Goal: Information Seeking & Learning: Learn about a topic

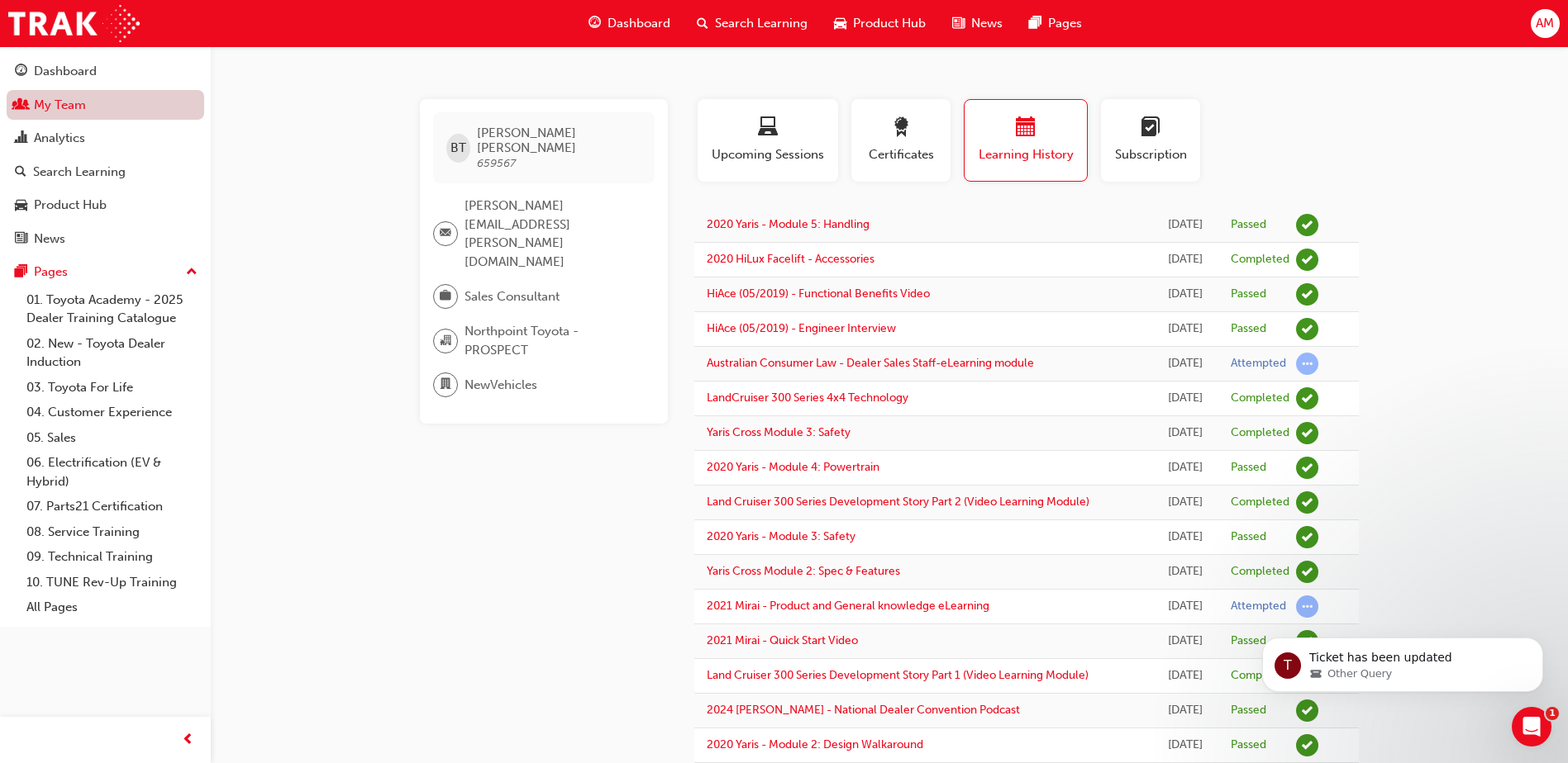
click at [111, 109] on link "My Team" at bounding box center [105, 105] width 198 height 31
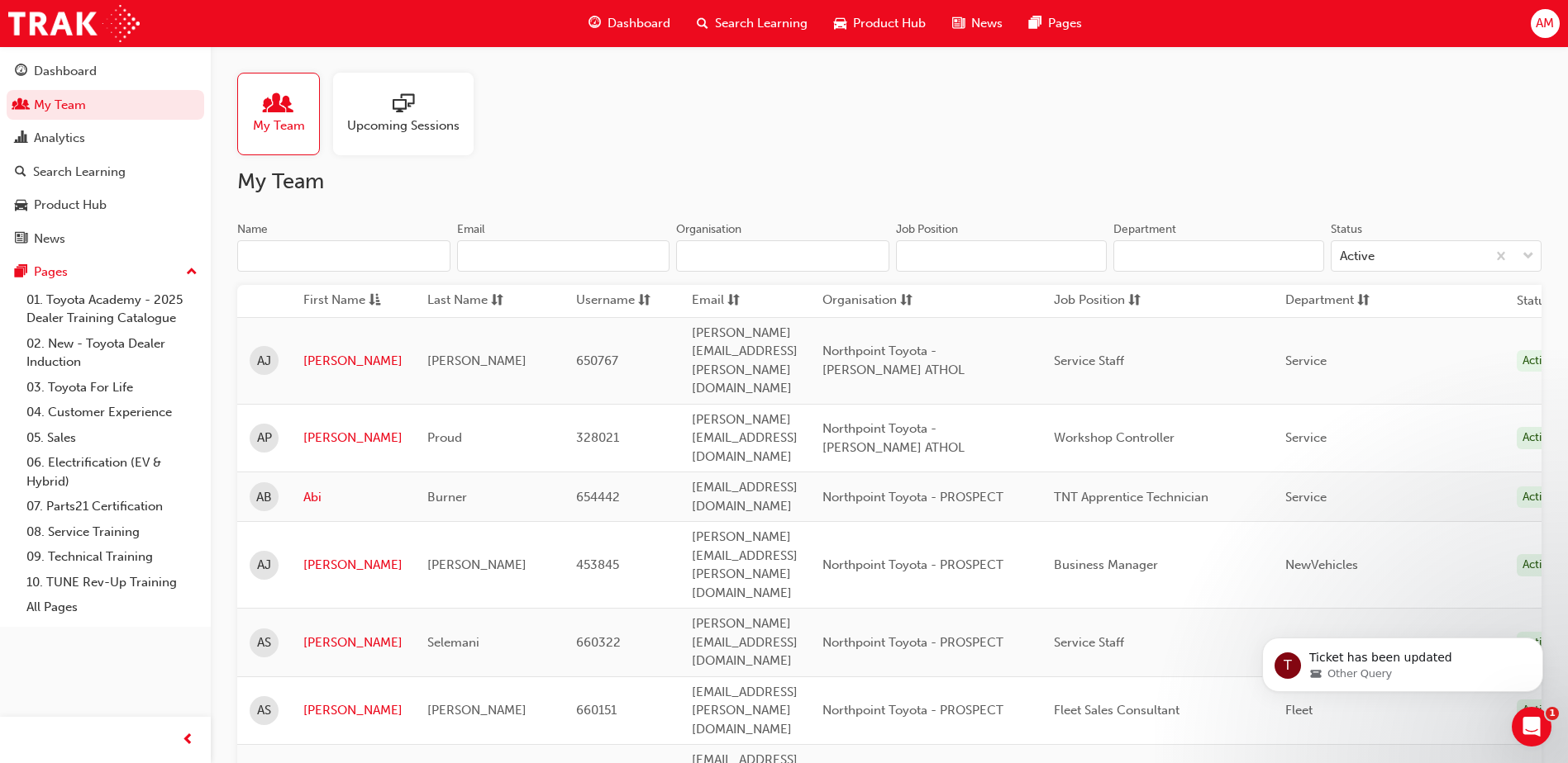
click at [296, 257] on input "Name" at bounding box center [344, 256] width 213 height 32
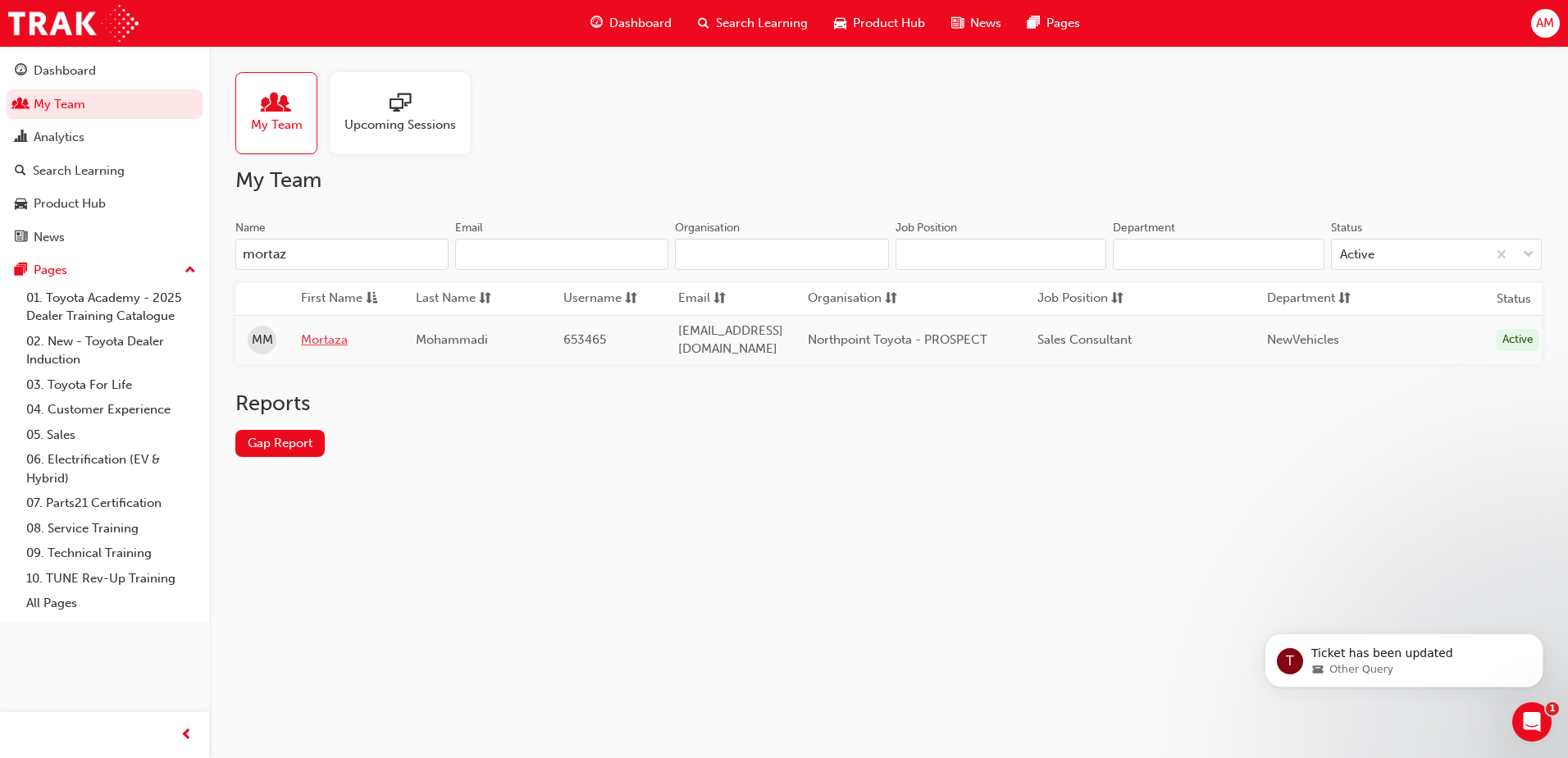
type input "mortaz"
click at [330, 332] on link "Mortaza" at bounding box center [346, 340] width 90 height 19
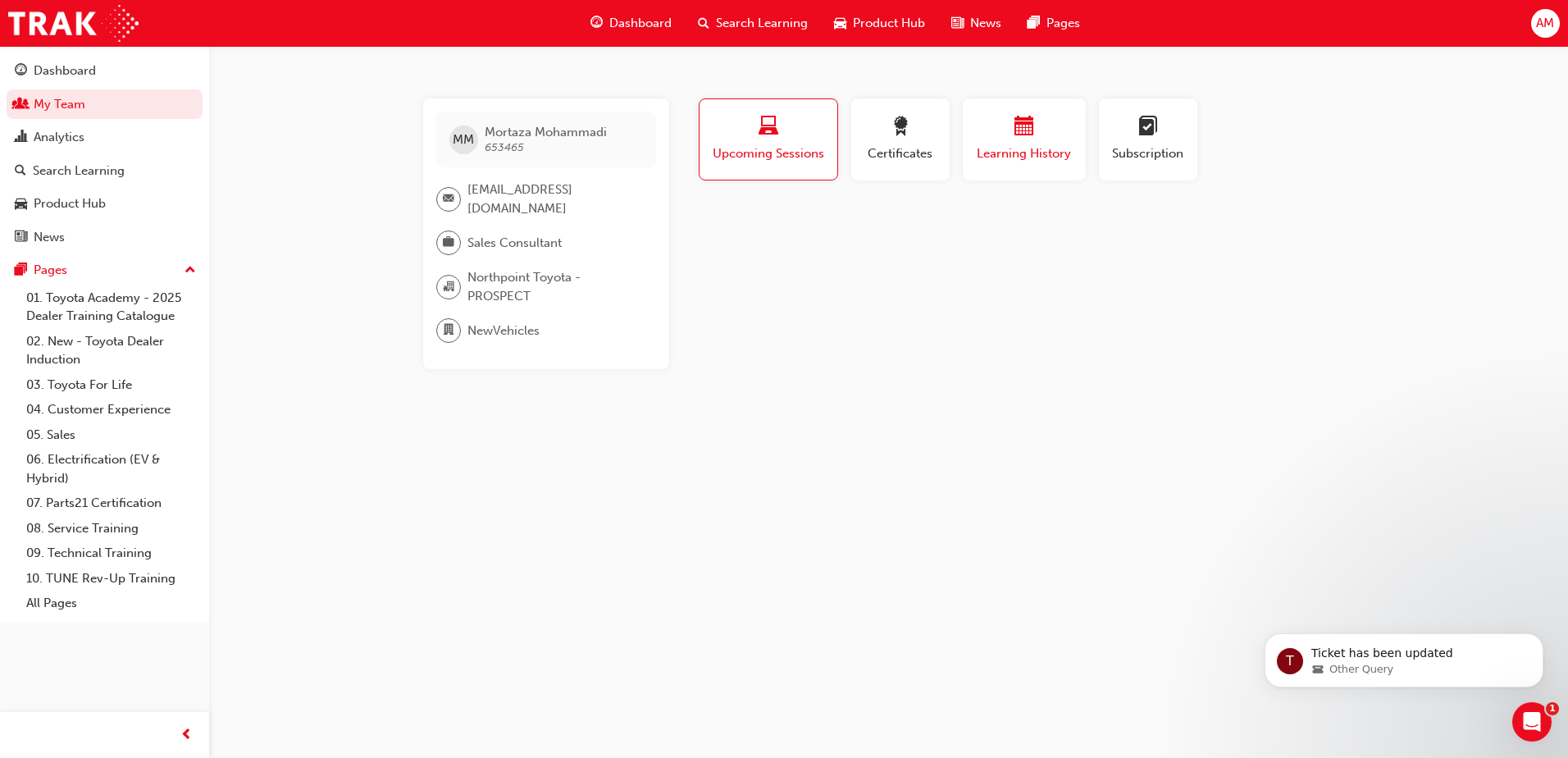
click at [1040, 157] on span "Learning History" at bounding box center [1025, 154] width 99 height 19
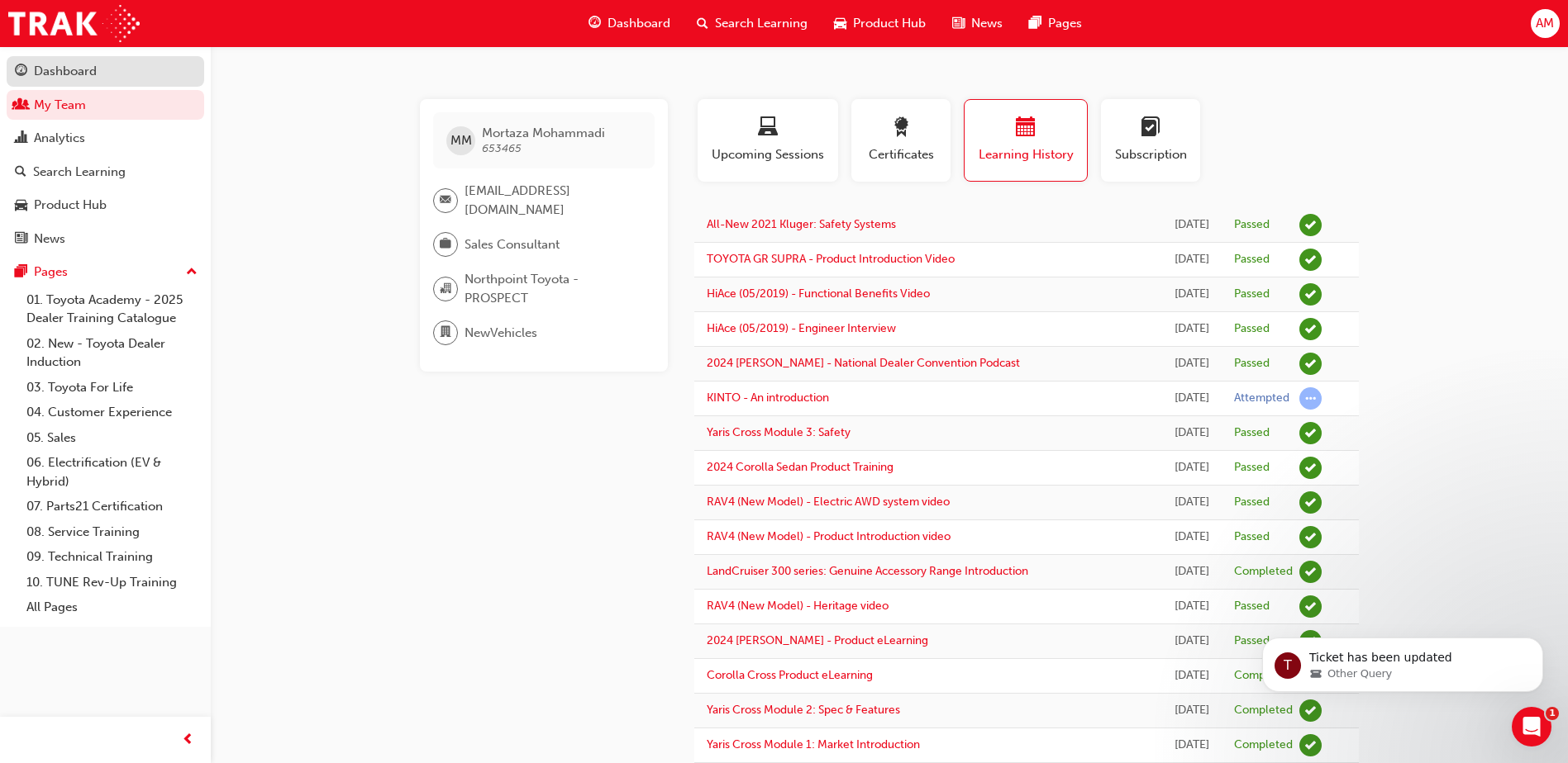
click at [66, 70] on div "Dashboard" at bounding box center [65, 71] width 63 height 19
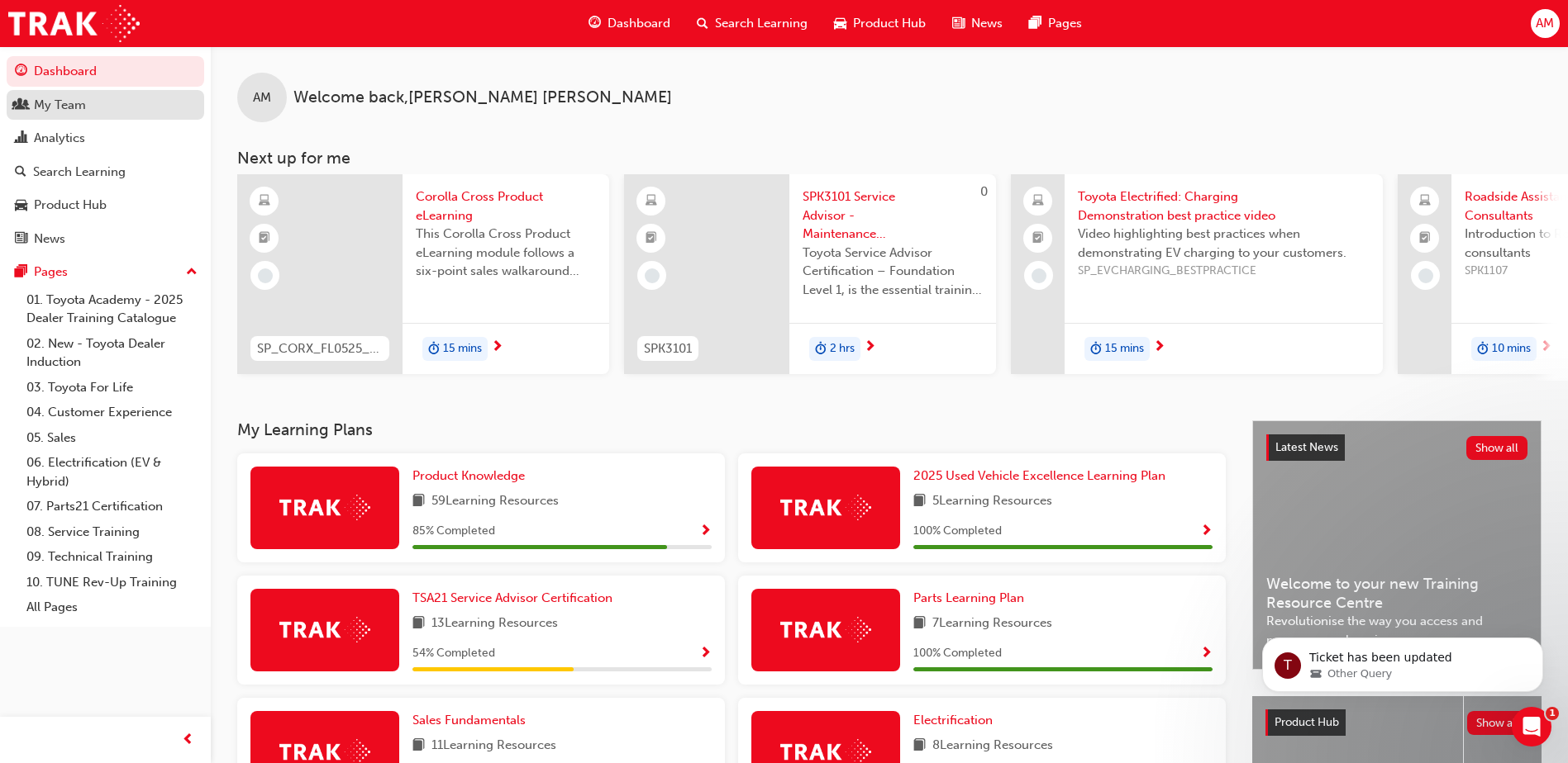
click at [118, 109] on div "My Team" at bounding box center [105, 105] width 181 height 21
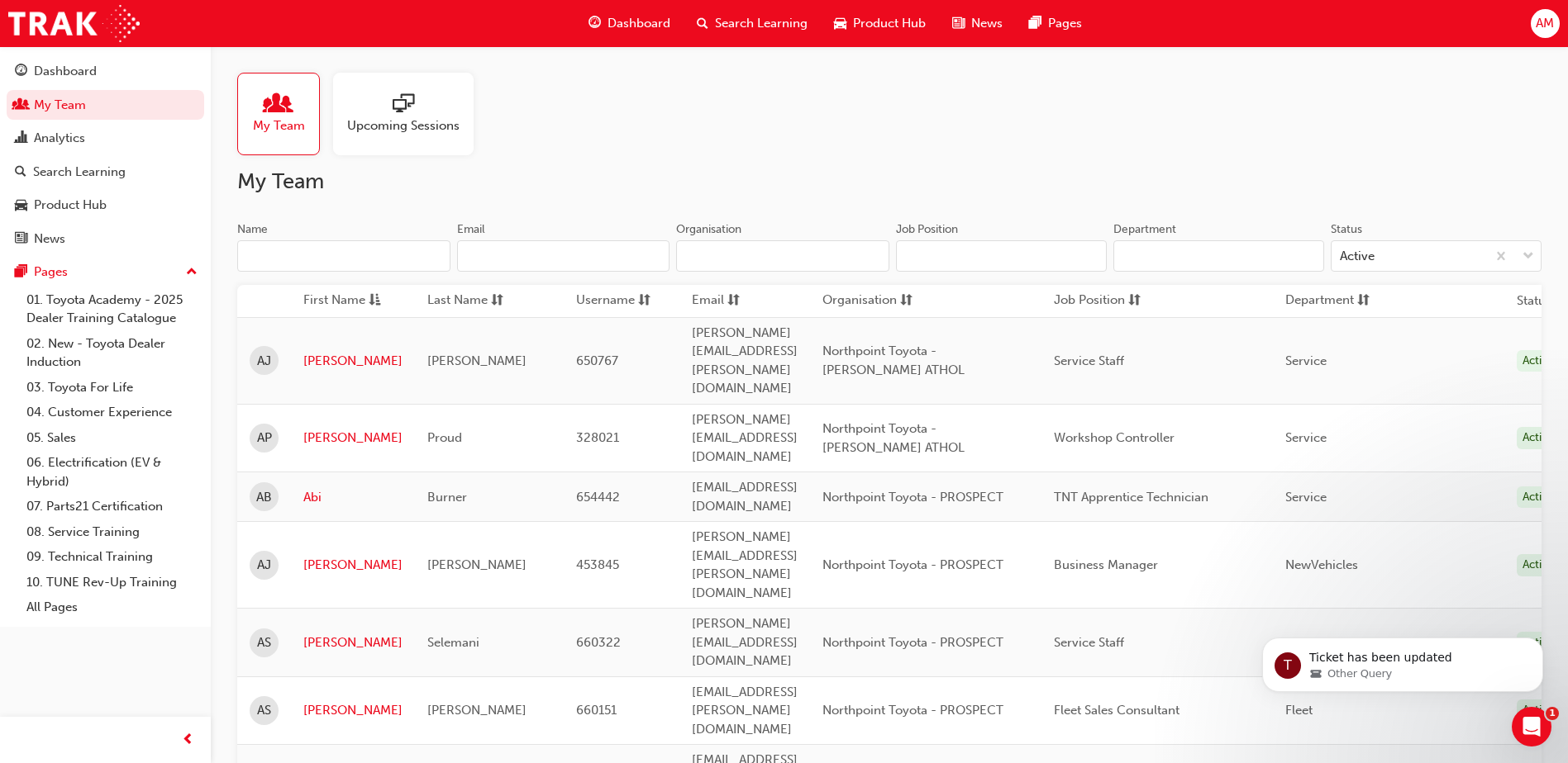
click at [317, 259] on input "Name" at bounding box center [344, 256] width 213 height 32
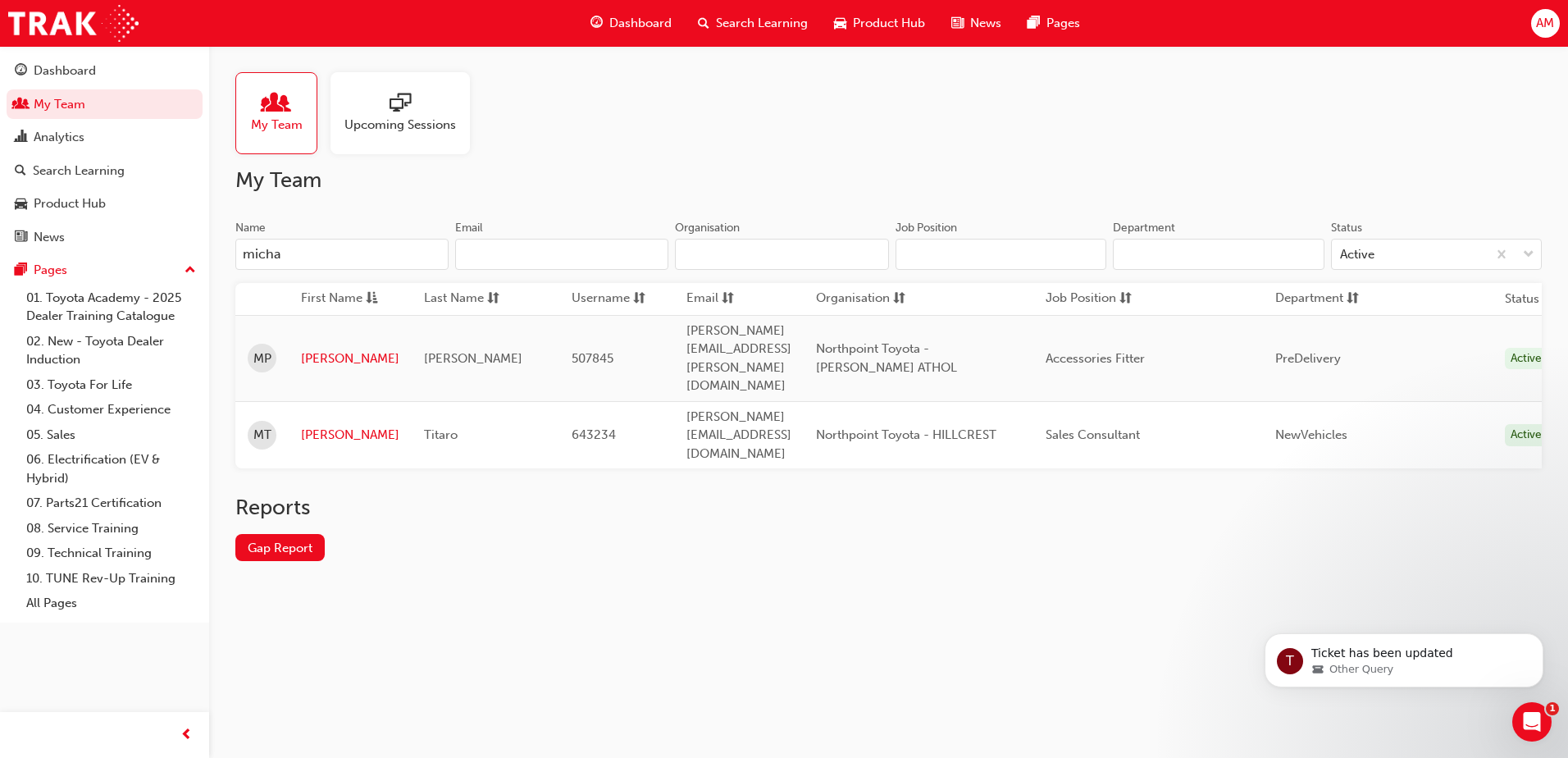
type input "micha"
click at [327, 350] on link "[PERSON_NAME]" at bounding box center [350, 359] width 99 height 19
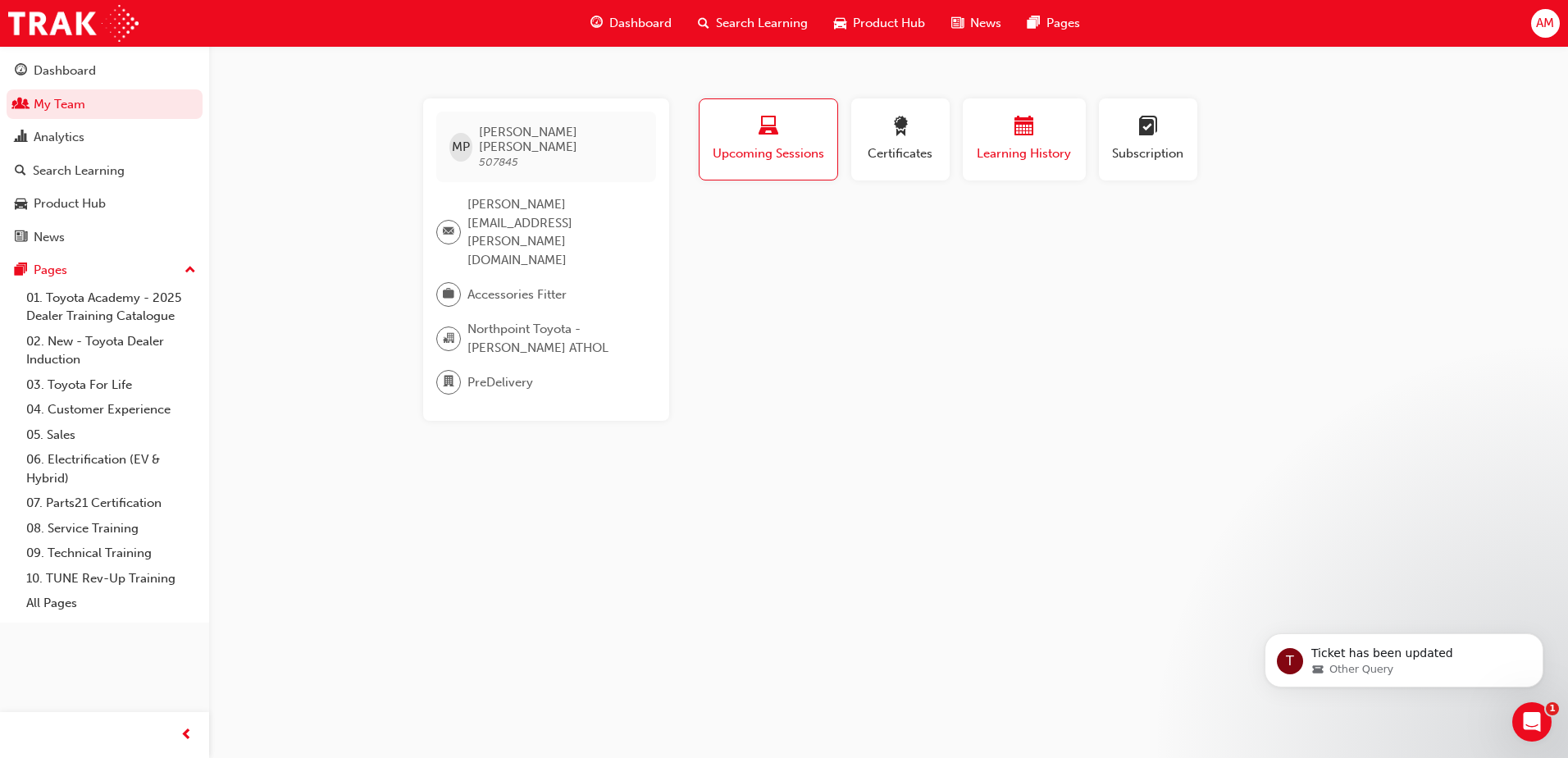
click at [1037, 134] on div "button" at bounding box center [1025, 129] width 99 height 26
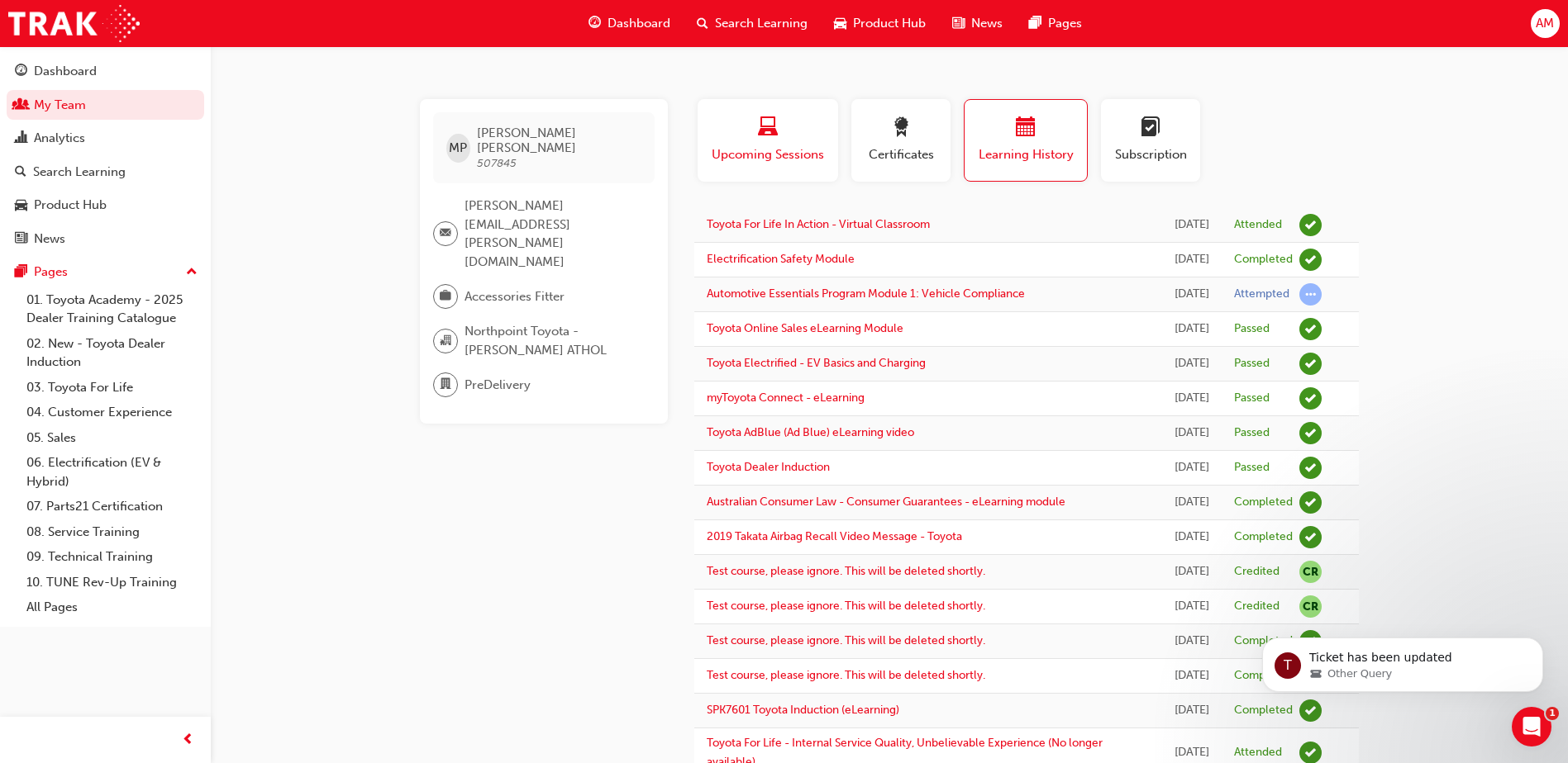
click at [781, 152] on span "Upcoming Sessions" at bounding box center [768, 155] width 116 height 19
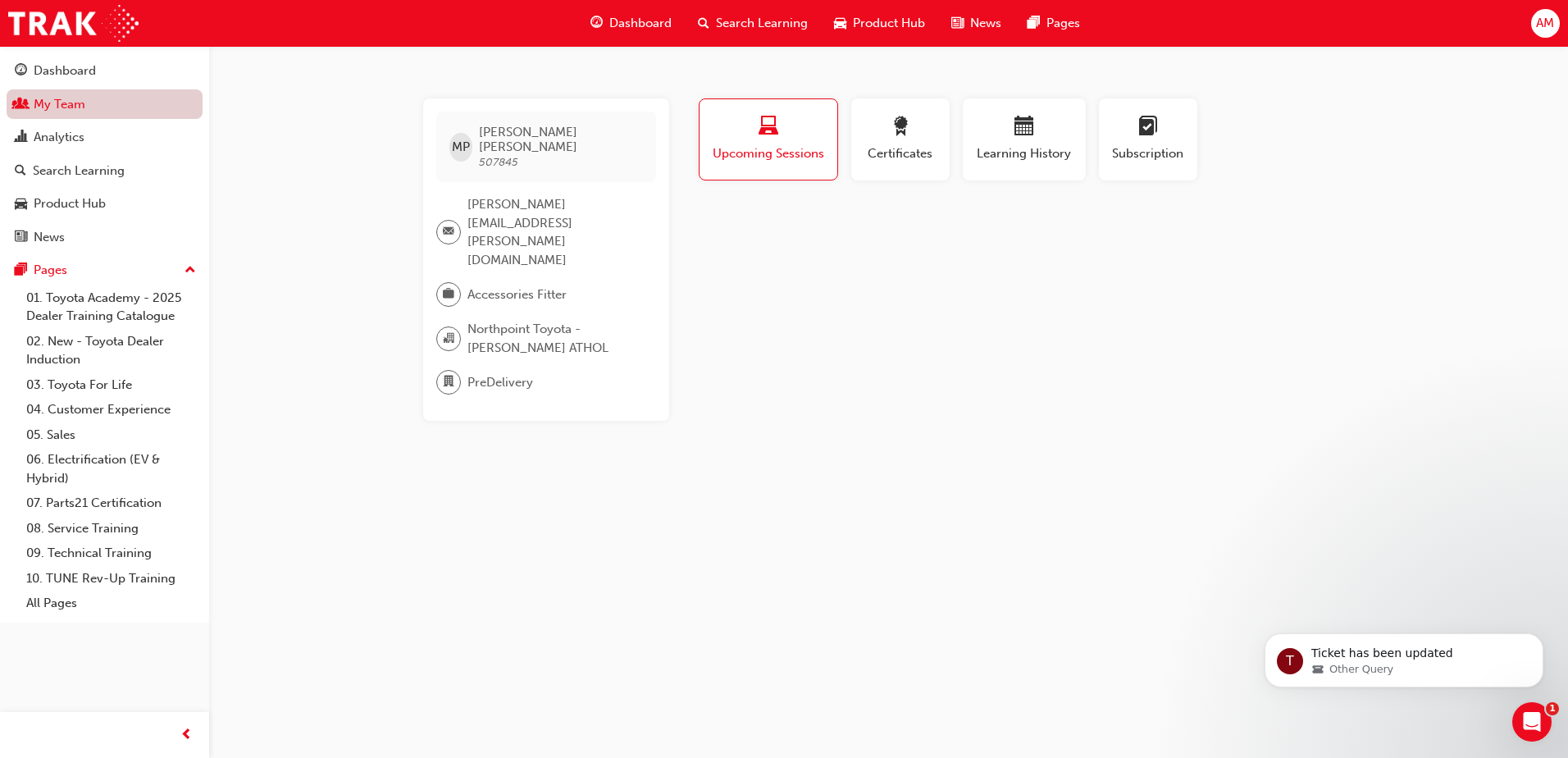
drag, startPoint x: 80, startPoint y: 103, endPoint x: 99, endPoint y: 107, distance: 19.4
click at [80, 103] on link "My Team" at bounding box center [105, 105] width 196 height 31
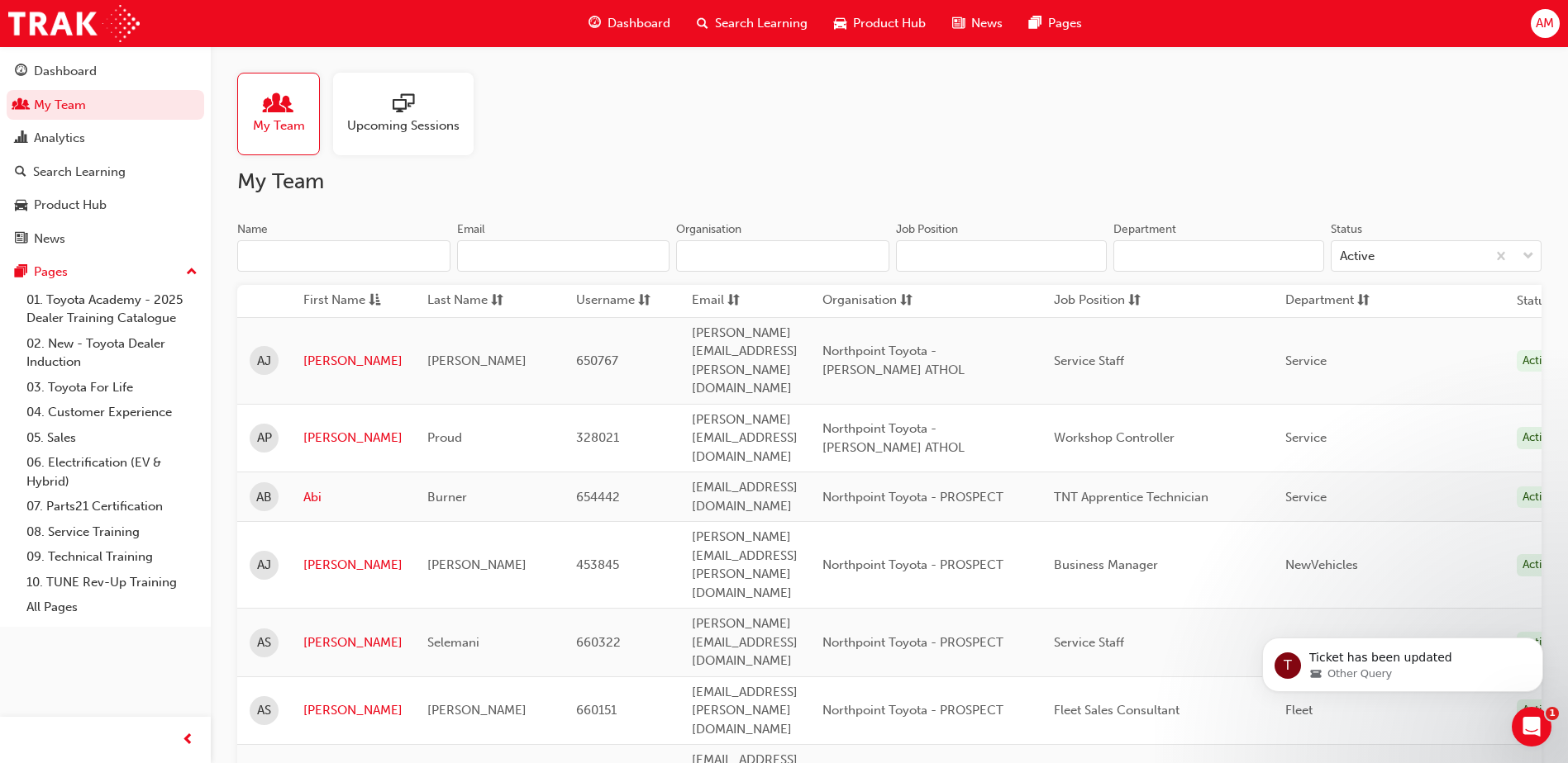
click at [314, 244] on input "Name" at bounding box center [344, 256] width 213 height 32
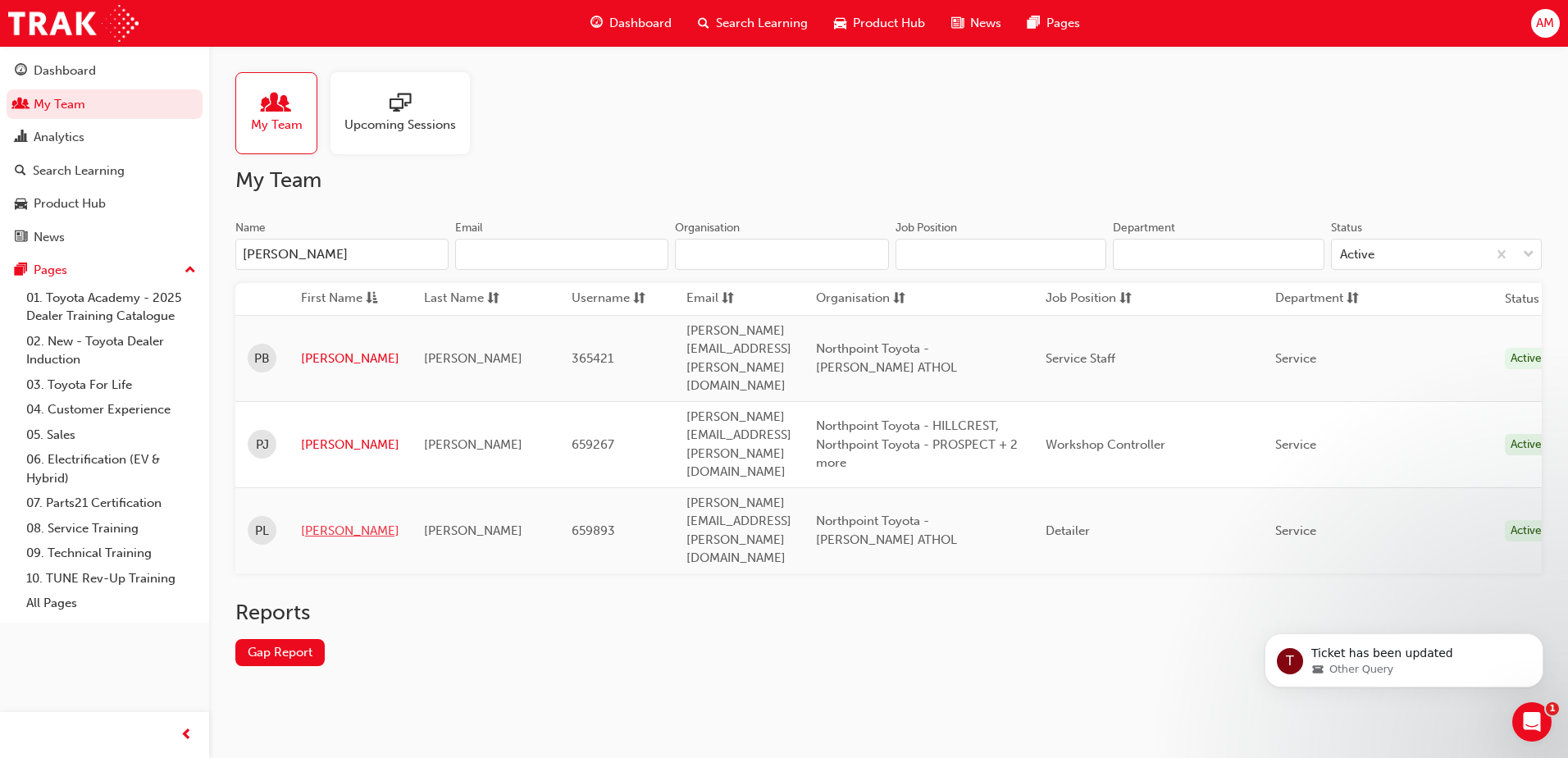
type input "[PERSON_NAME]"
click at [316, 521] on link "[PERSON_NAME]" at bounding box center [350, 531] width 99 height 19
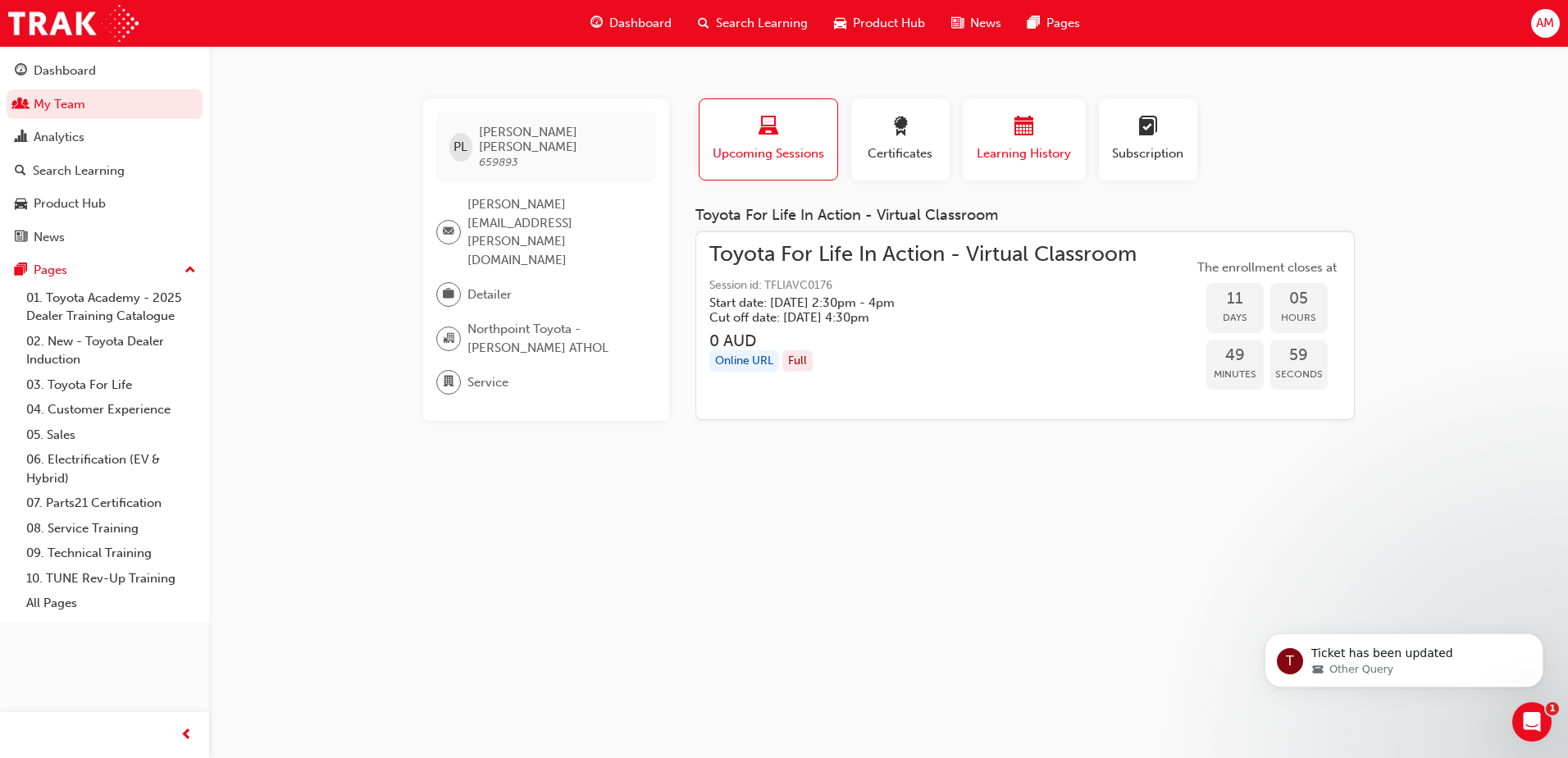
click at [1004, 134] on div "button" at bounding box center [1025, 129] width 99 height 26
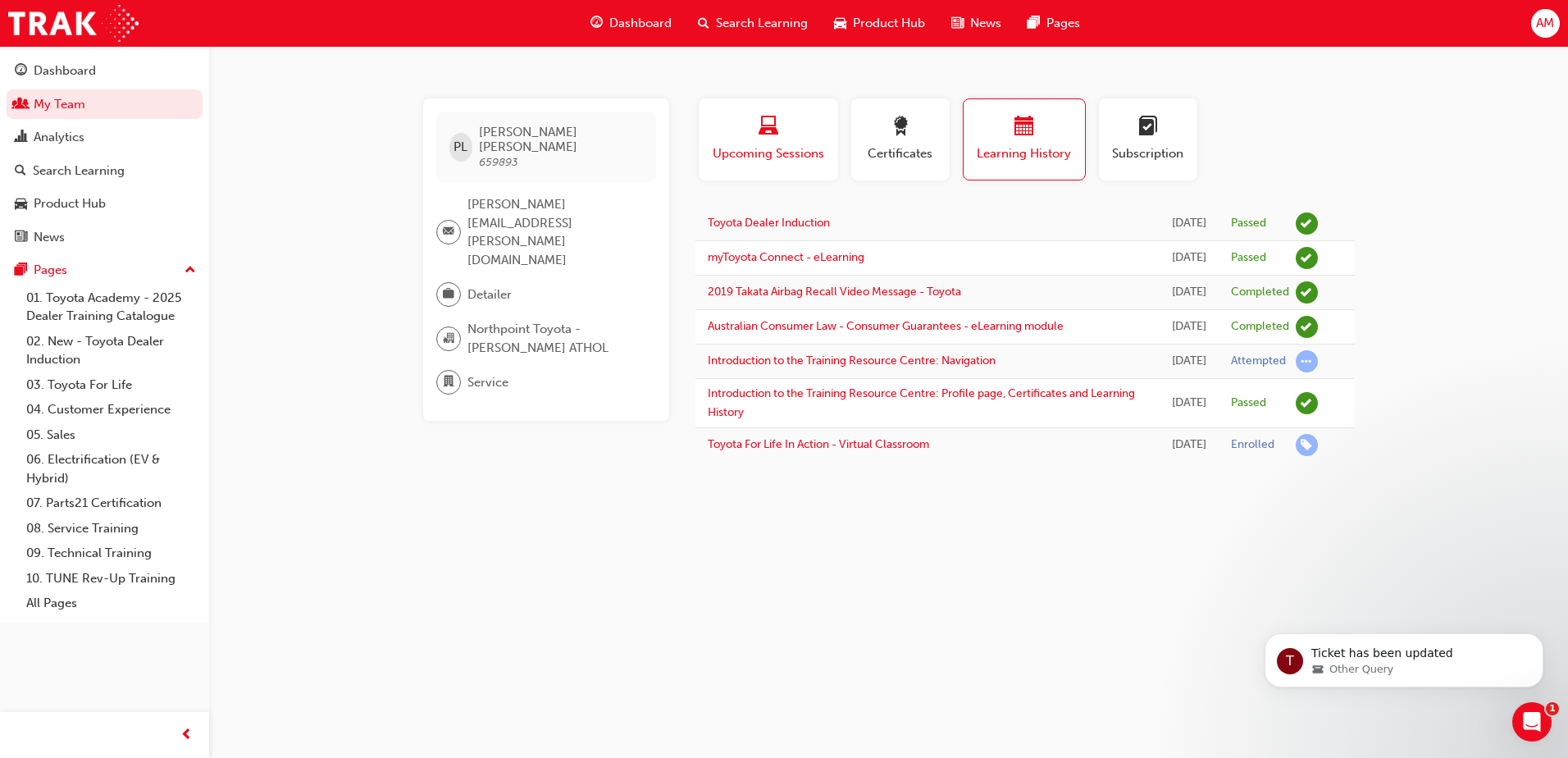
click at [745, 136] on div "button" at bounding box center [768, 129] width 115 height 26
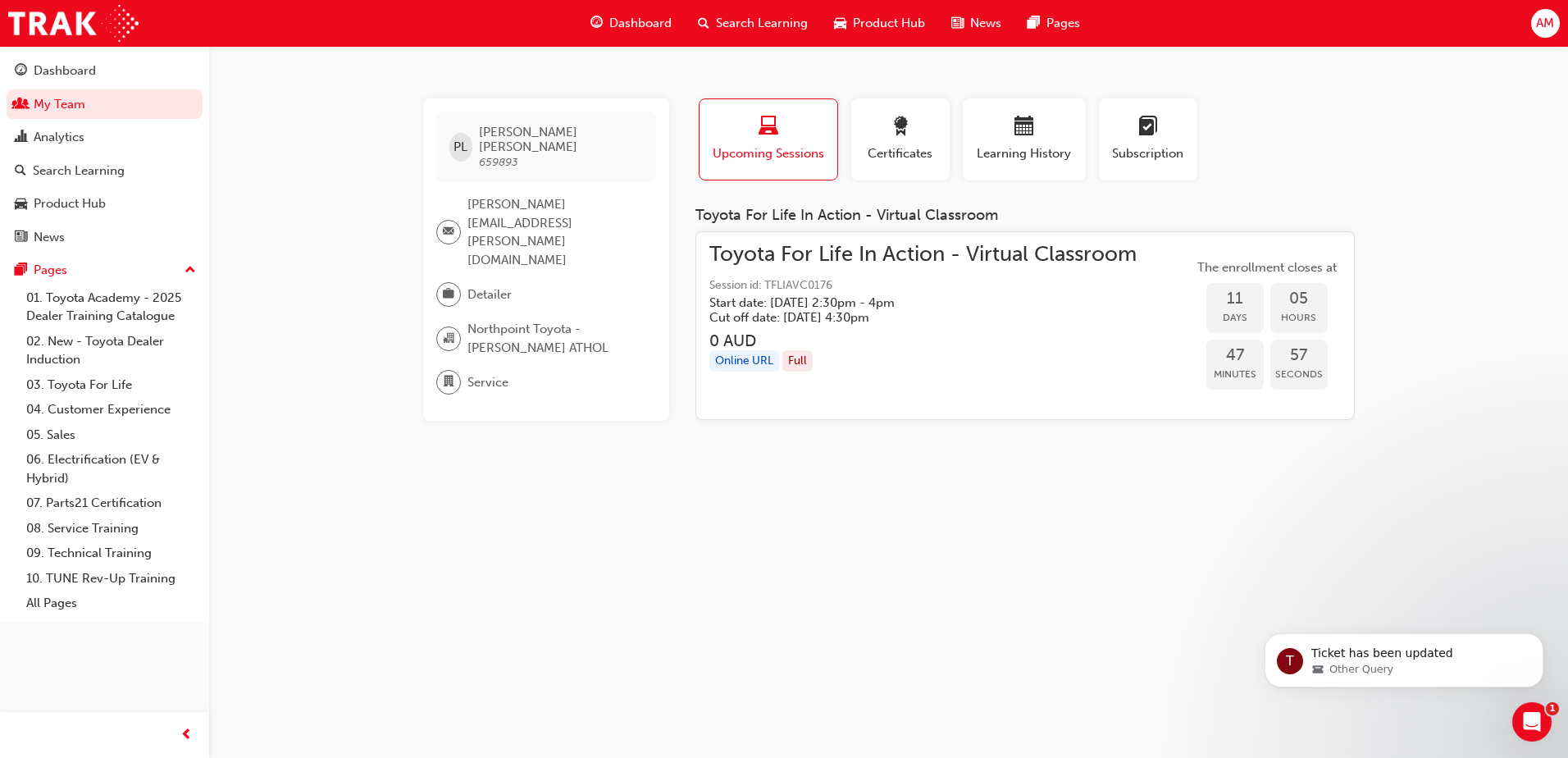
click at [502, 605] on div "PL [PERSON_NAME] 659893 [PERSON_NAME][EMAIL_ADDRESS][PERSON_NAME][DOMAIN_NAME] …" at bounding box center [784, 379] width 1568 height 758
click at [95, 102] on link "My Team" at bounding box center [105, 105] width 196 height 31
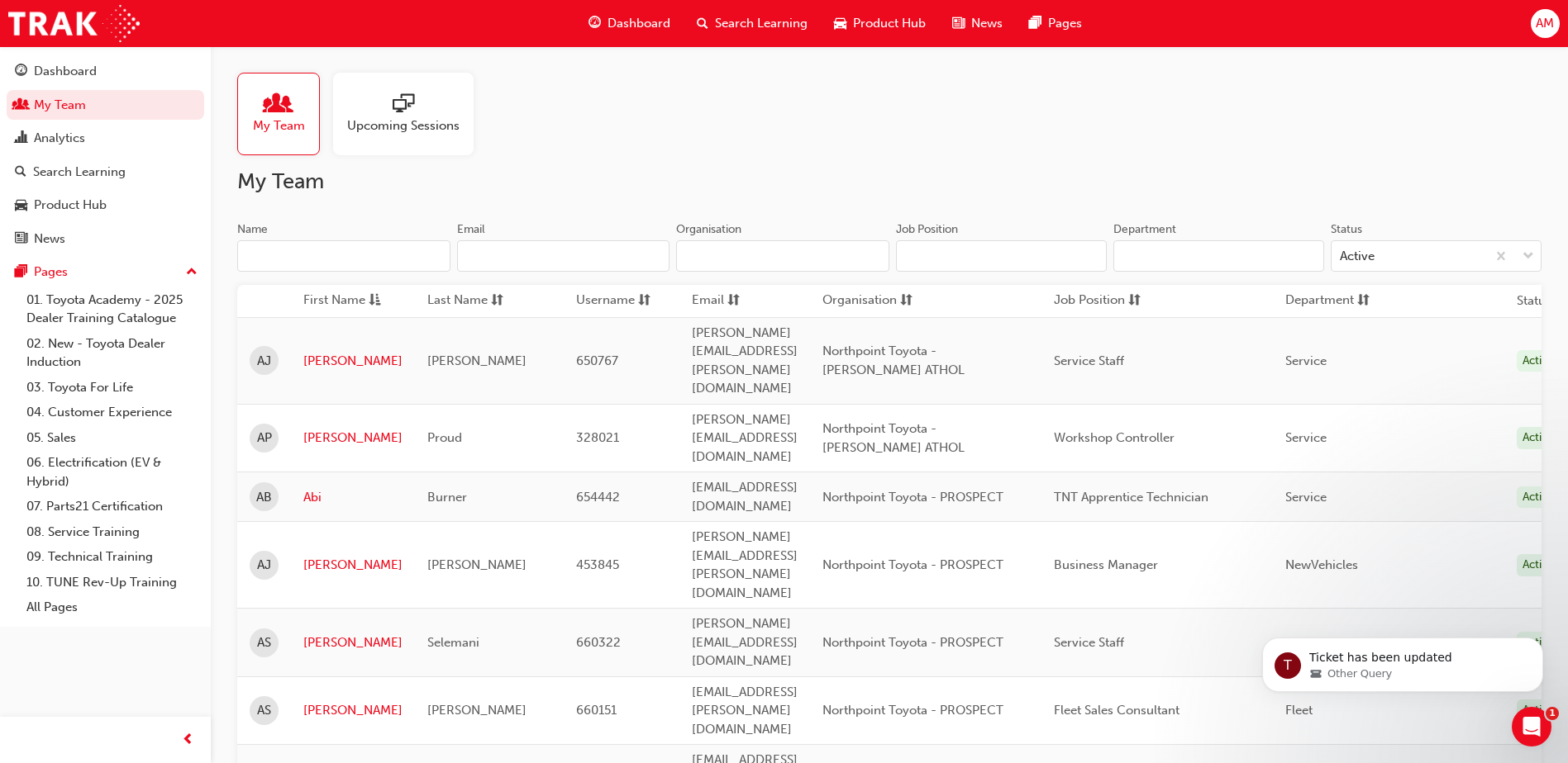
click at [303, 259] on input "Name" at bounding box center [344, 256] width 213 height 32
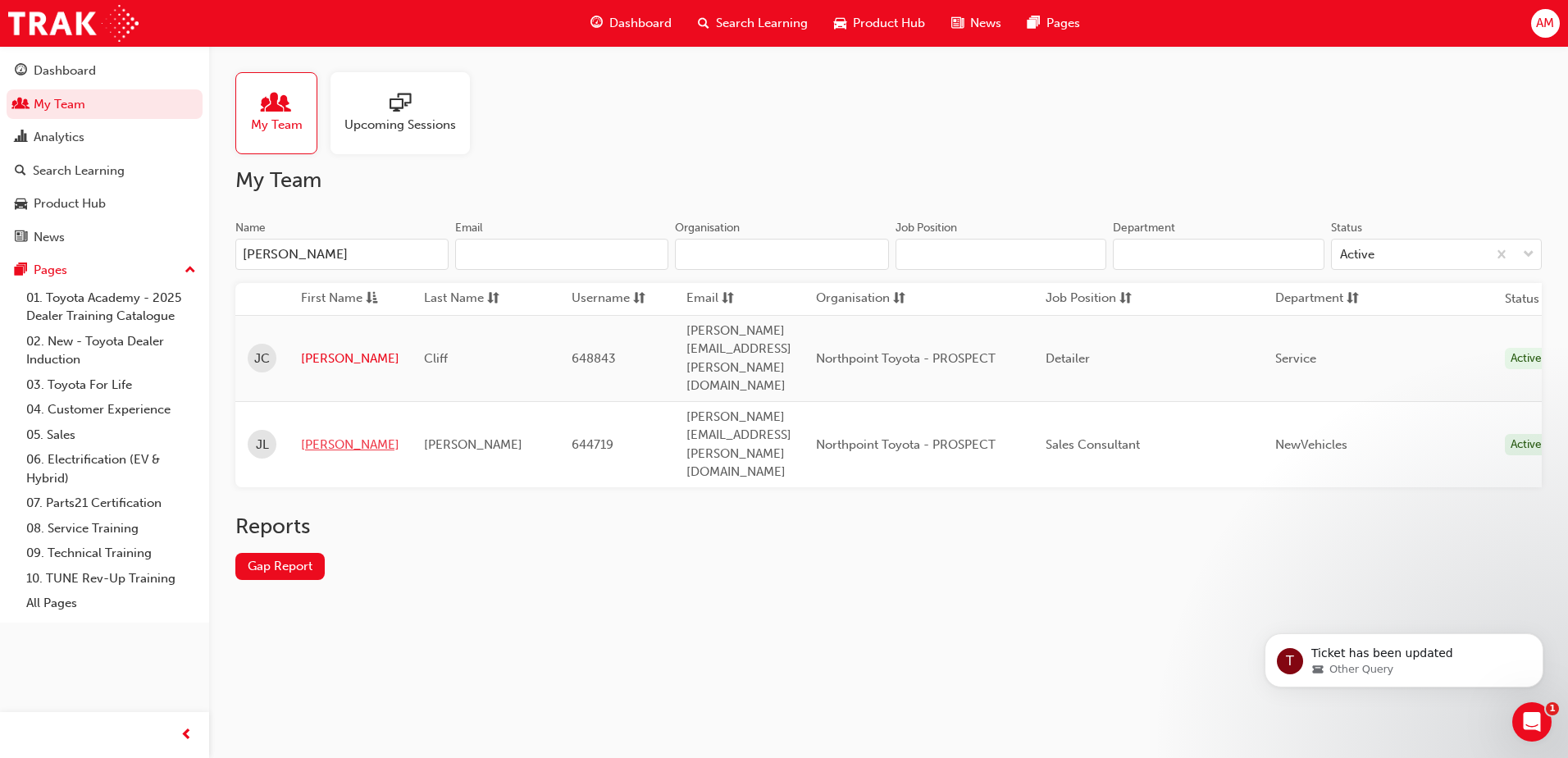
type input "[PERSON_NAME]"
click at [332, 436] on link "[PERSON_NAME]" at bounding box center [350, 445] width 99 height 19
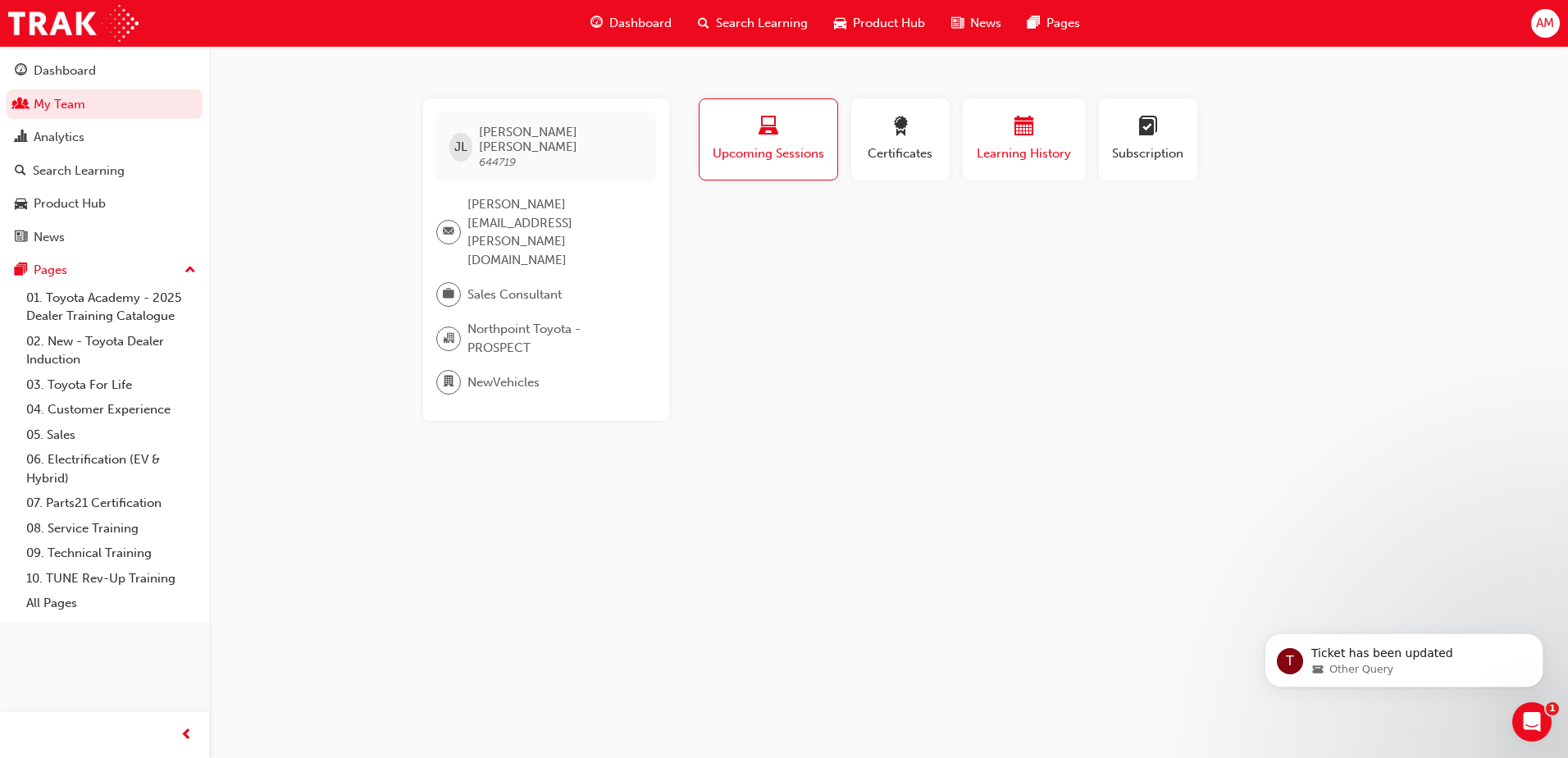
click at [997, 149] on span "Learning History" at bounding box center [1025, 154] width 99 height 19
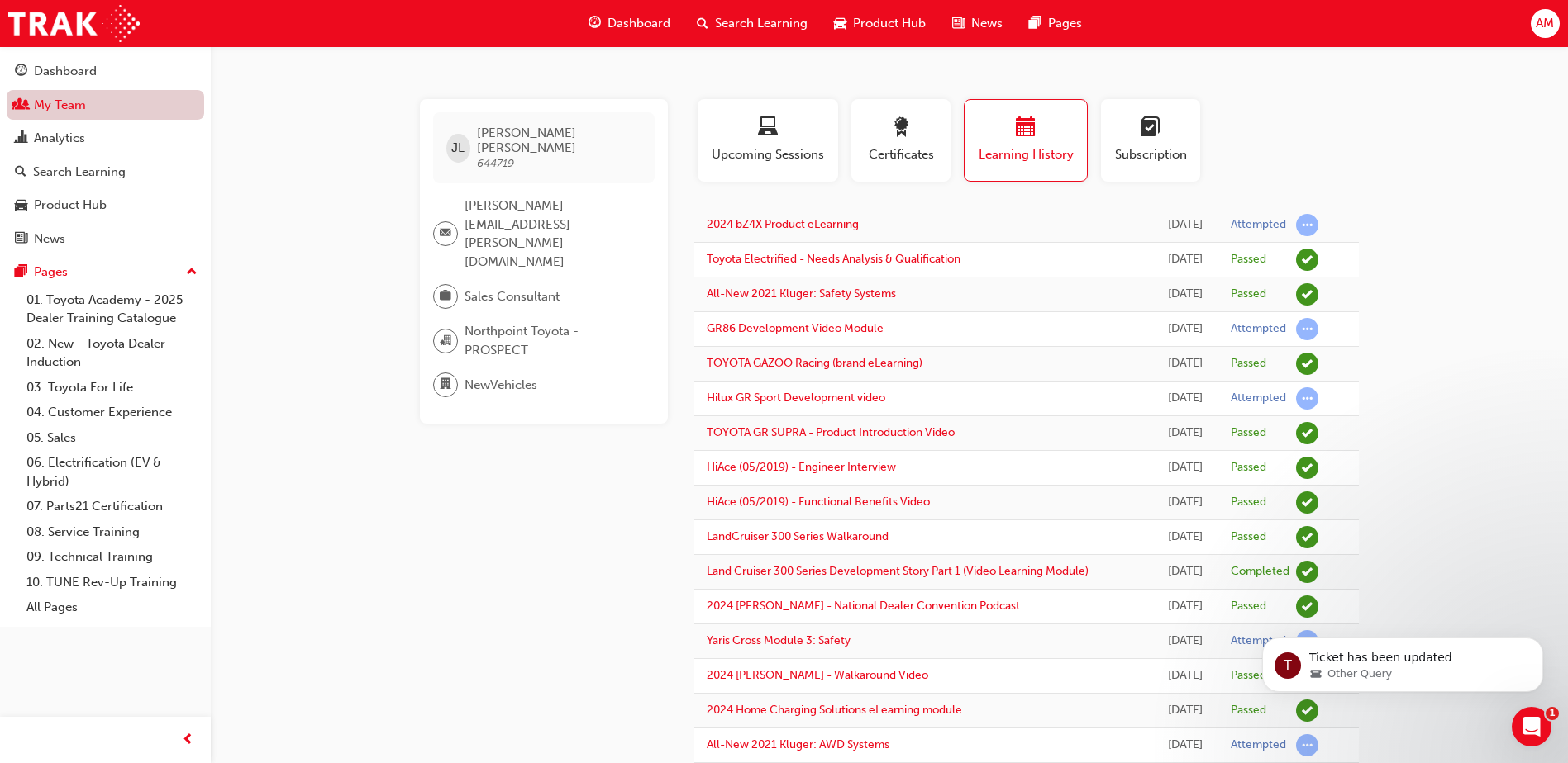
click at [73, 98] on link "My Team" at bounding box center [105, 105] width 198 height 31
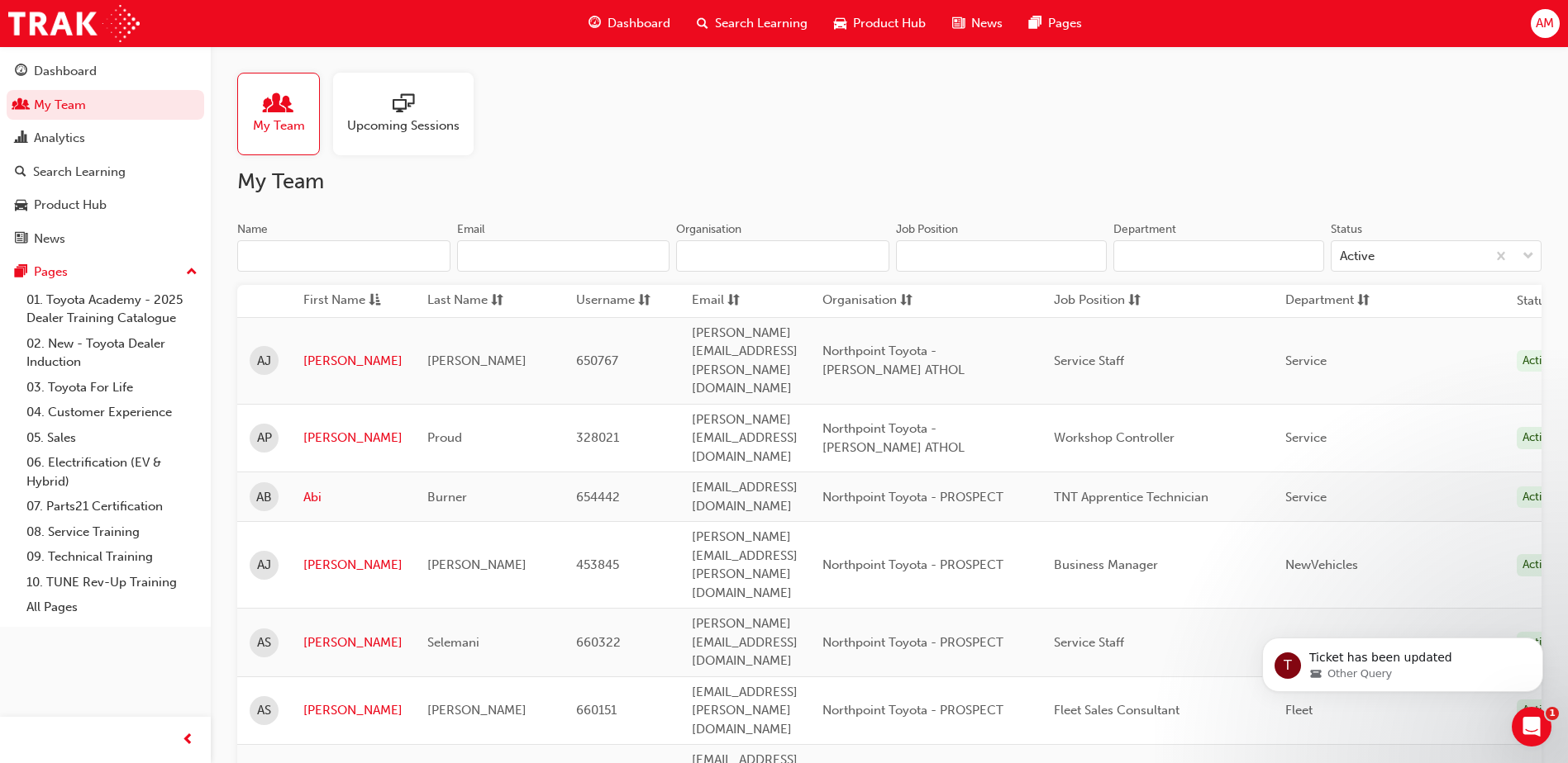
click at [392, 256] on input "Name" at bounding box center [344, 256] width 213 height 32
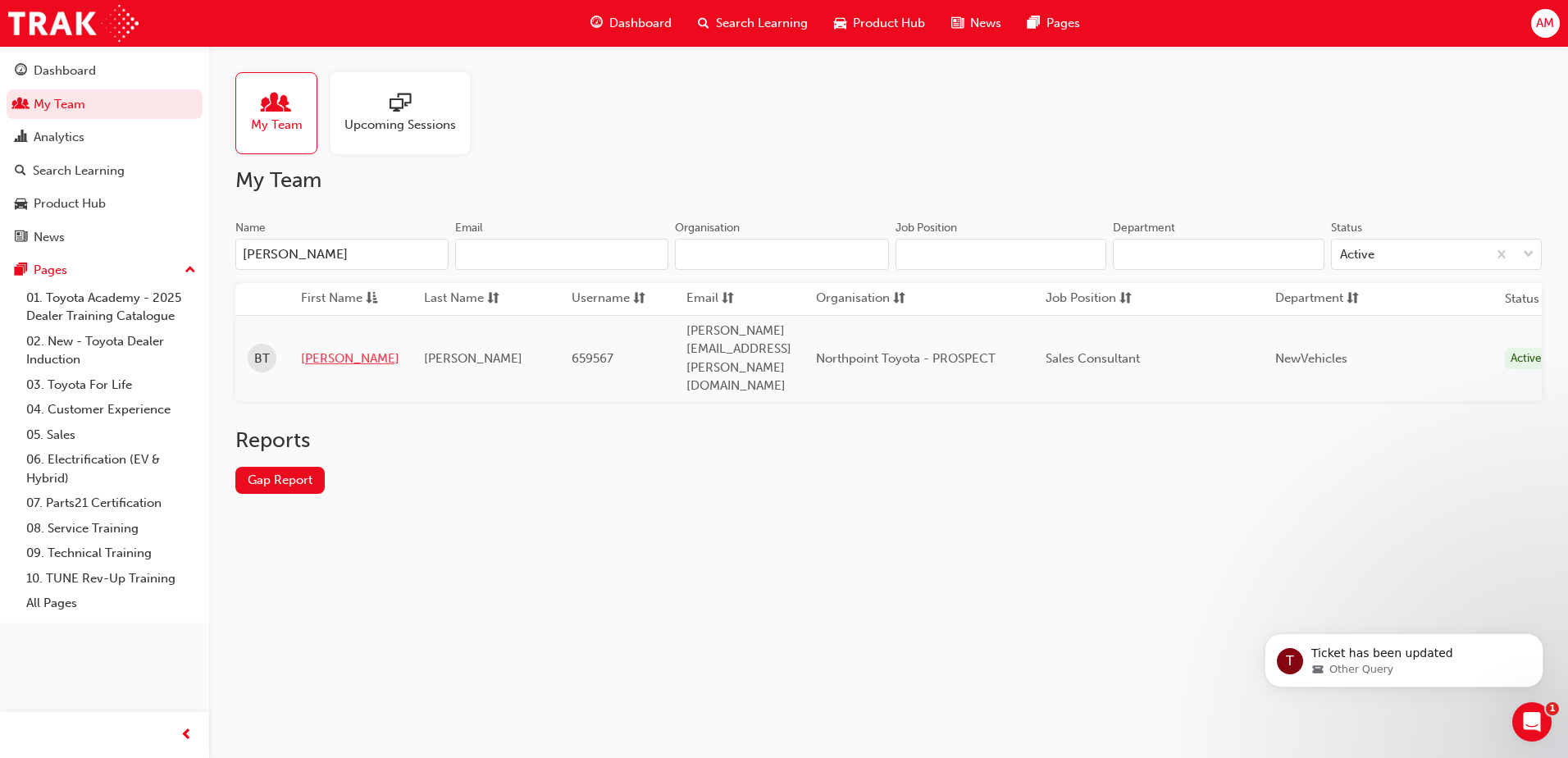
type input "[PERSON_NAME]"
click at [317, 350] on link "[PERSON_NAME]" at bounding box center [350, 359] width 99 height 19
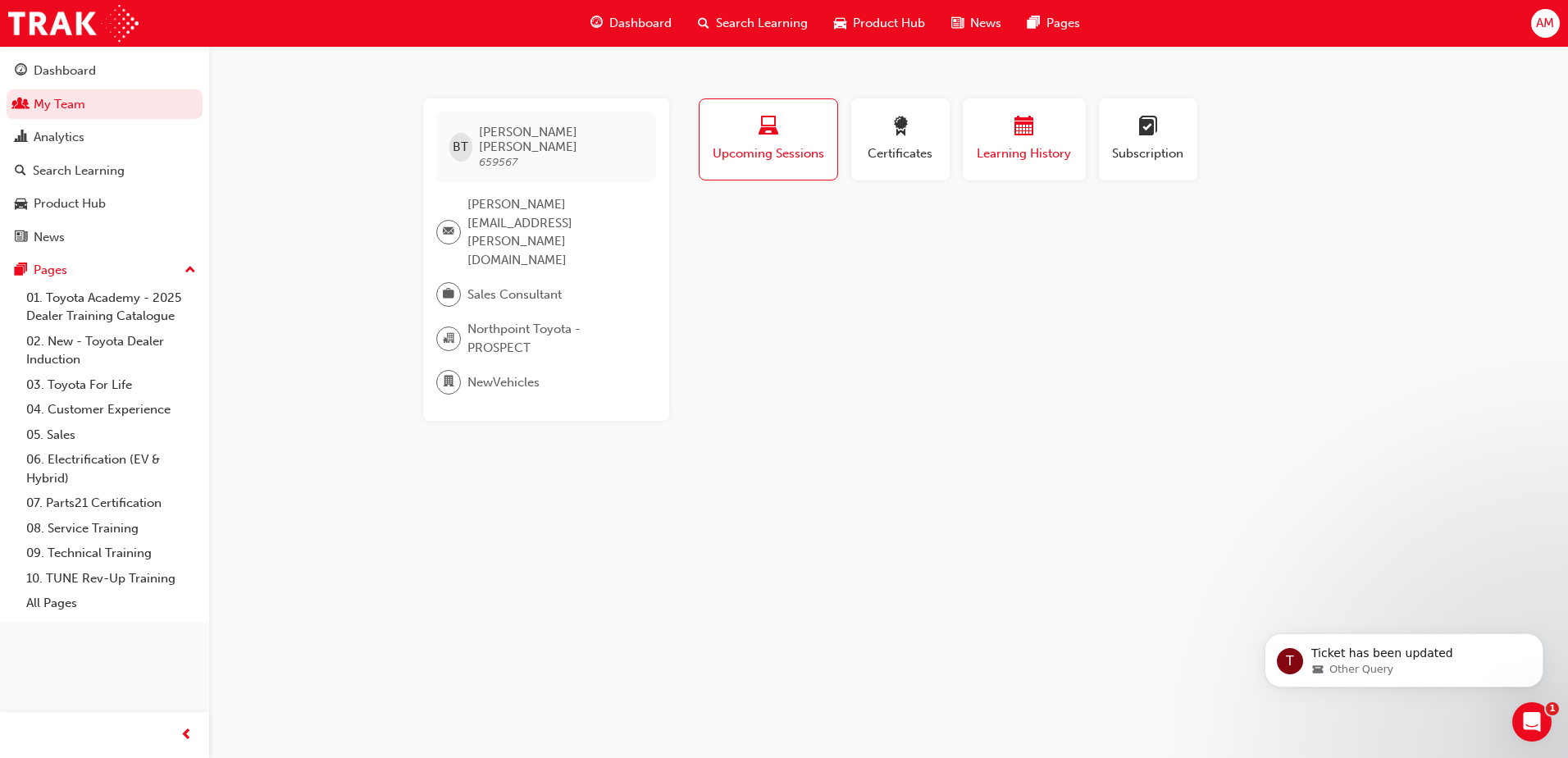
click at [1020, 142] on div "Learning History" at bounding box center [1025, 140] width 99 height 47
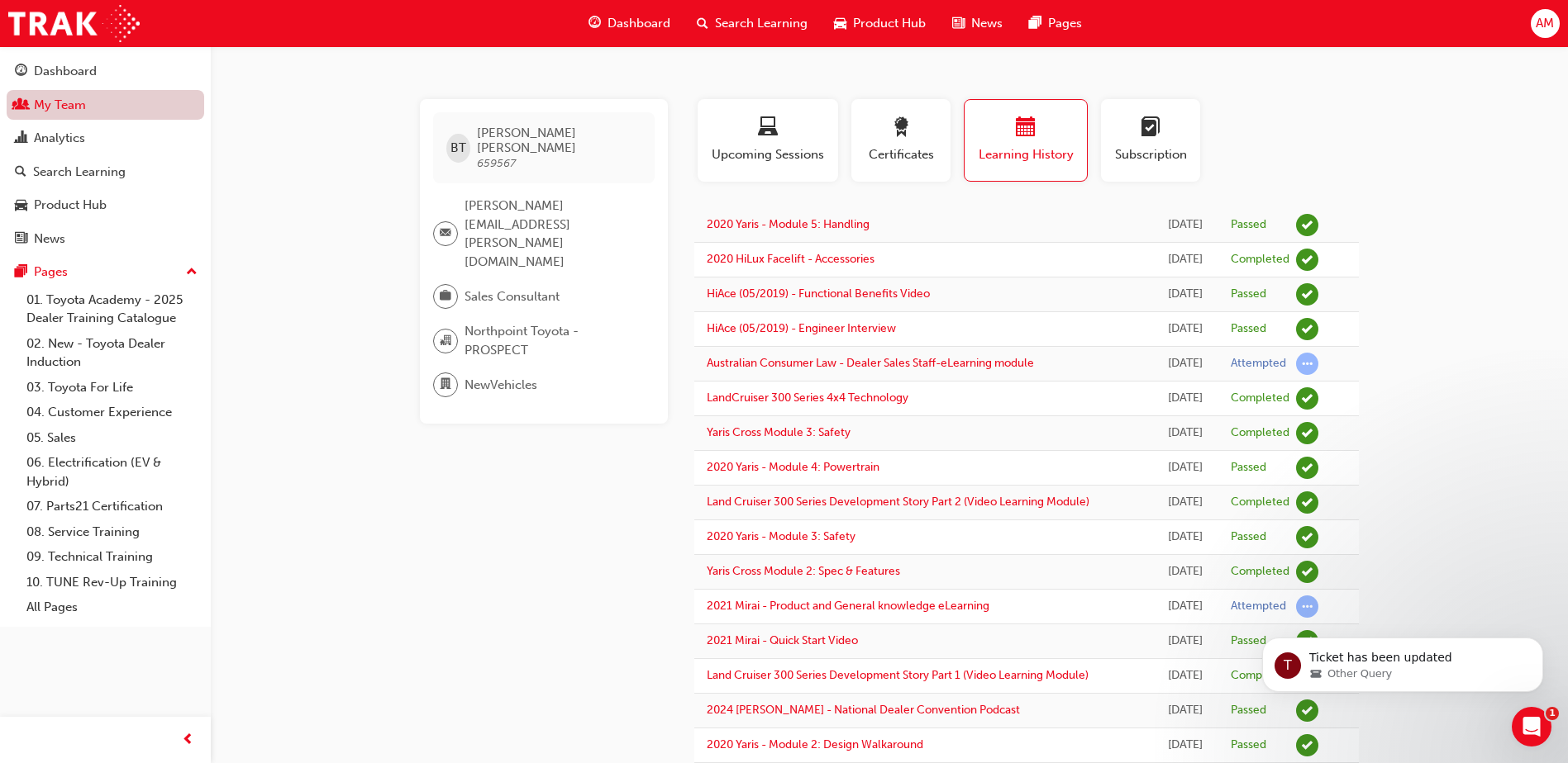
click at [54, 100] on link "My Team" at bounding box center [105, 105] width 198 height 31
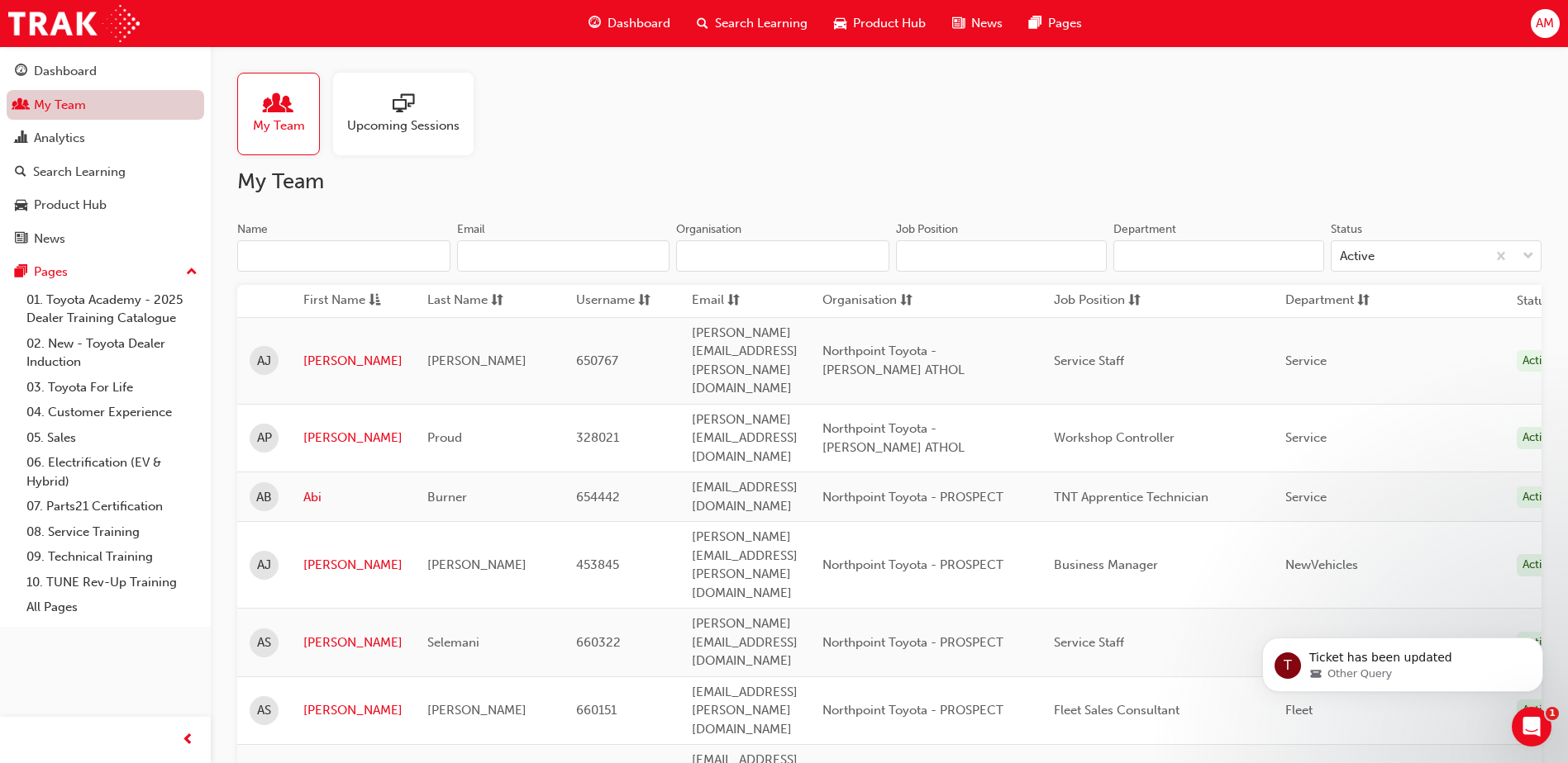
click at [69, 111] on link "My Team" at bounding box center [105, 105] width 198 height 31
click at [368, 256] on input "Name" at bounding box center [344, 256] width 213 height 32
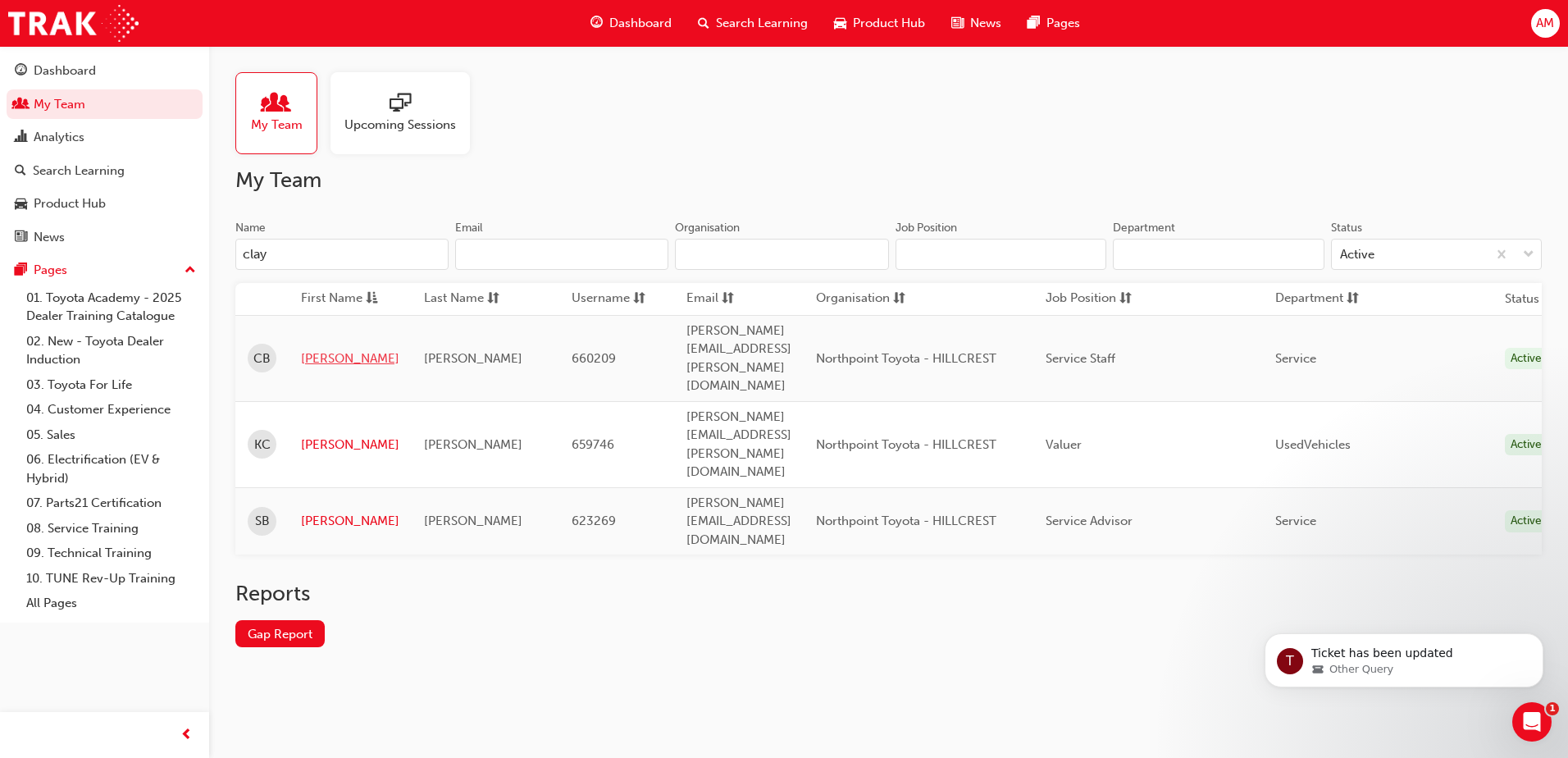
type input "clay"
click at [327, 350] on link "[PERSON_NAME]" at bounding box center [350, 359] width 99 height 19
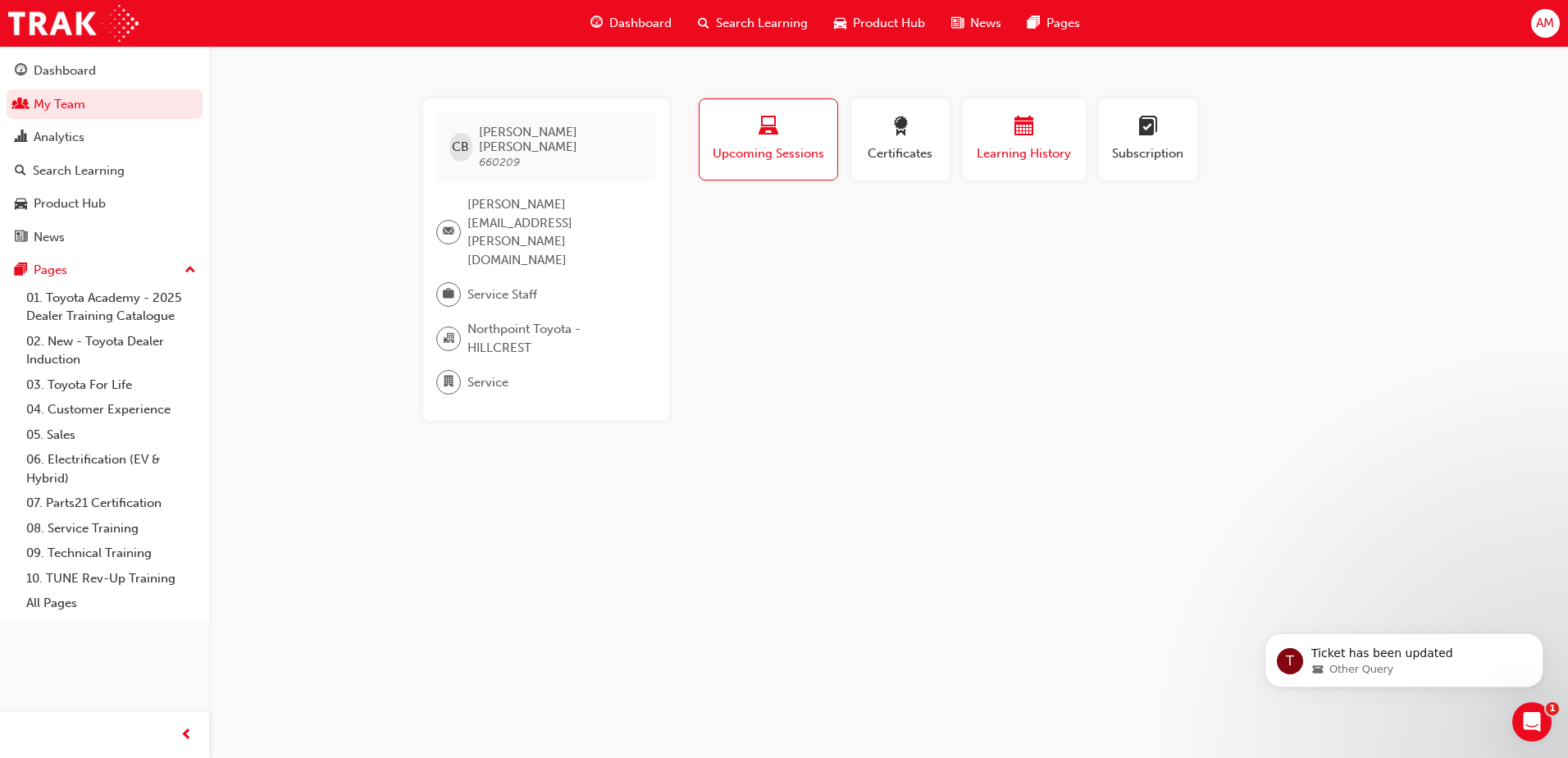
click at [1027, 144] on div "Learning History" at bounding box center [1025, 140] width 99 height 47
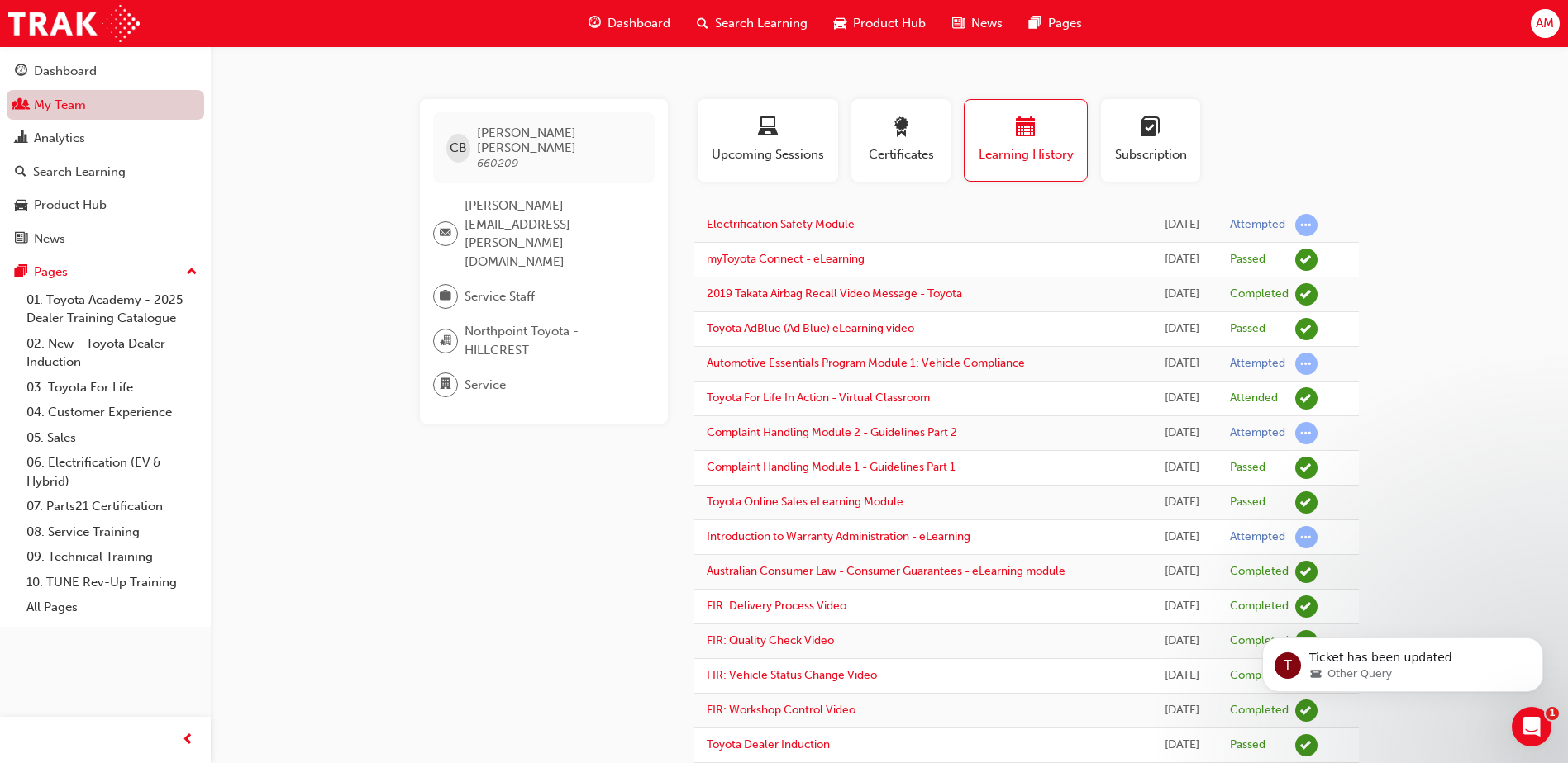
click at [60, 98] on link "My Team" at bounding box center [105, 105] width 198 height 31
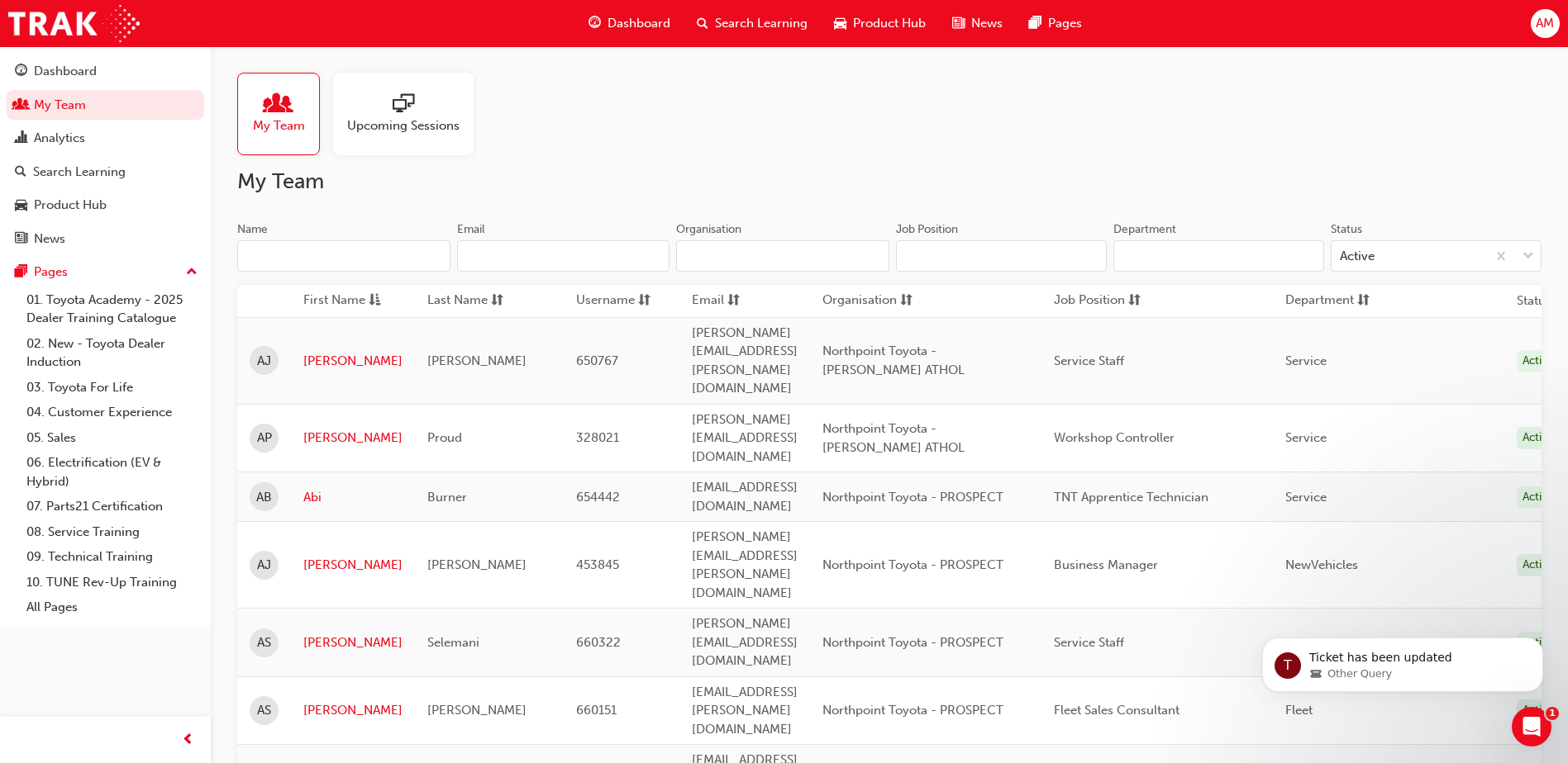
click at [290, 264] on input "Name" at bounding box center [344, 256] width 213 height 32
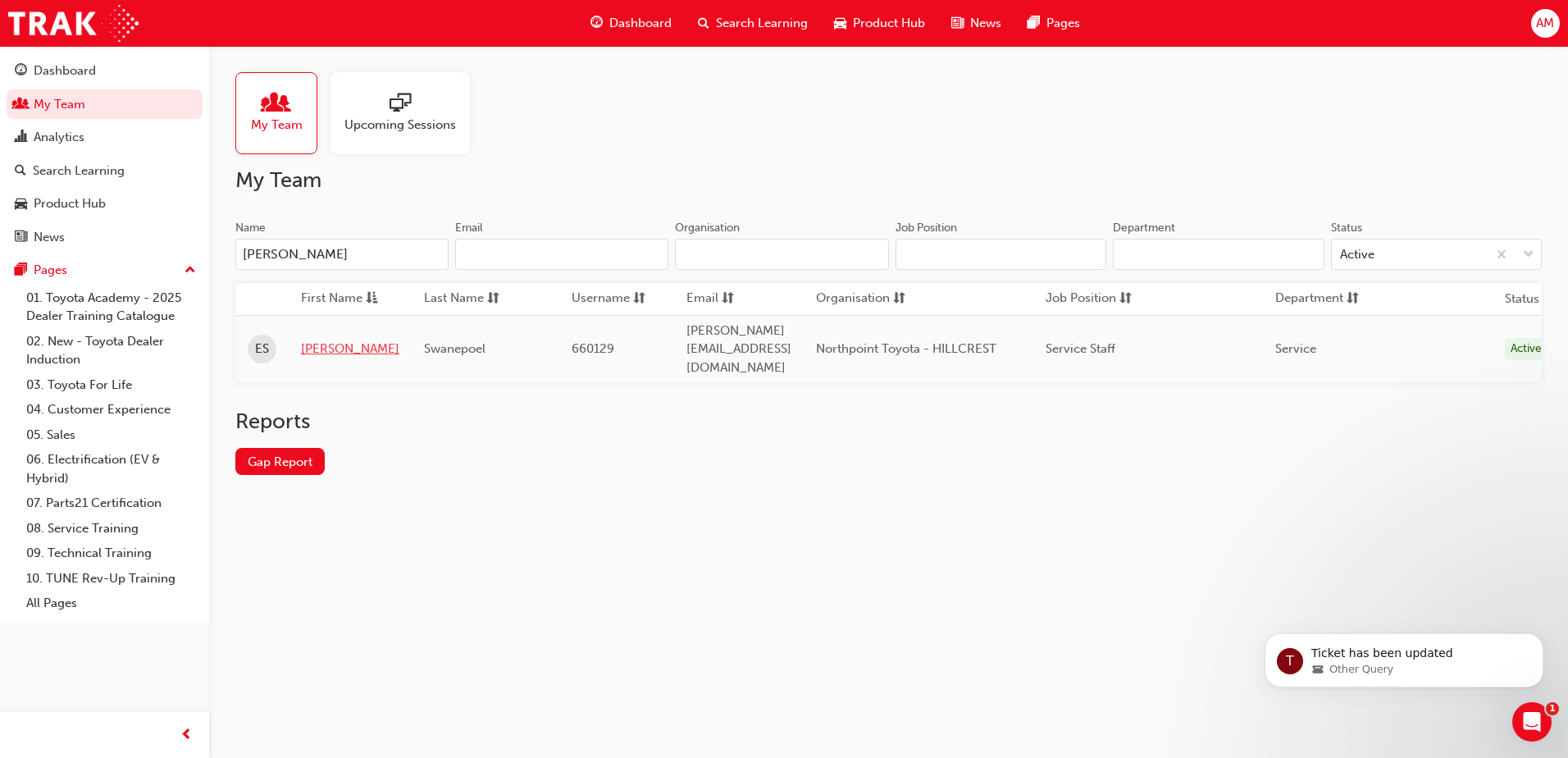
type input "[PERSON_NAME]"
click at [312, 339] on link "[PERSON_NAME]" at bounding box center [350, 349] width 99 height 19
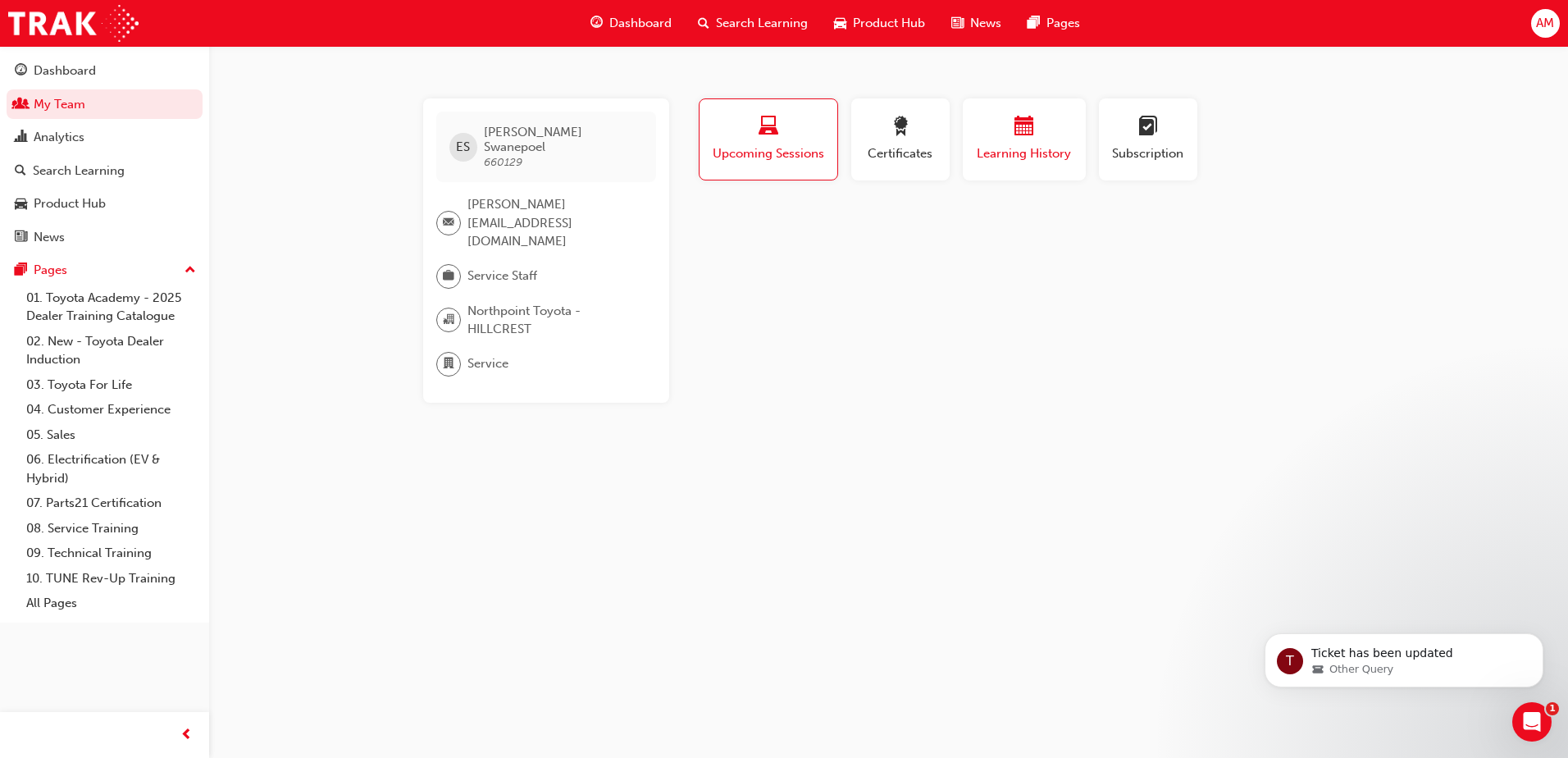
click at [1036, 159] on span "Learning History" at bounding box center [1025, 154] width 99 height 19
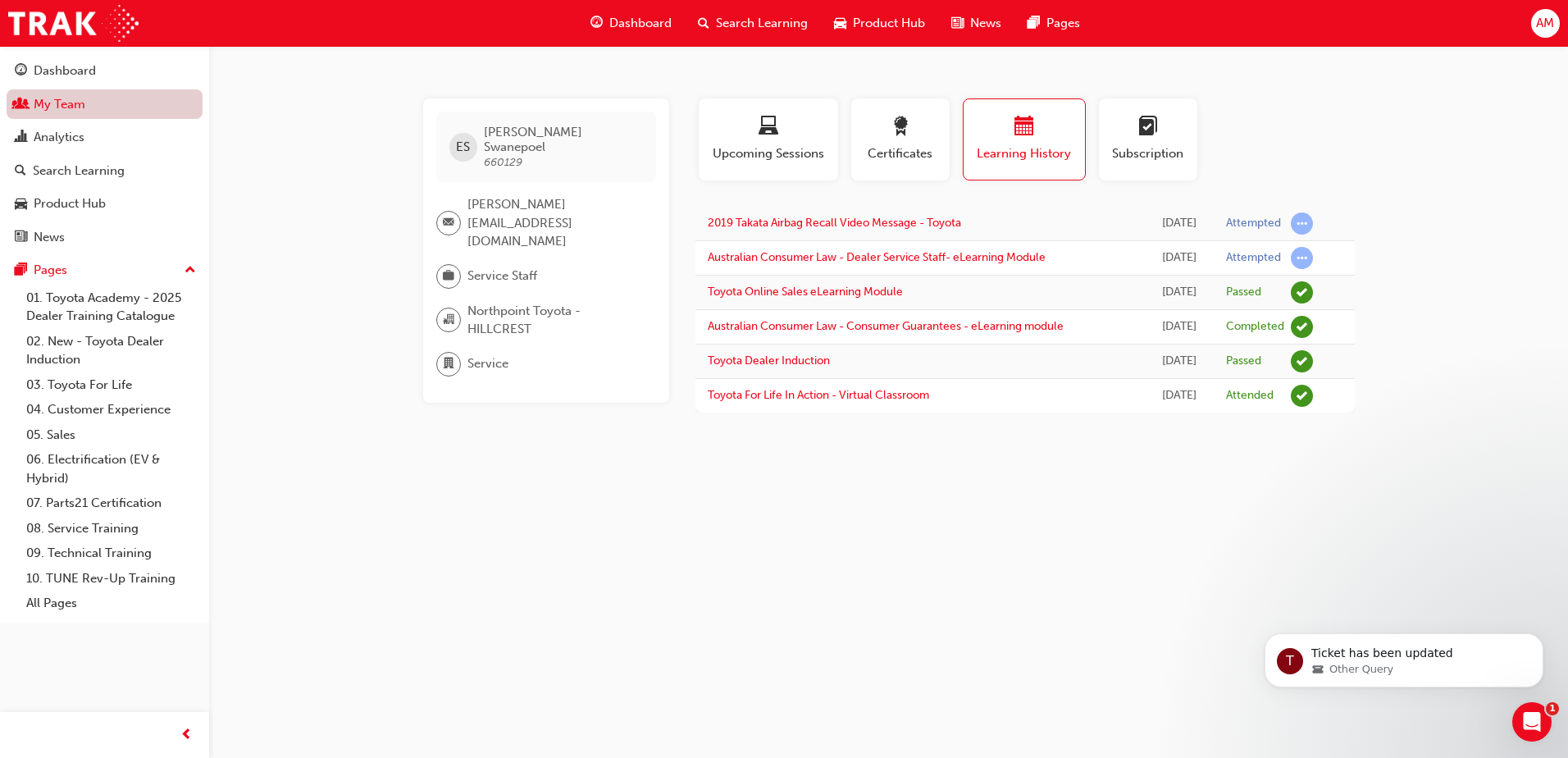
click at [52, 111] on link "My Team" at bounding box center [105, 105] width 196 height 31
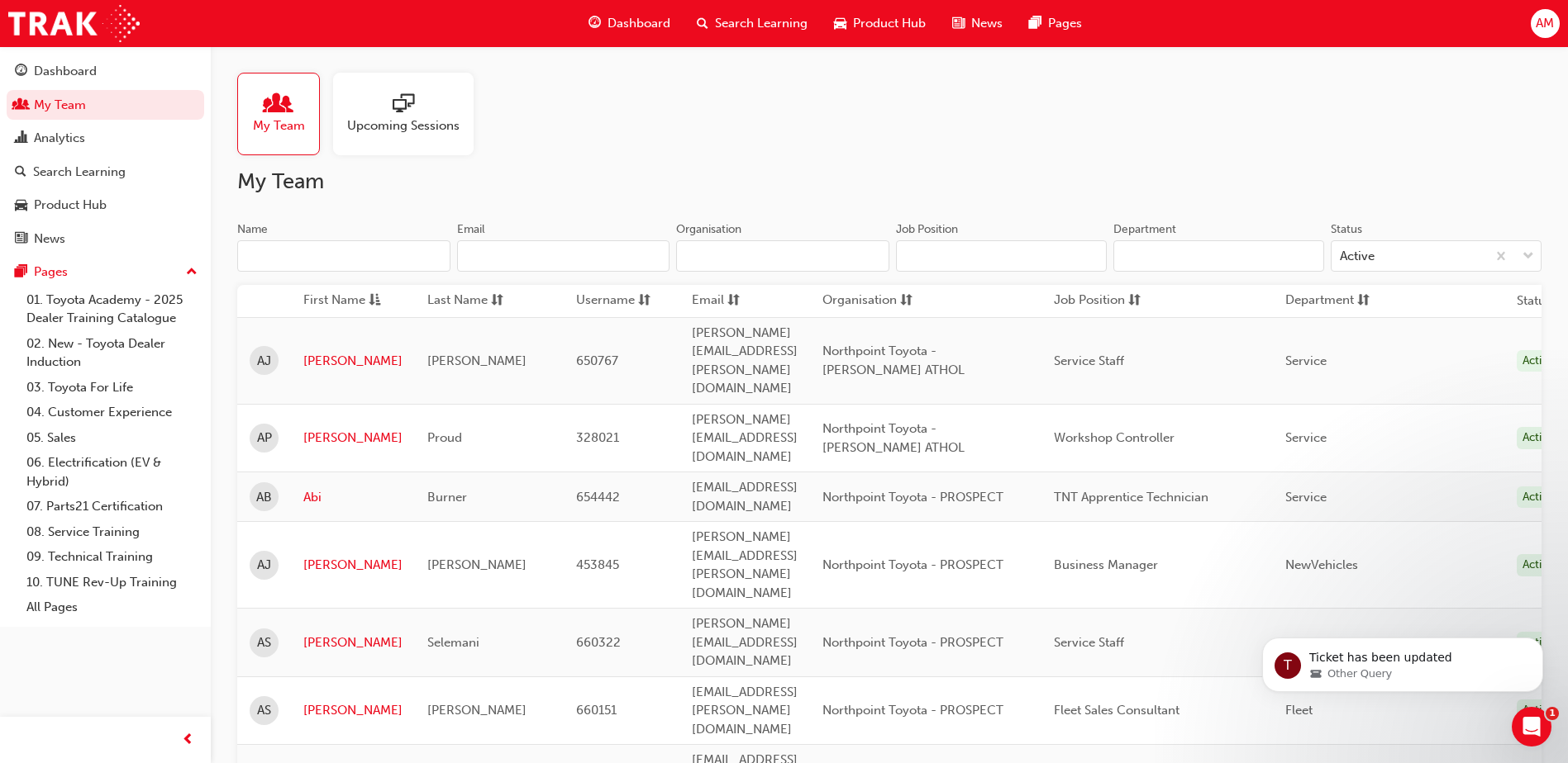
click at [296, 271] on input "Name" at bounding box center [344, 256] width 213 height 32
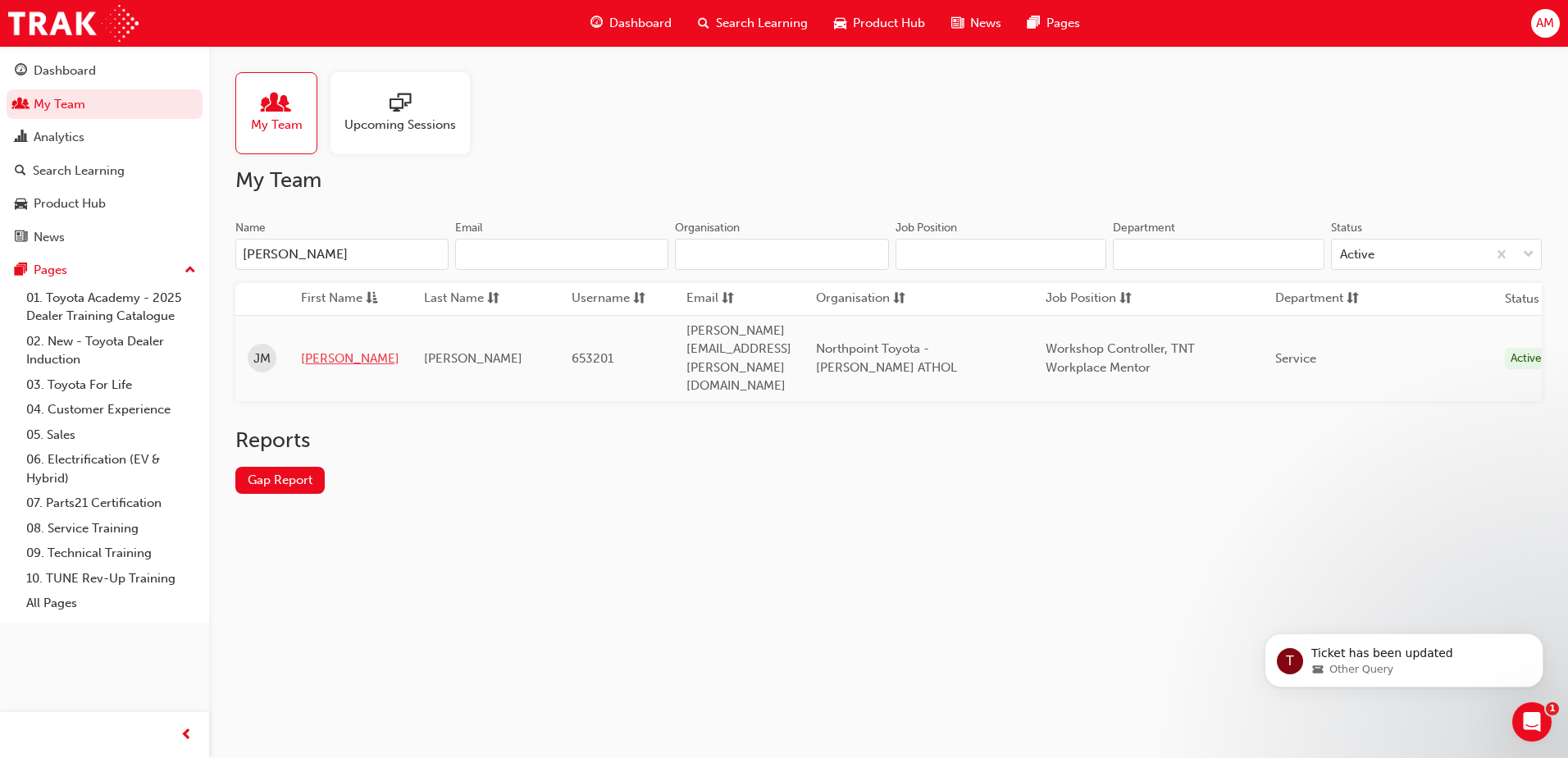
type input "[PERSON_NAME]"
click at [308, 350] on link "[PERSON_NAME]" at bounding box center [350, 359] width 99 height 19
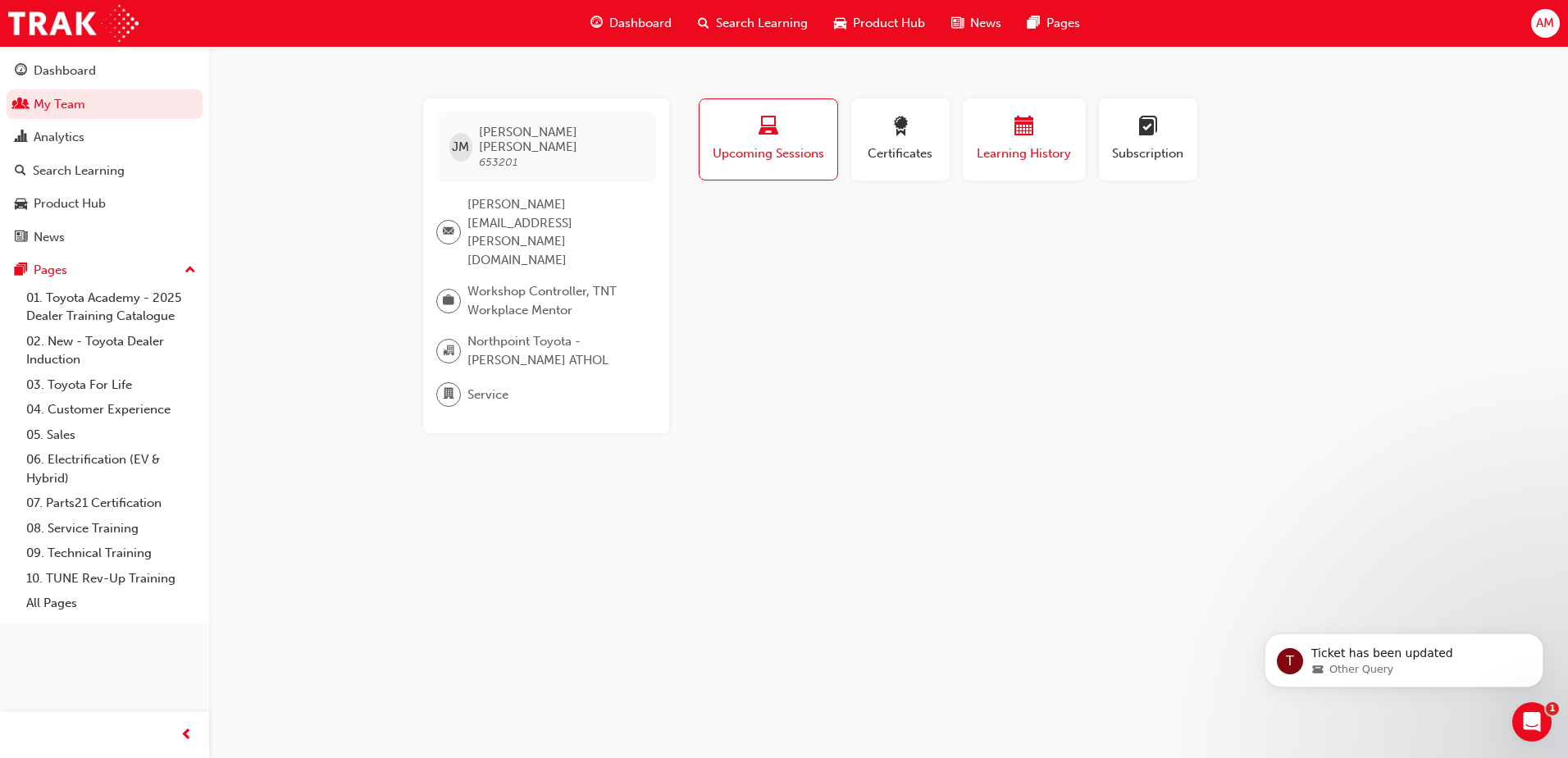
click at [1009, 123] on div "button" at bounding box center [1025, 129] width 99 height 26
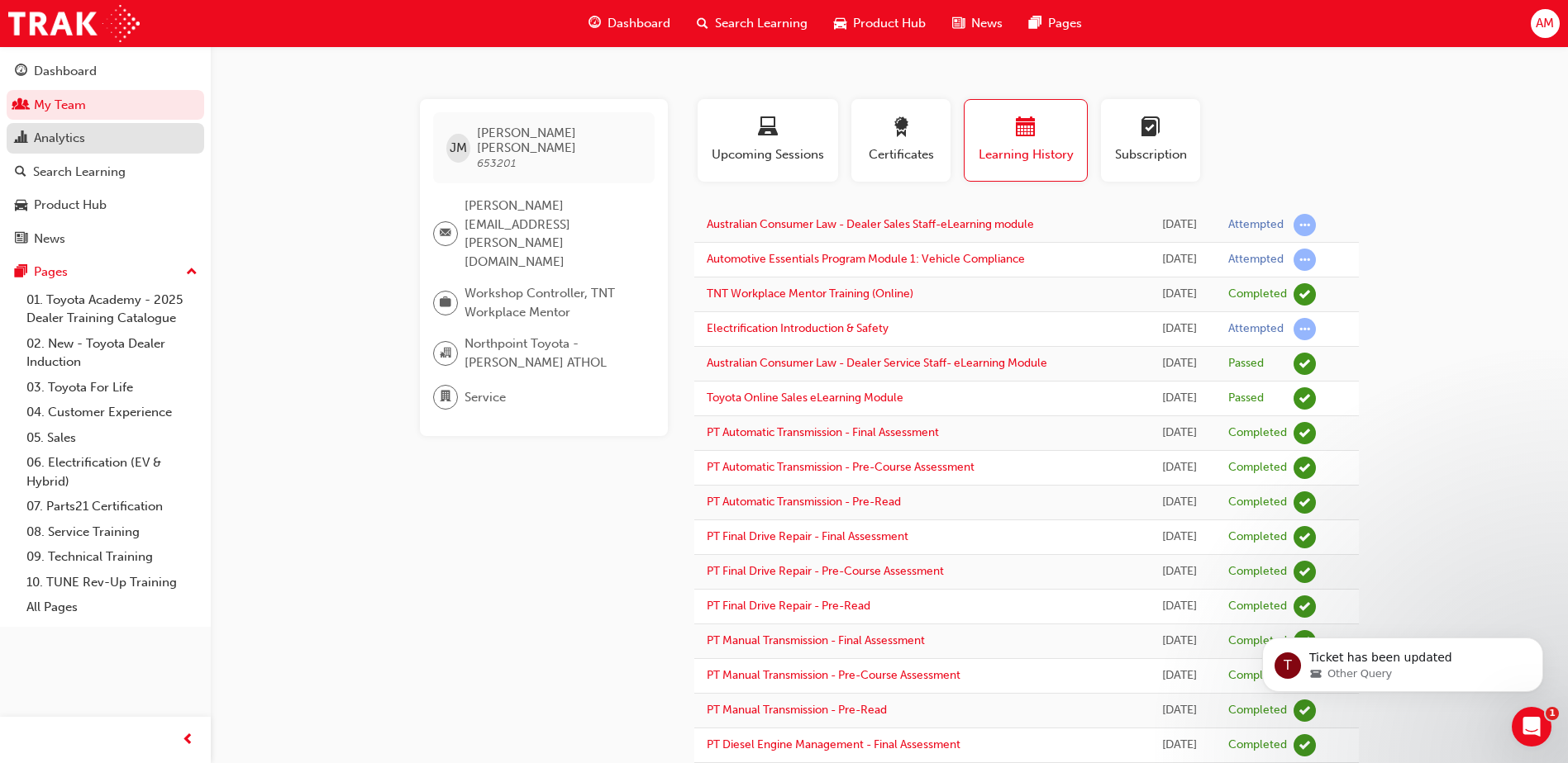
drag, startPoint x: 59, startPoint y: 103, endPoint x: 197, endPoint y: 137, distance: 142.1
click at [59, 103] on link "My Team" at bounding box center [105, 105] width 198 height 31
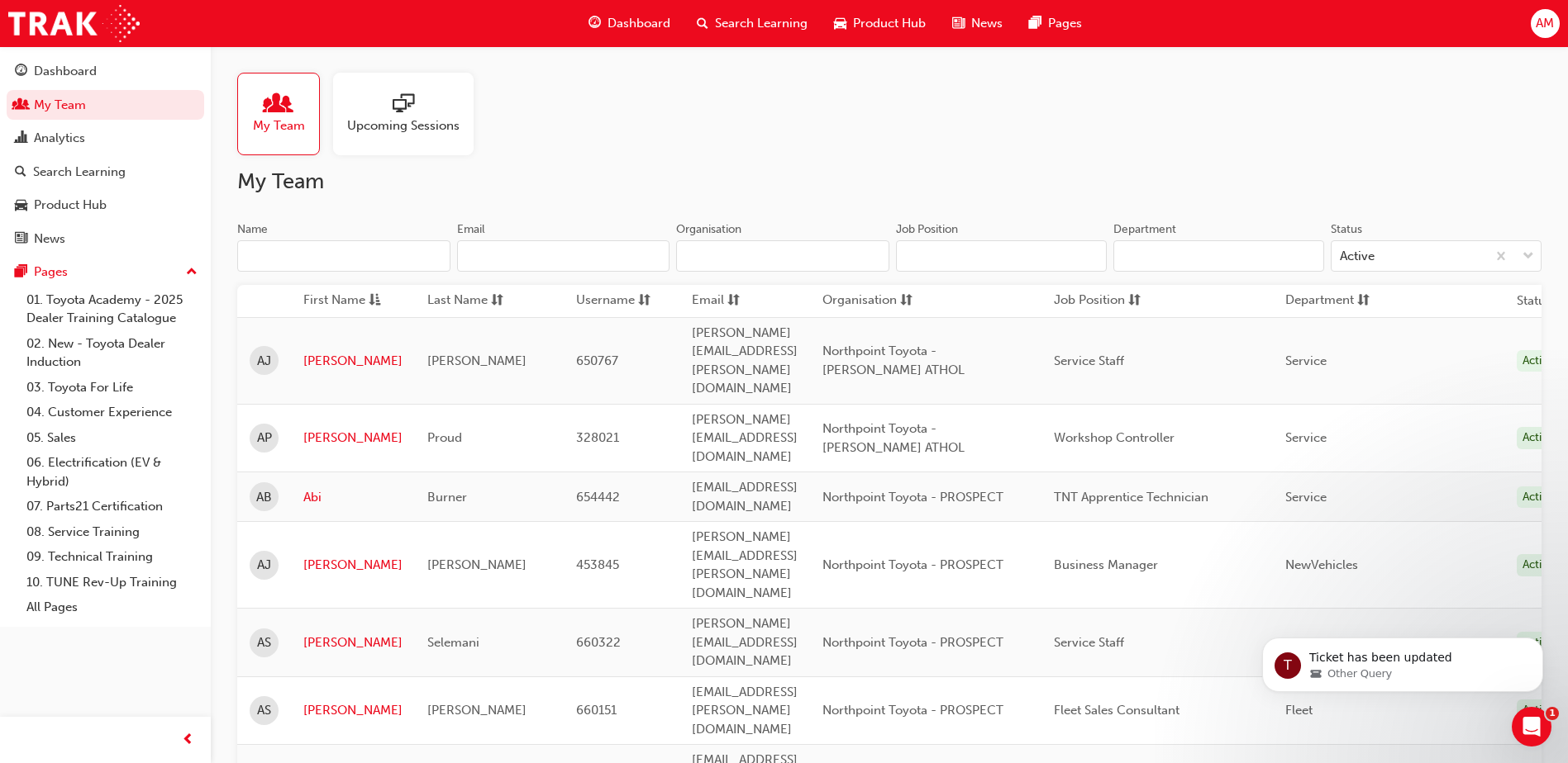
click at [320, 257] on input "Name" at bounding box center [344, 256] width 213 height 32
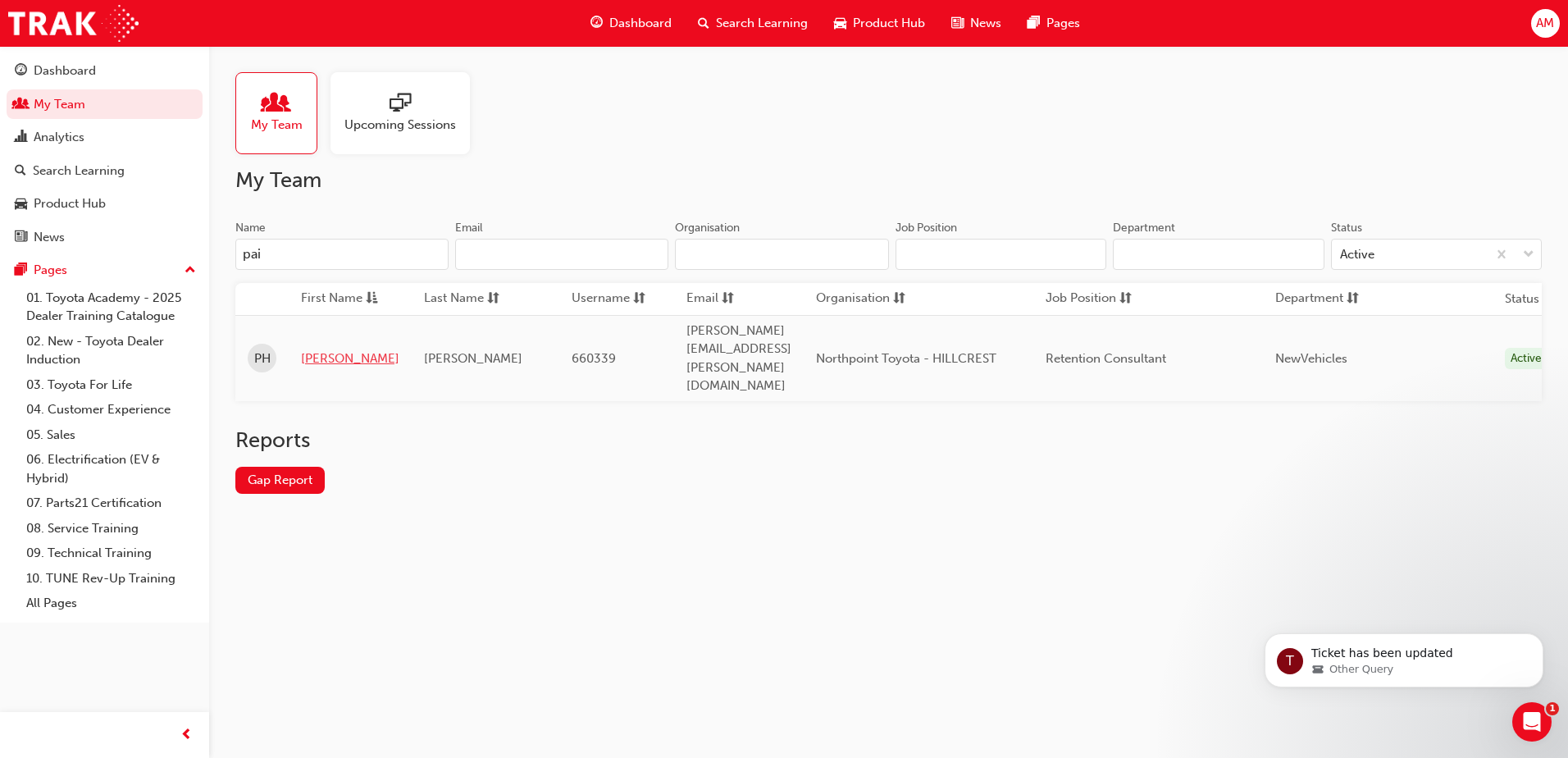
type input "pai"
click at [316, 350] on link "[PERSON_NAME]" at bounding box center [350, 359] width 99 height 19
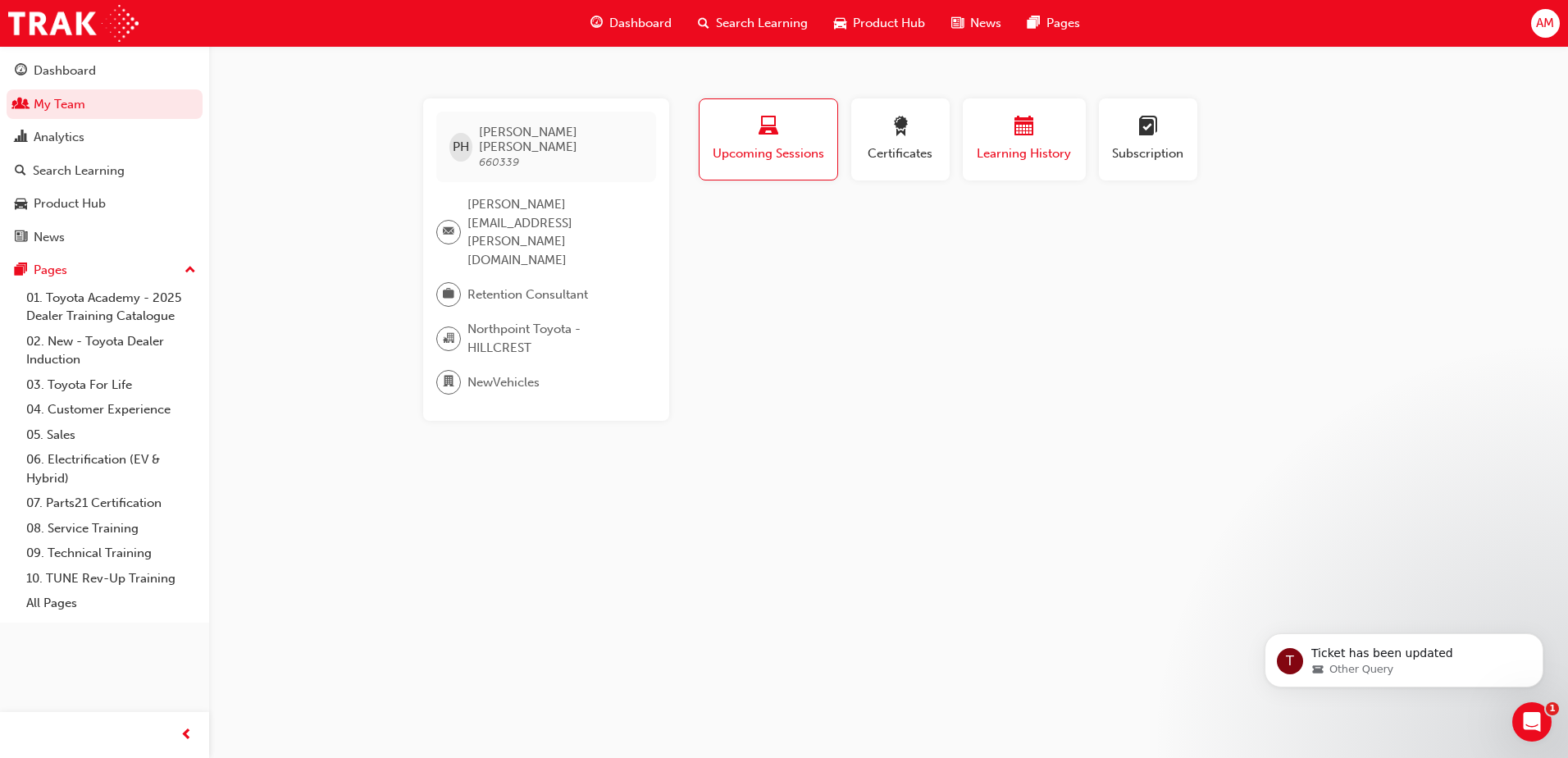
click at [1037, 136] on div "button" at bounding box center [1025, 129] width 99 height 26
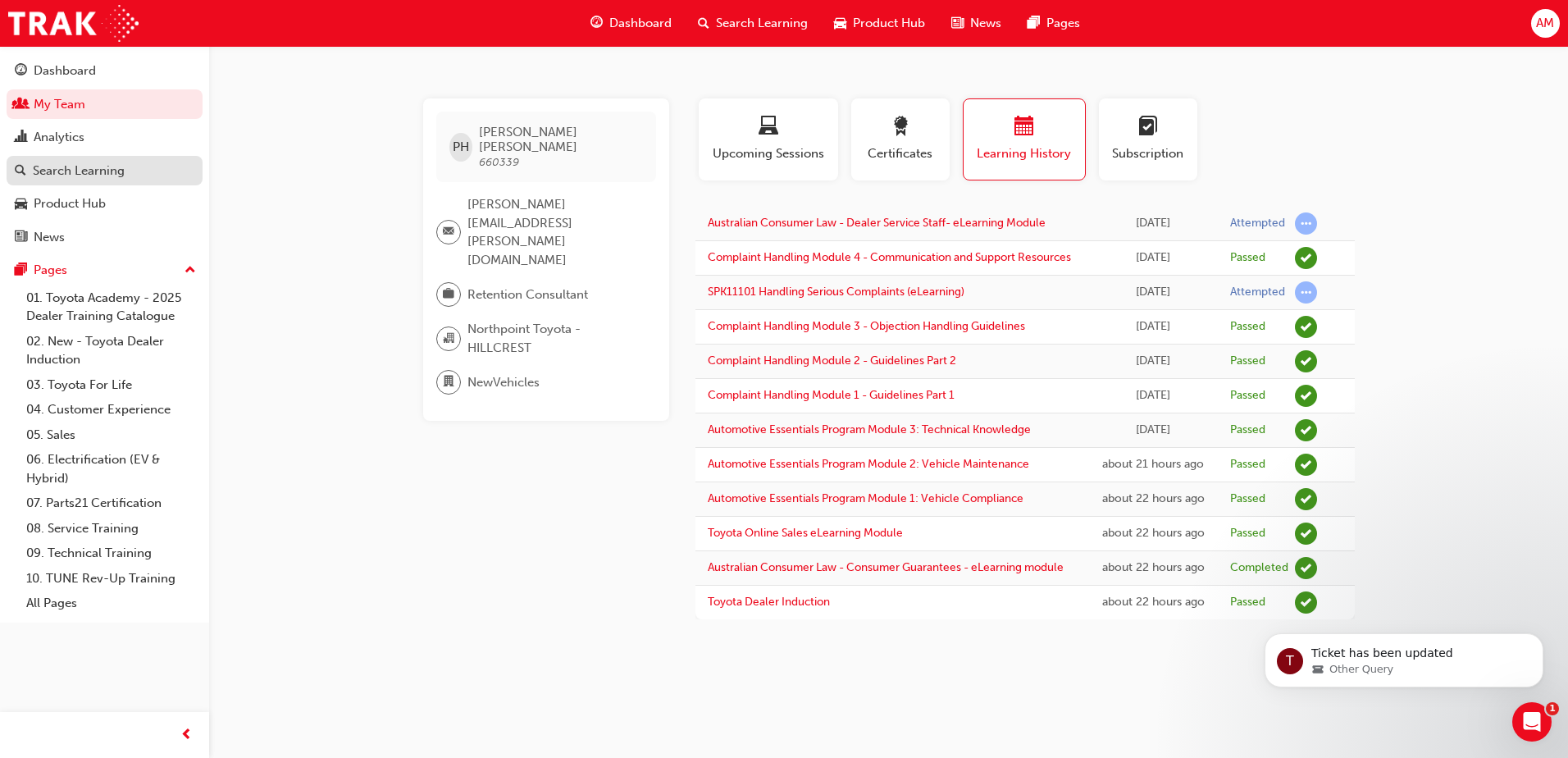
click at [85, 176] on div "Search Learning" at bounding box center [79, 171] width 92 height 19
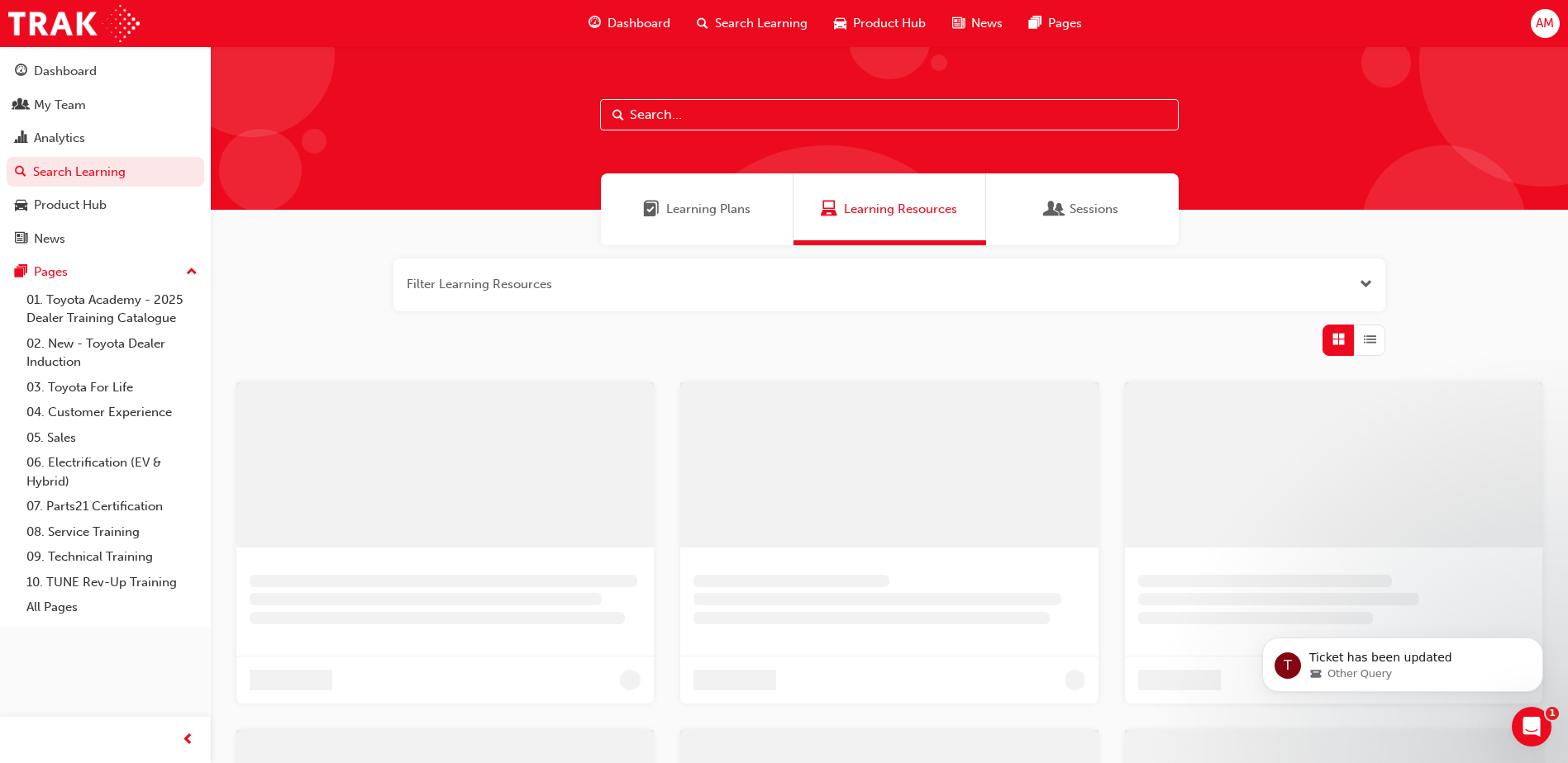
click at [710, 111] on input "text" at bounding box center [889, 115] width 578 height 32
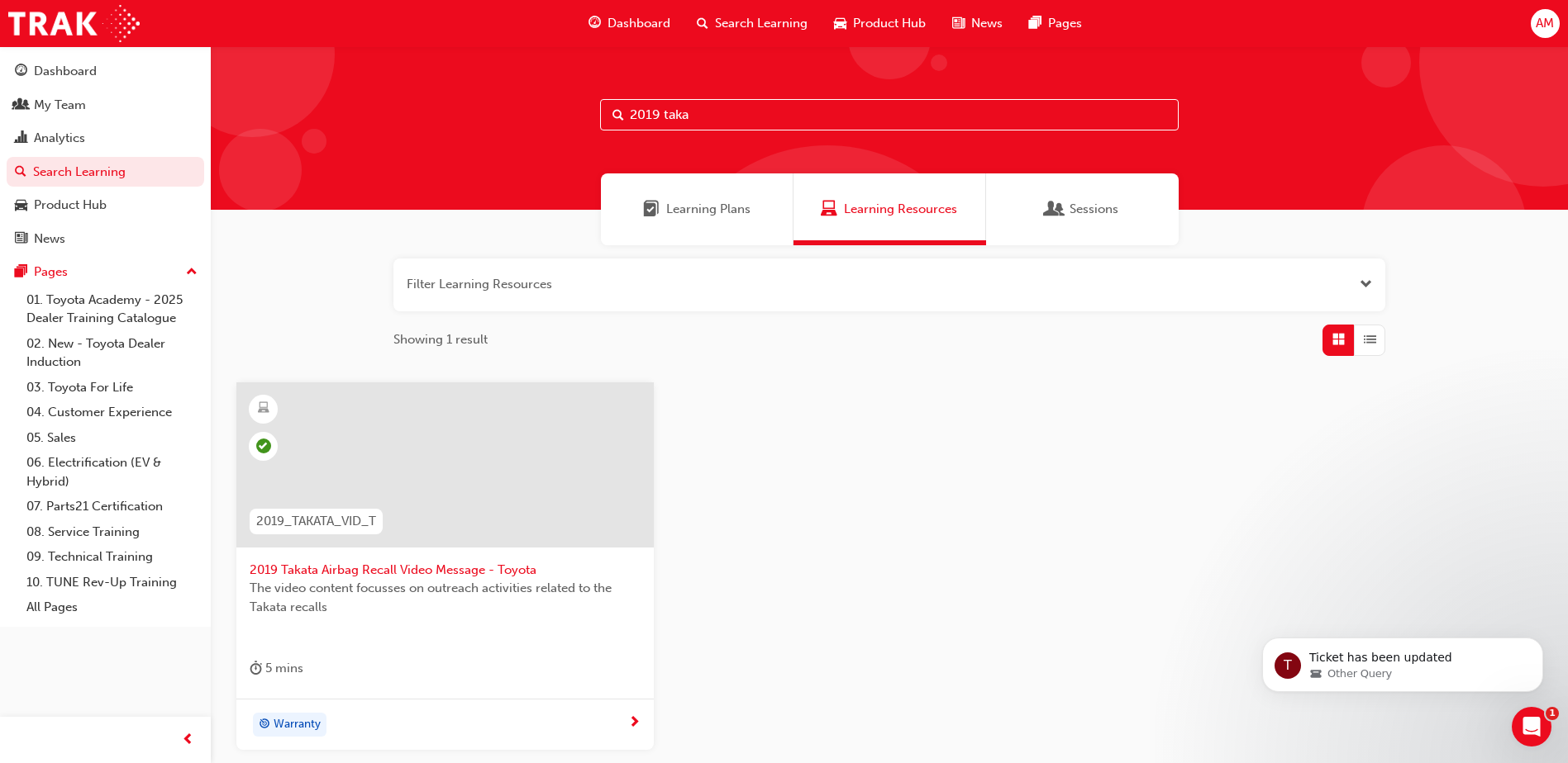
type input "2019 taka"
click at [409, 557] on div at bounding box center [445, 478] width 391 height 165
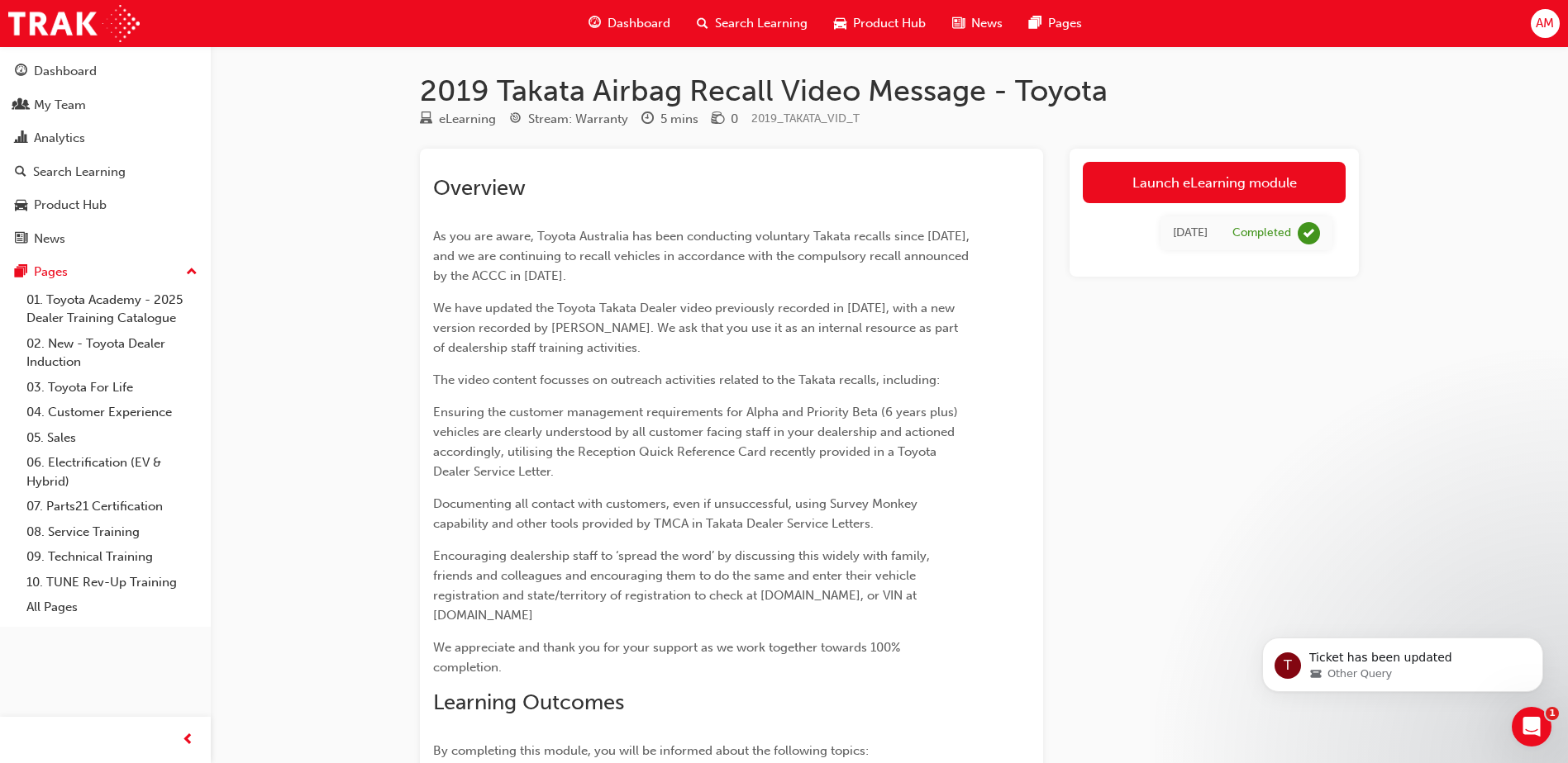
click at [581, 551] on span "Encouraging dealership staff to ‘spread the word’ by discussing this widely wit…" at bounding box center [683, 585] width 500 height 75
drag, startPoint x: 581, startPoint y: 551, endPoint x: 518, endPoint y: 503, distance: 79.2
click at [518, 503] on span "Documenting all contact with customers, even if unsuccessful, using Survey Monk…" at bounding box center [676, 514] width 488 height 35
drag, startPoint x: 69, startPoint y: 182, endPoint x: 97, endPoint y: 171, distance: 30.1
click at [69, 182] on link "Search Learning" at bounding box center [105, 172] width 198 height 31
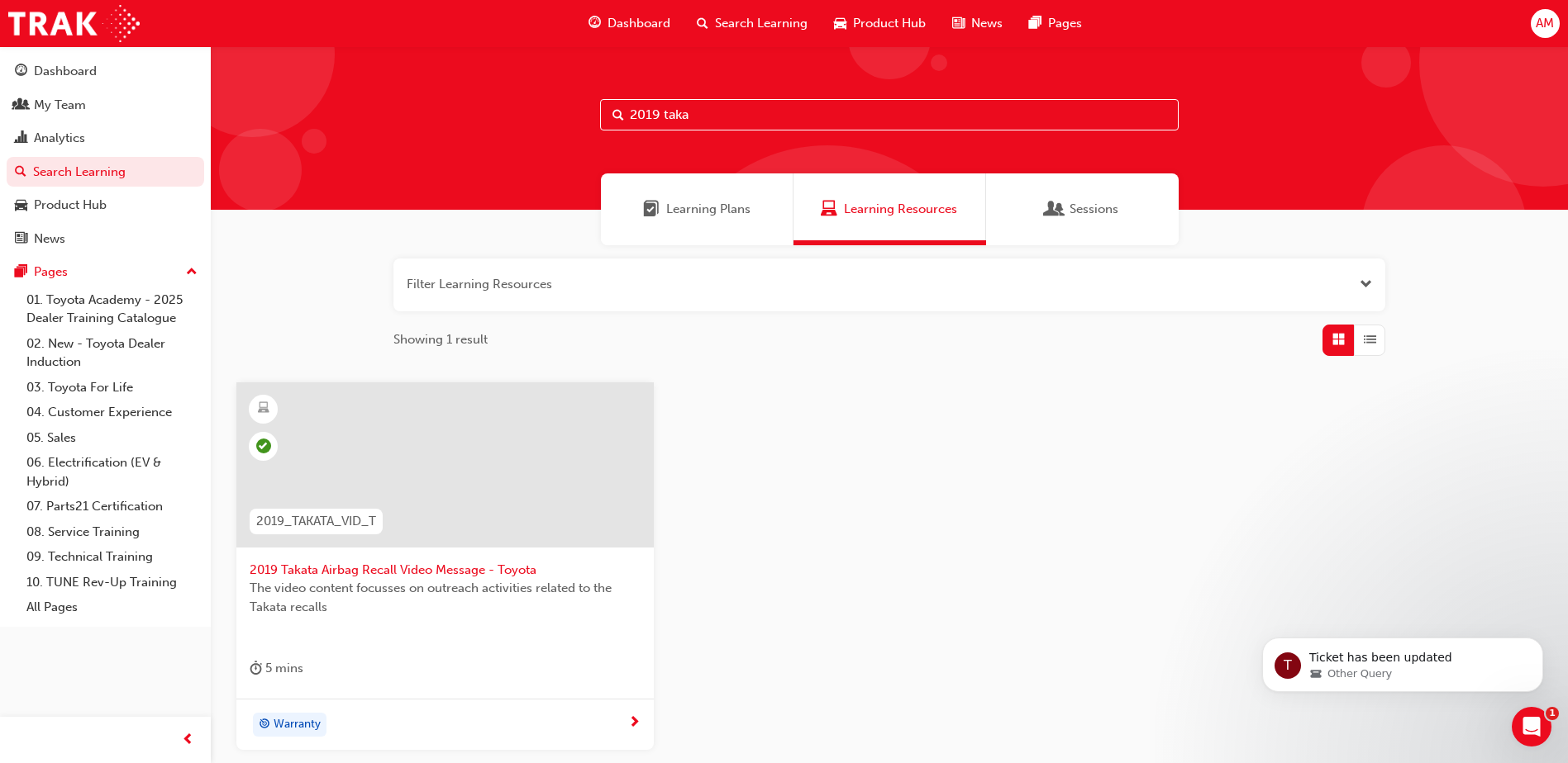
click at [709, 122] on input "2019 taka" at bounding box center [889, 115] width 578 height 32
type input "myt"
click at [455, 473] on div at bounding box center [445, 465] width 417 height 165
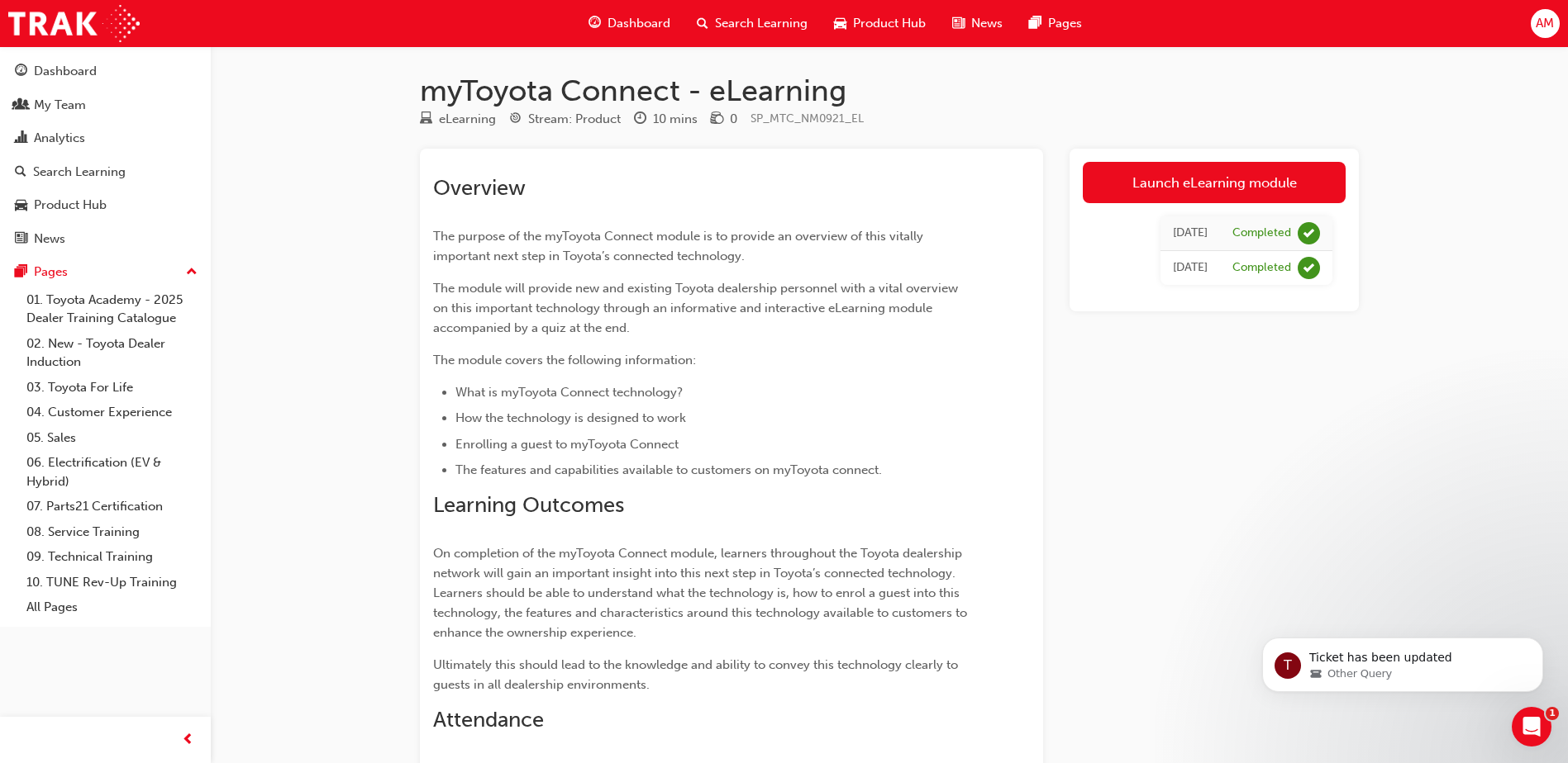
click at [566, 429] on ul "What is myToyota Connect technology? How the technology is designed to work Enr…" at bounding box center [701, 432] width 537 height 98
click at [83, 165] on div "Search Learning" at bounding box center [80, 172] width 93 height 19
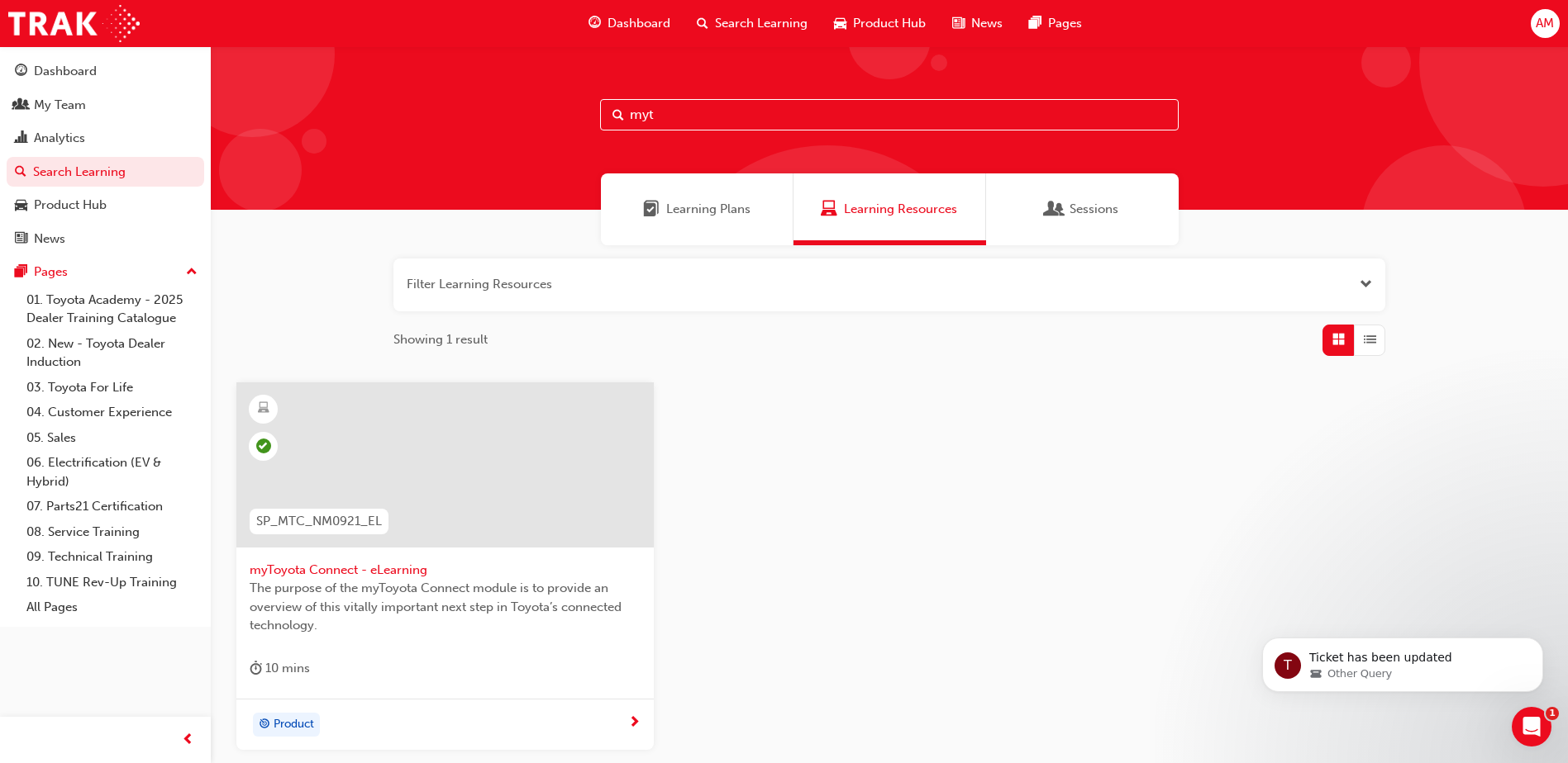
click at [684, 120] on input "myt" at bounding box center [889, 115] width 578 height 32
type input "spk9102"
click at [432, 565] on span "SPK9102 Toyota Fleet Plan (eLearning)" at bounding box center [445, 570] width 391 height 19
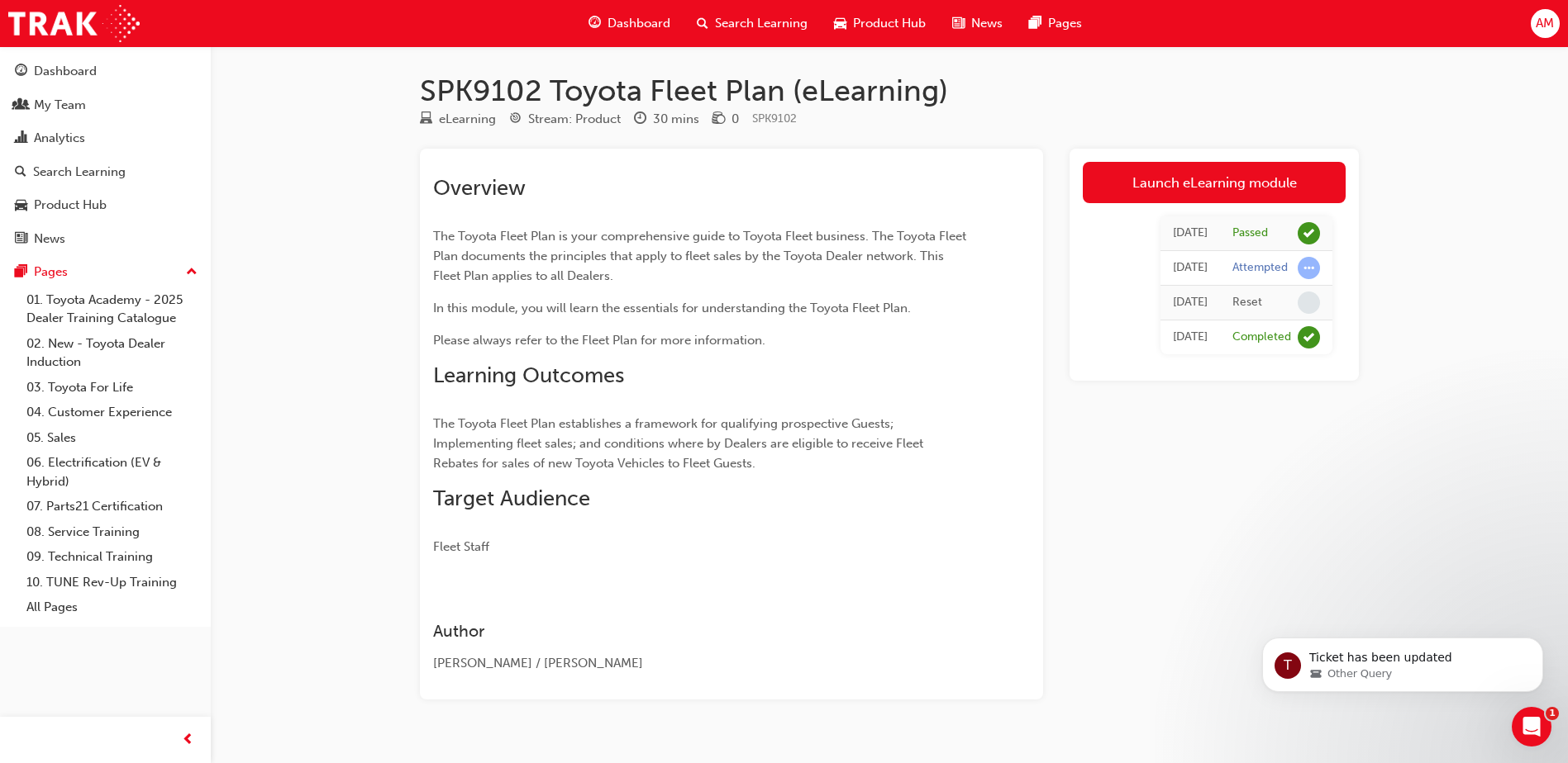
click at [570, 439] on span "The Toyota Fleet Plan establishes a framework for qualifying prospective Guests…" at bounding box center [679, 444] width 494 height 55
drag, startPoint x: 87, startPoint y: 173, endPoint x: 146, endPoint y: 166, distance: 59.4
click at [87, 173] on div "Search Learning" at bounding box center [80, 172] width 93 height 19
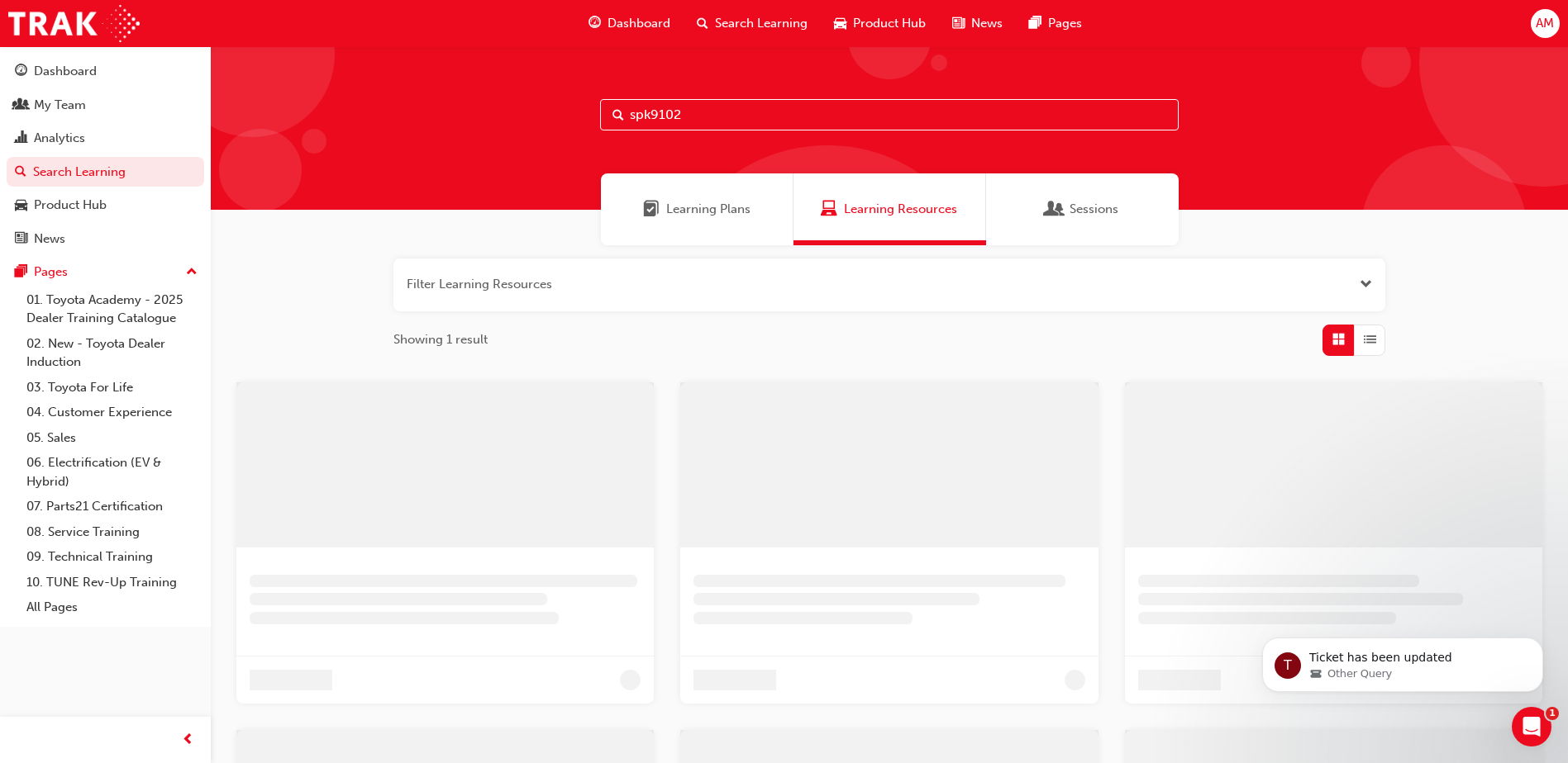
click at [692, 110] on input "spk9102" at bounding box center [889, 115] width 578 height 32
type input "spk9103"
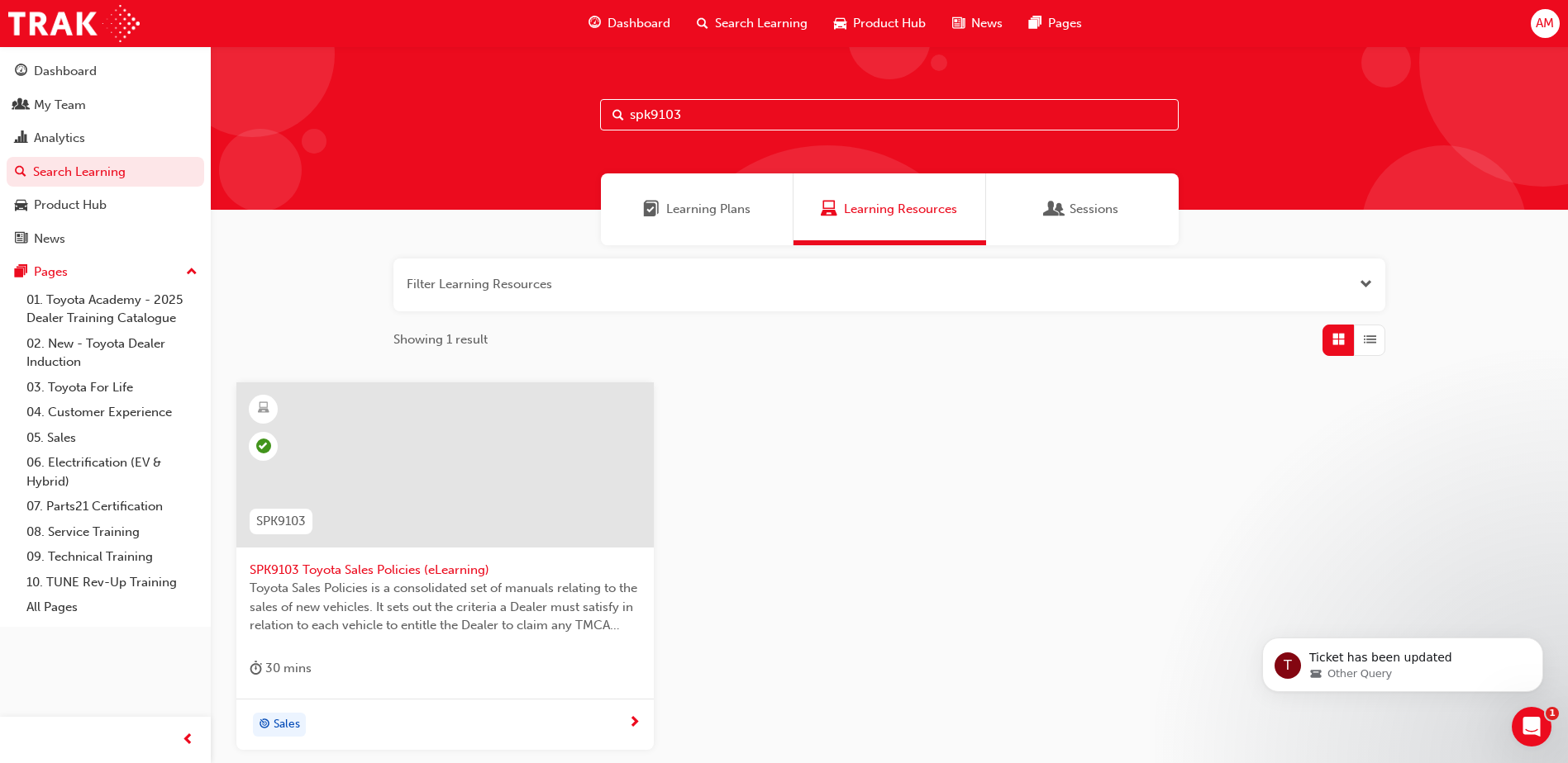
click at [398, 529] on div at bounding box center [445, 465] width 417 height 165
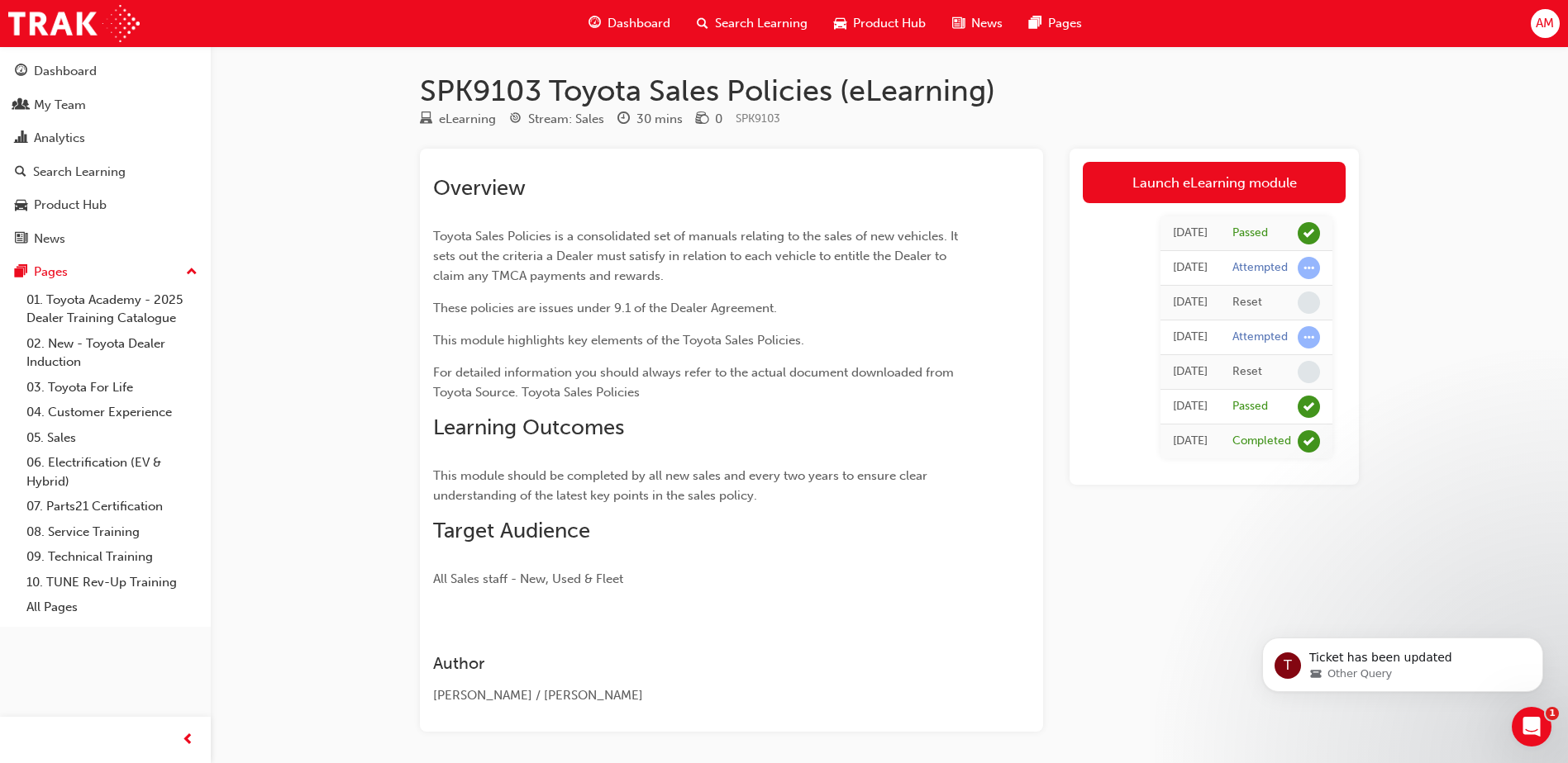
click at [589, 482] on span "This module should be completed by all new sales and every two years to ensure …" at bounding box center [681, 486] width 498 height 35
click at [80, 177] on div "Search Learning" at bounding box center [80, 172] width 93 height 19
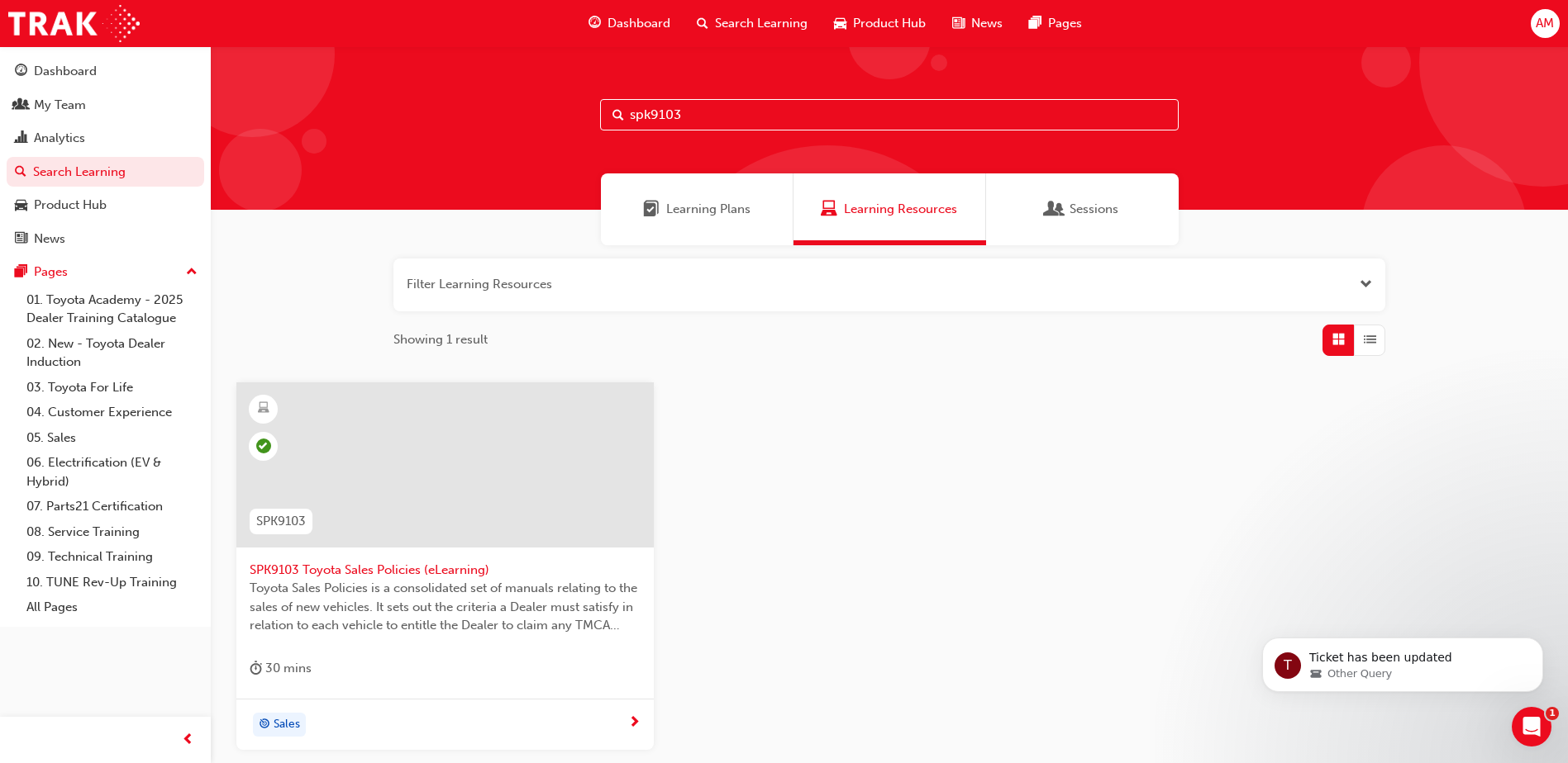
click at [715, 114] on input "spk9103" at bounding box center [889, 115] width 578 height 32
type input "spk11003"
click at [490, 568] on span "Introduction to Toyota Access" at bounding box center [445, 570] width 391 height 19
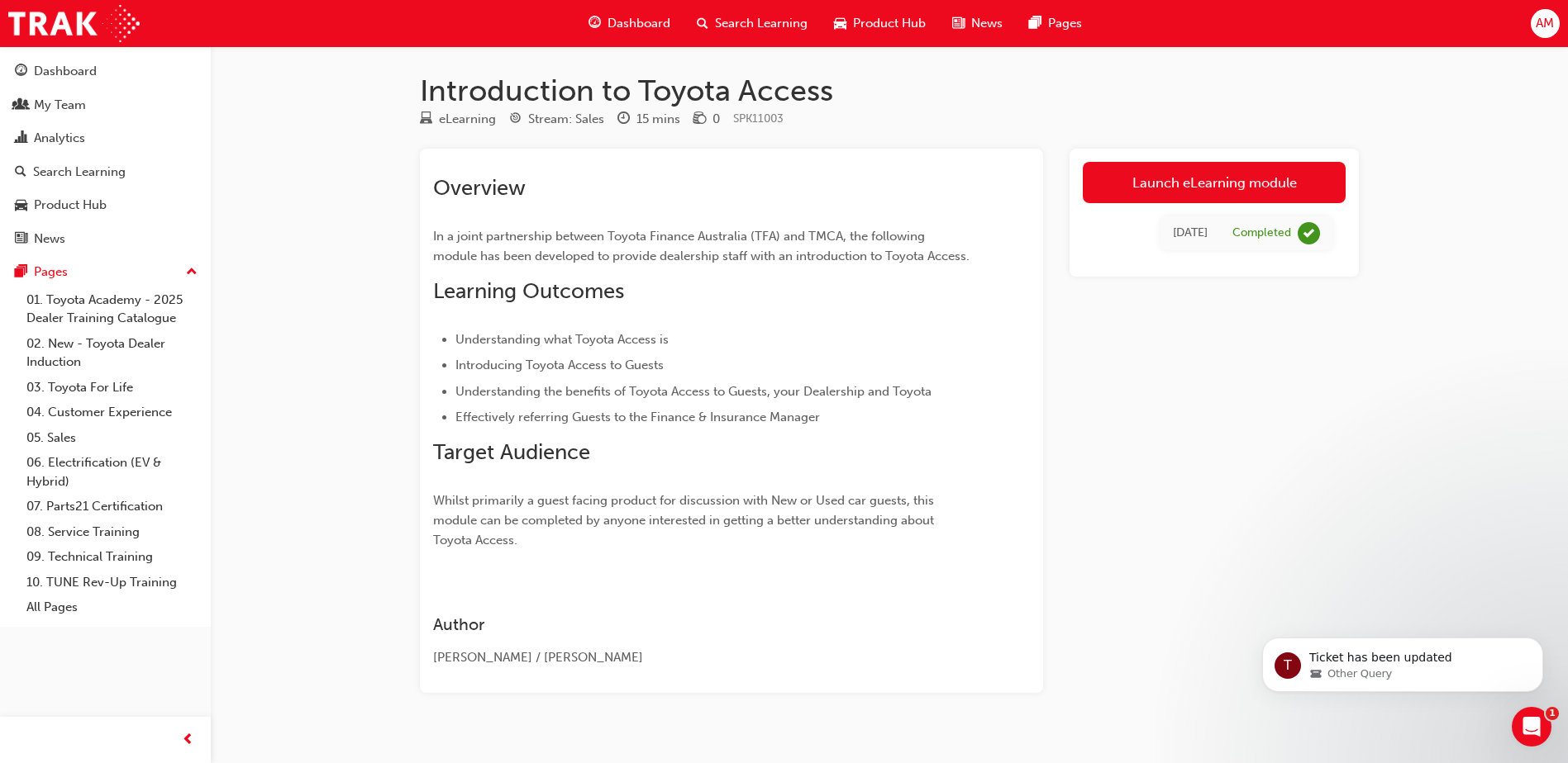
click at [551, 525] on span "Whilst primarily a guest facing product for discussion with New or Used car gue…" at bounding box center [685, 521] width 504 height 55
click at [67, 136] on div "Analytics" at bounding box center [60, 138] width 51 height 19
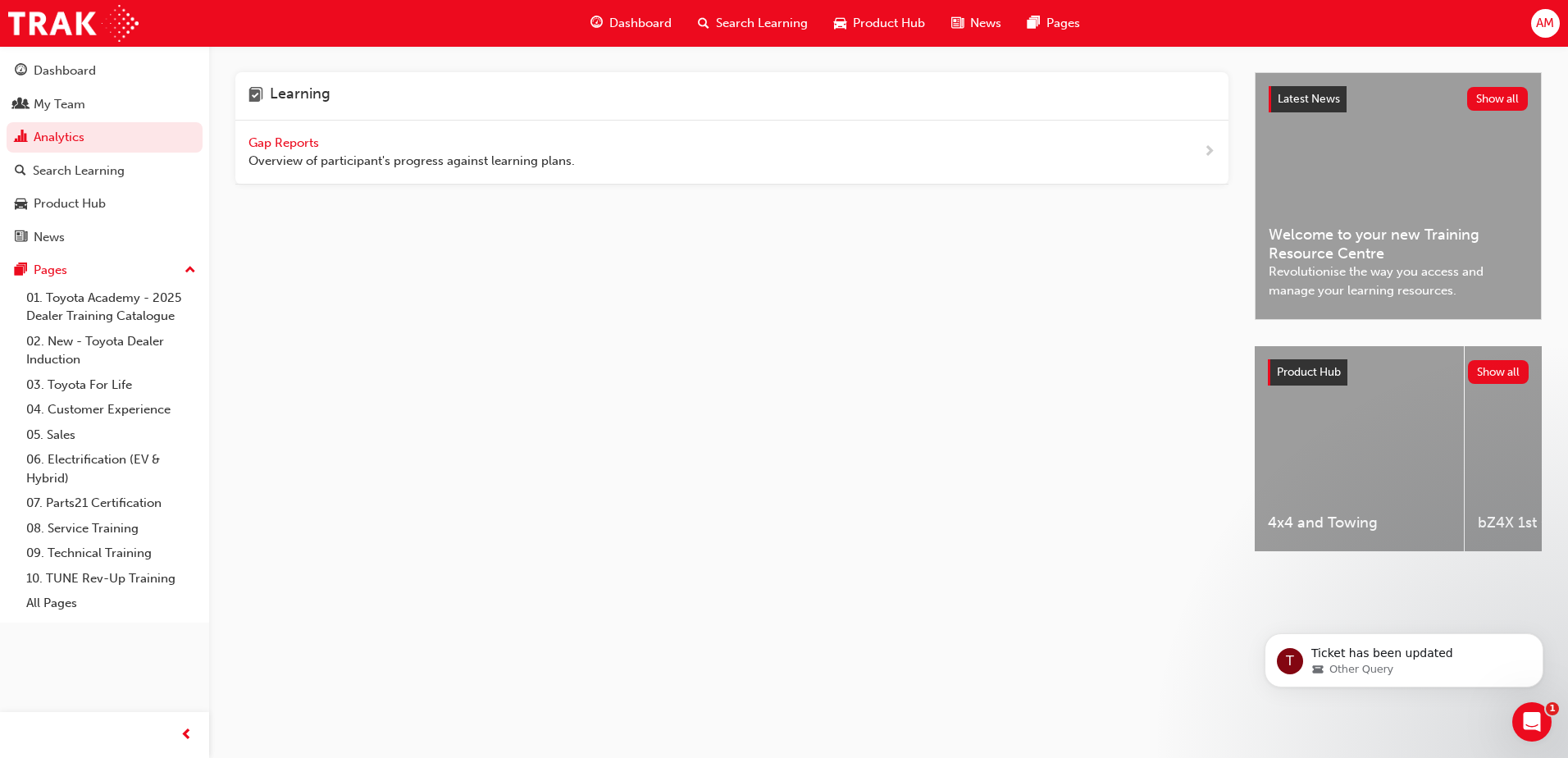
click at [271, 140] on span "Gap Reports" at bounding box center [285, 142] width 74 height 14
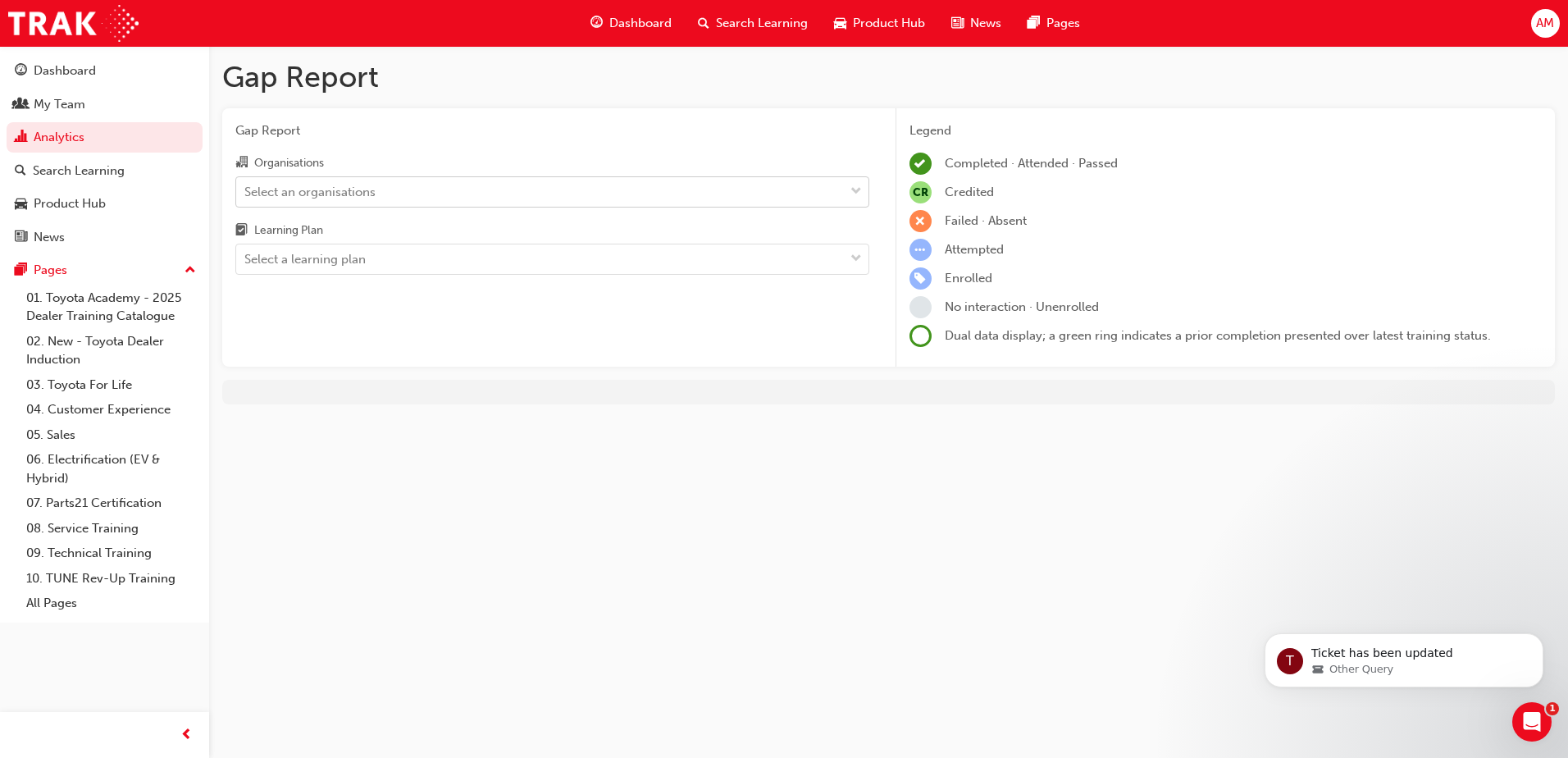
click at [429, 183] on div "Select an organisations" at bounding box center [540, 191] width 608 height 29
click at [246, 184] on input "Organisations Select an organisations" at bounding box center [245, 191] width 2 height 14
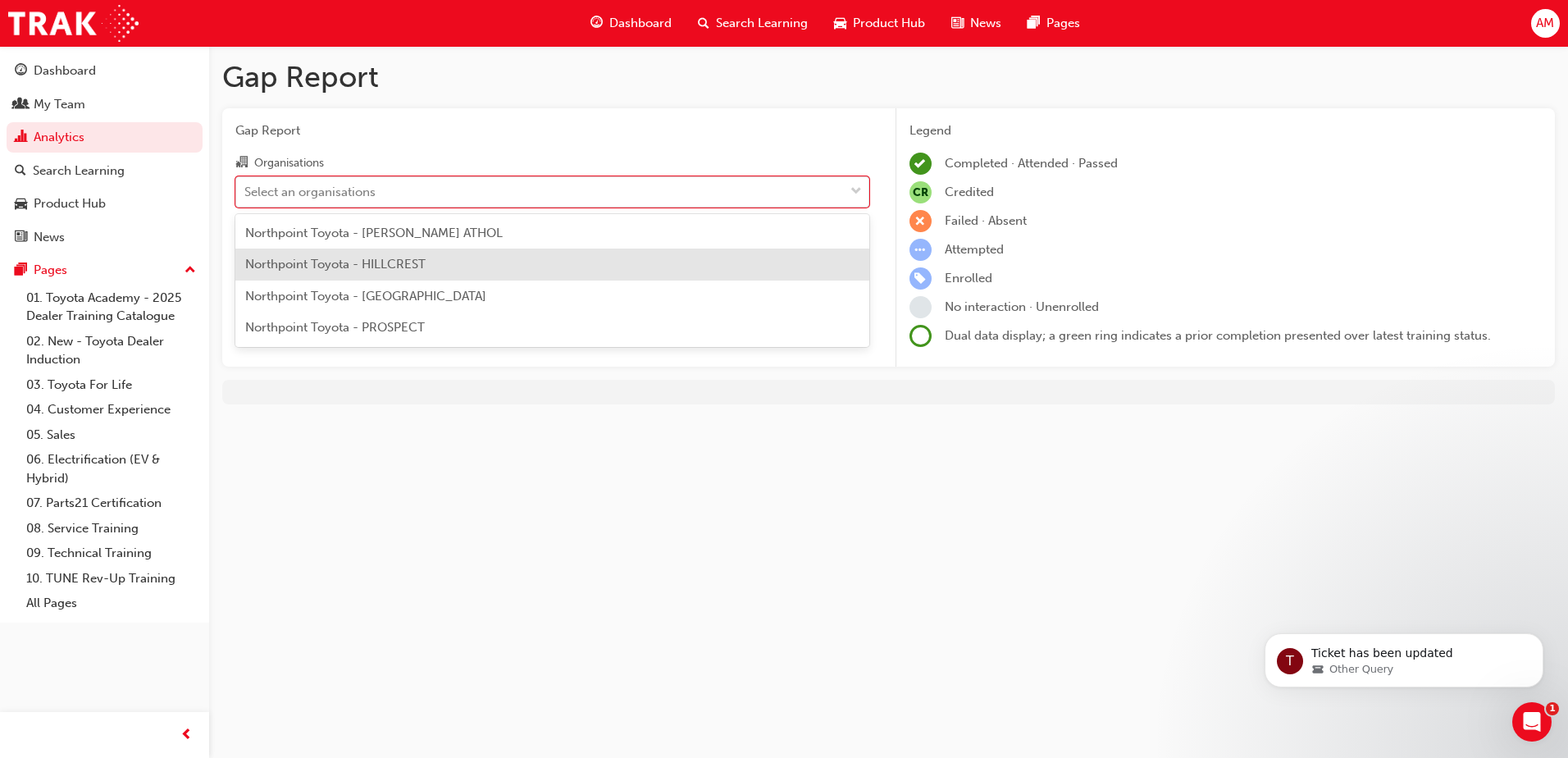
click at [385, 266] on span "Northpoint Toyota - HILLCREST" at bounding box center [335, 264] width 180 height 14
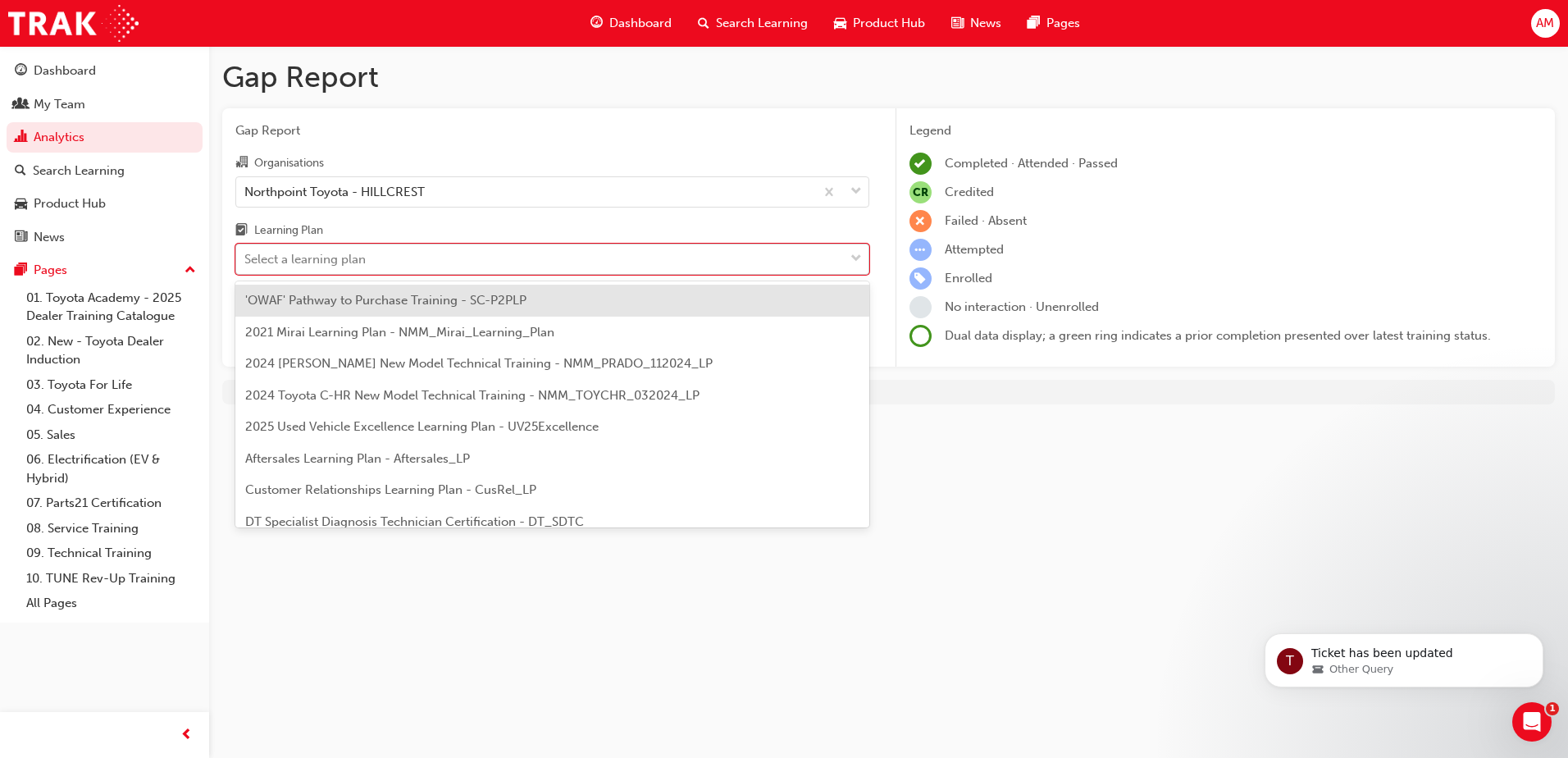
click at [389, 265] on div "Select a learning plan" at bounding box center [540, 259] width 608 height 29
click at [246, 265] on input "Learning Plan option 'OWAF' Pathway to Purchase Training - SC-P2PLP focused, 1 …" at bounding box center [245, 259] width 2 height 14
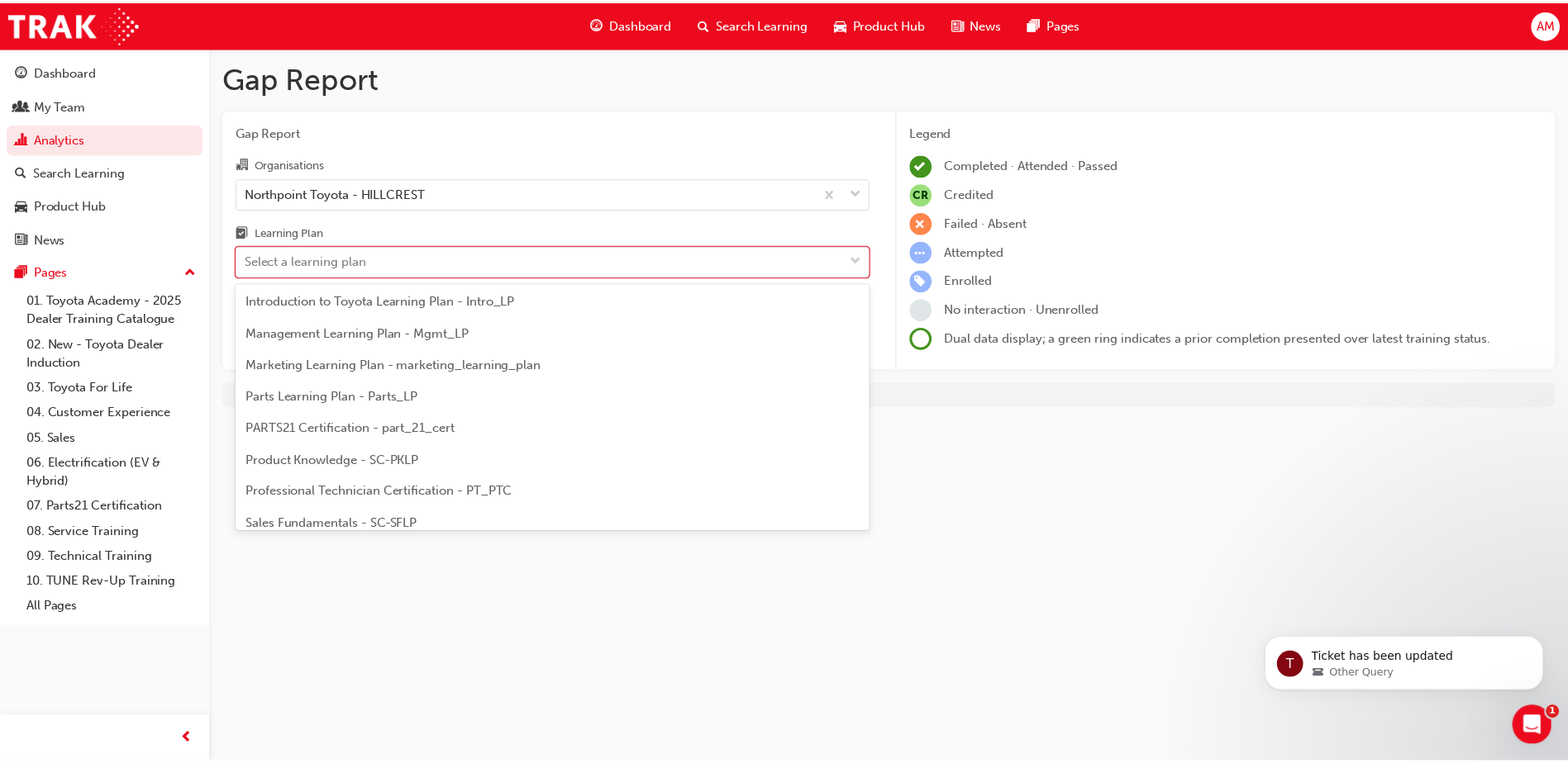
scroll to position [398, 0]
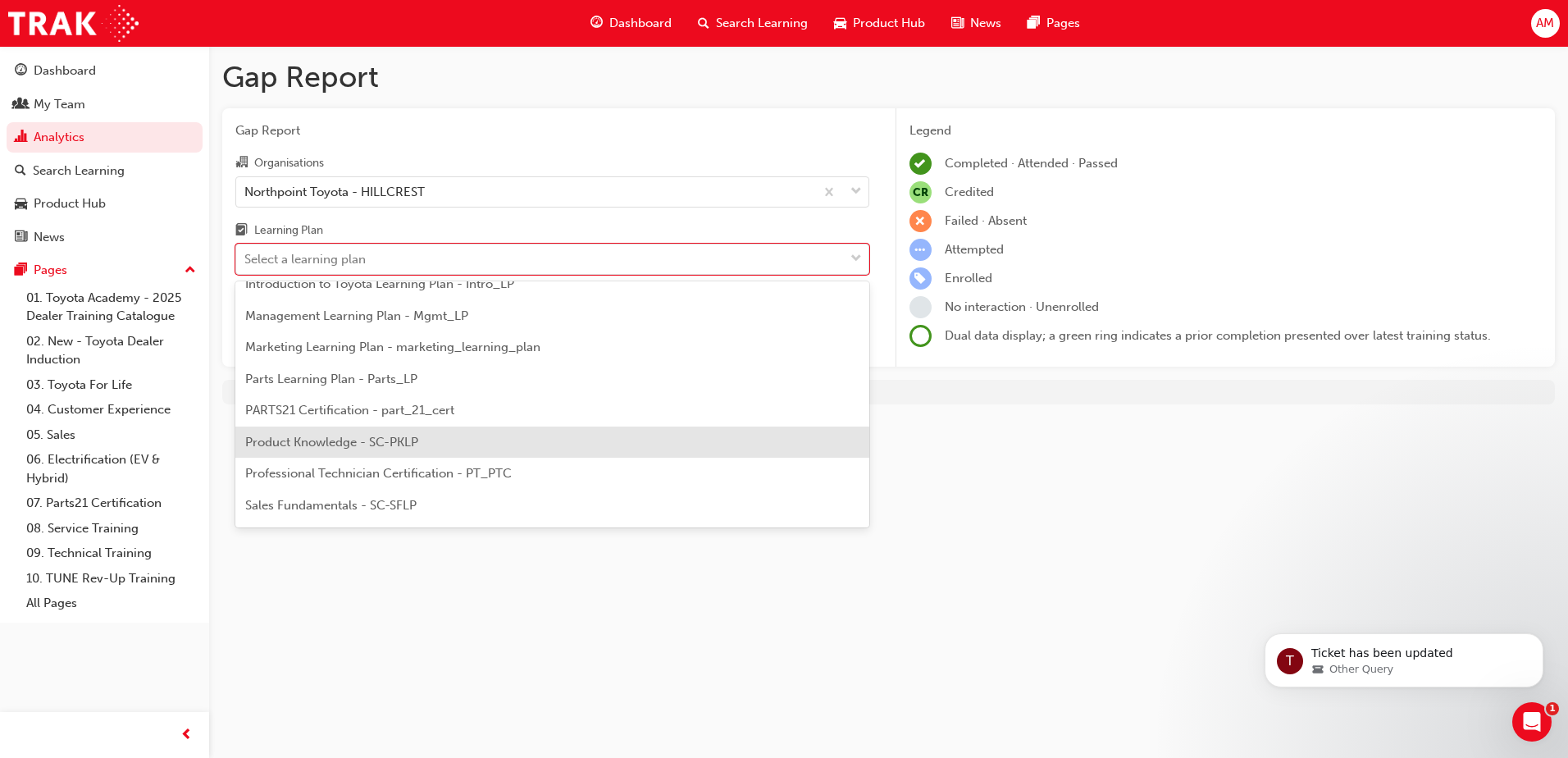
click at [401, 450] on div "Product Knowledge - SC-PKLP" at bounding box center [553, 443] width 634 height 32
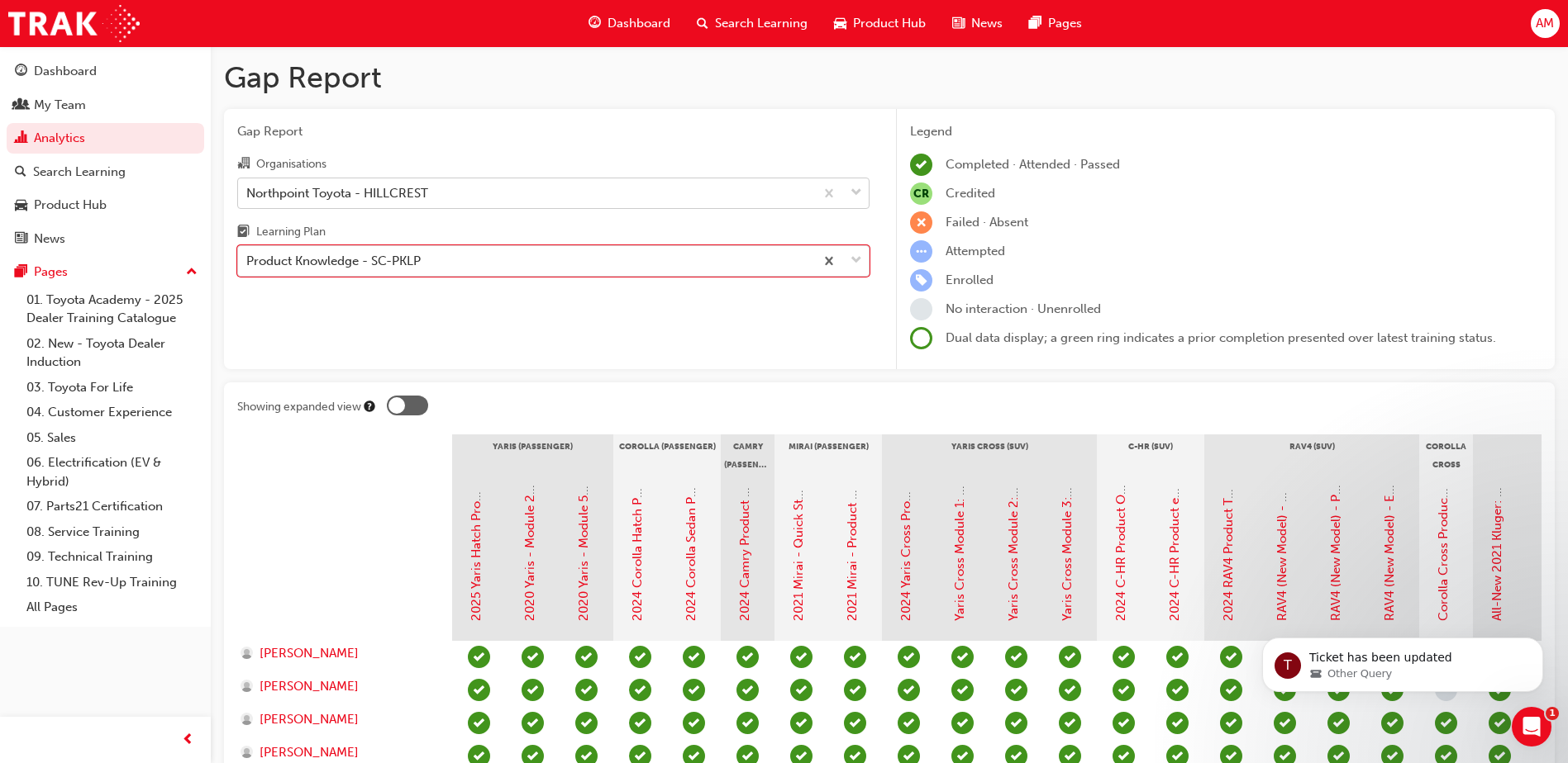
click at [341, 189] on div "Northpoint Toyota - HILLCREST" at bounding box center [337, 193] width 182 height 19
click at [248, 189] on input "Organisations Northpoint Toyota - HILLCREST" at bounding box center [247, 192] width 2 height 14
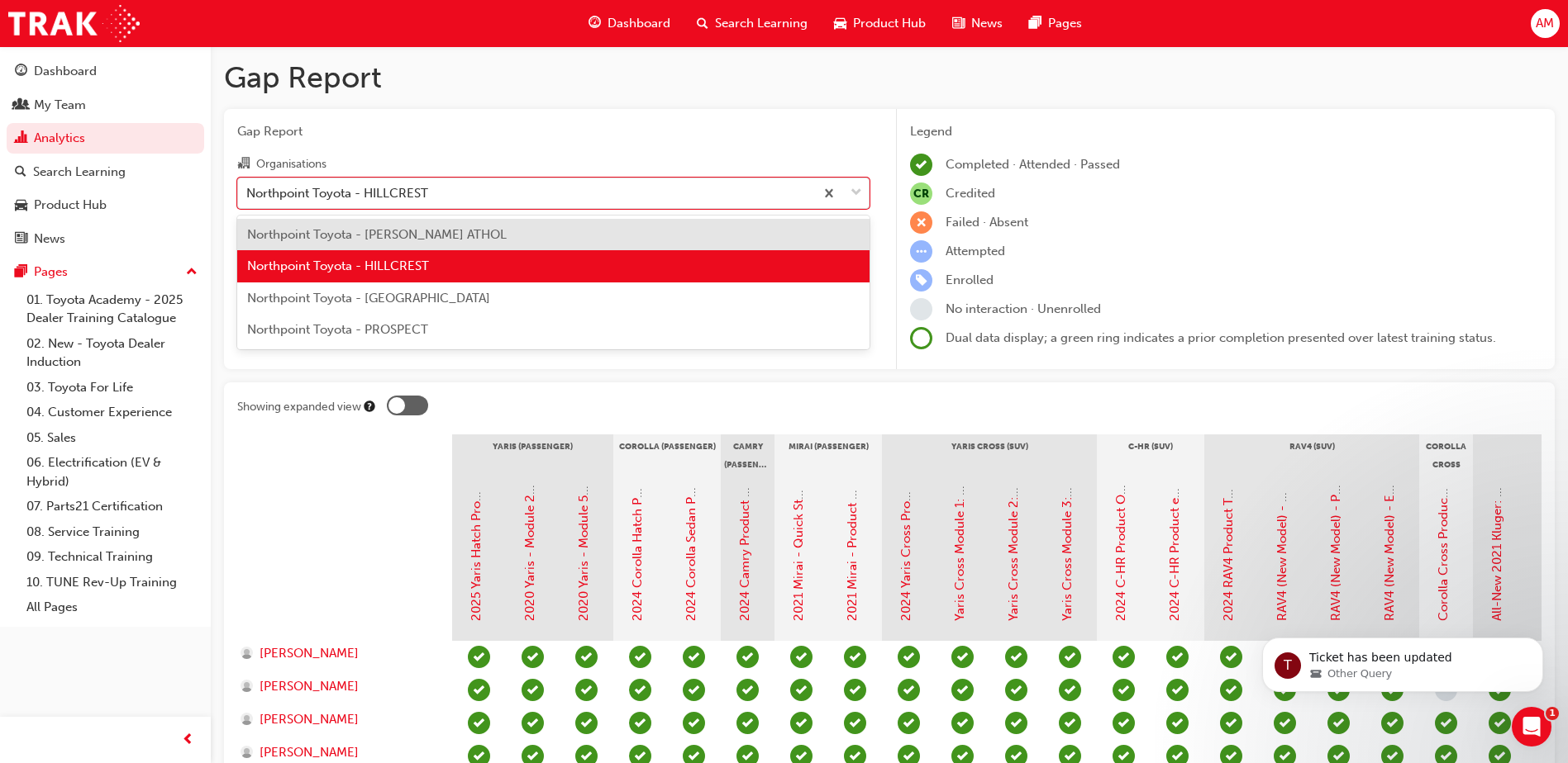
click at [334, 232] on span "Northpoint Toyota - [PERSON_NAME] ATHOL" at bounding box center [376, 234] width 260 height 15
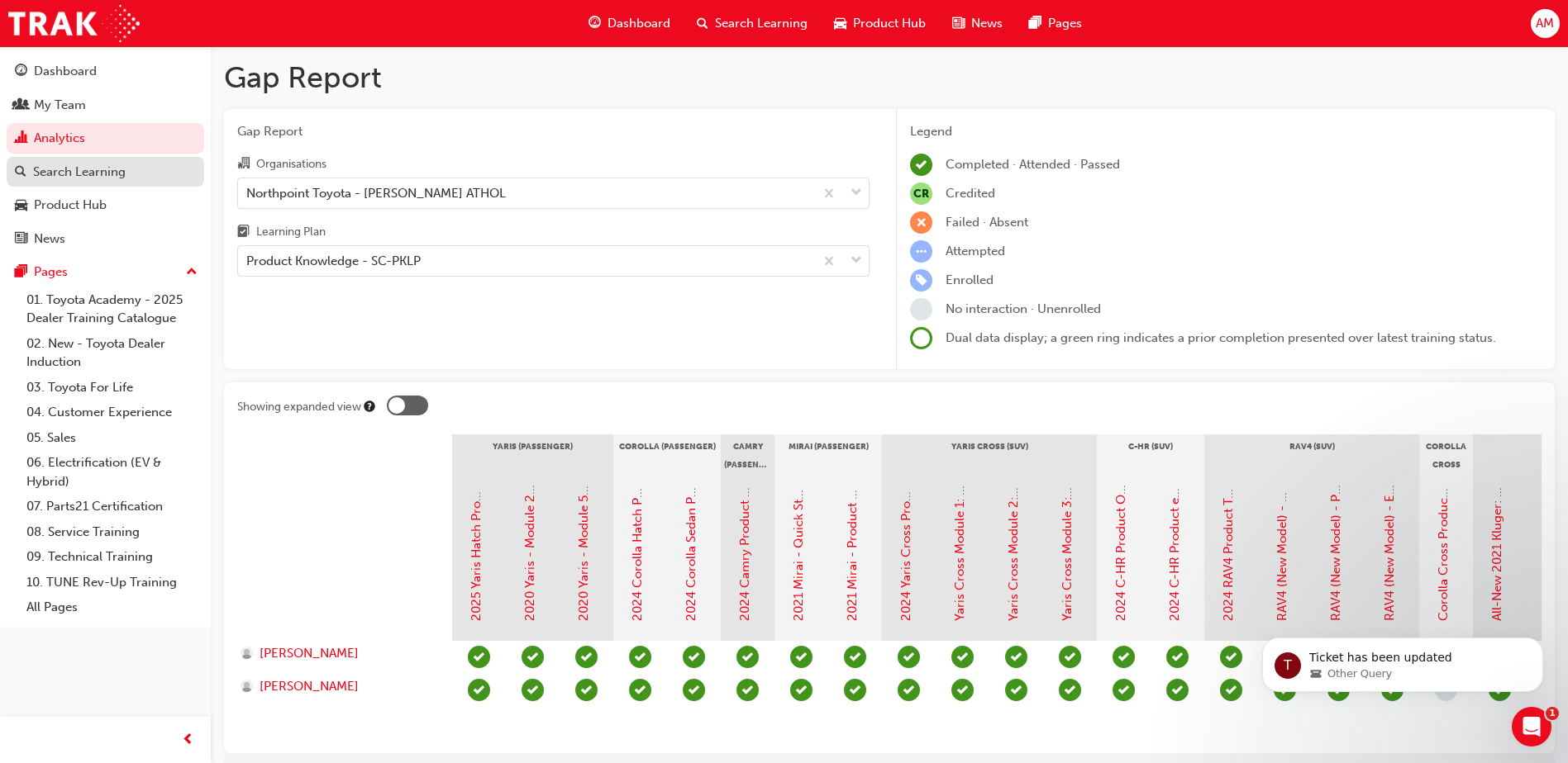
click at [57, 171] on div "Search Learning" at bounding box center [80, 172] width 93 height 19
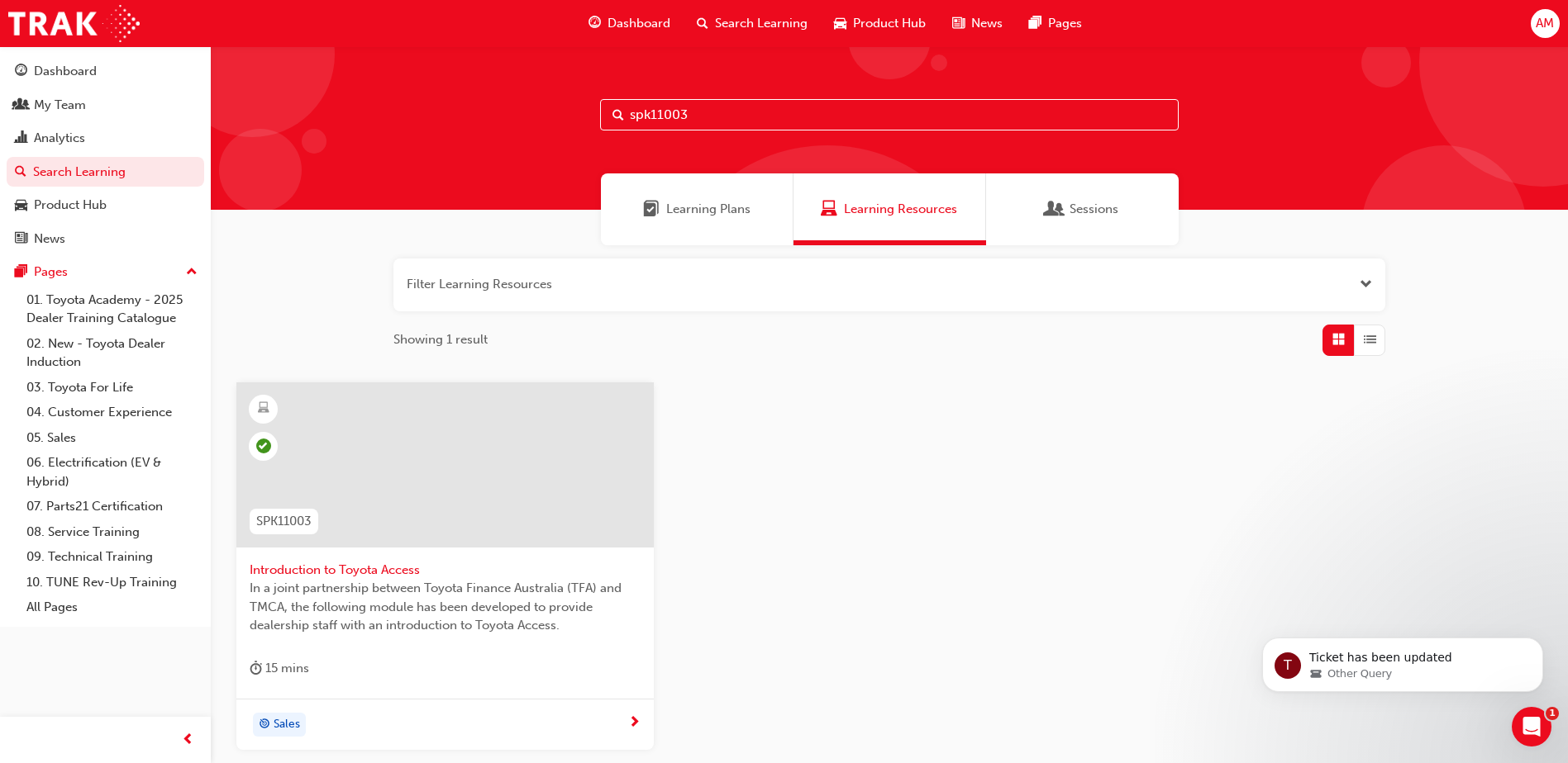
click at [719, 100] on input "spk11003" at bounding box center [889, 115] width 578 height 32
paste input "SP_TUNDRA_NM0924_EL"
type input "SP_TUNDRA_NM0924_EL"
click at [447, 608] on span "The Tundra eLearning module has been designed to provide learners with a detail…" at bounding box center [445, 607] width 391 height 57
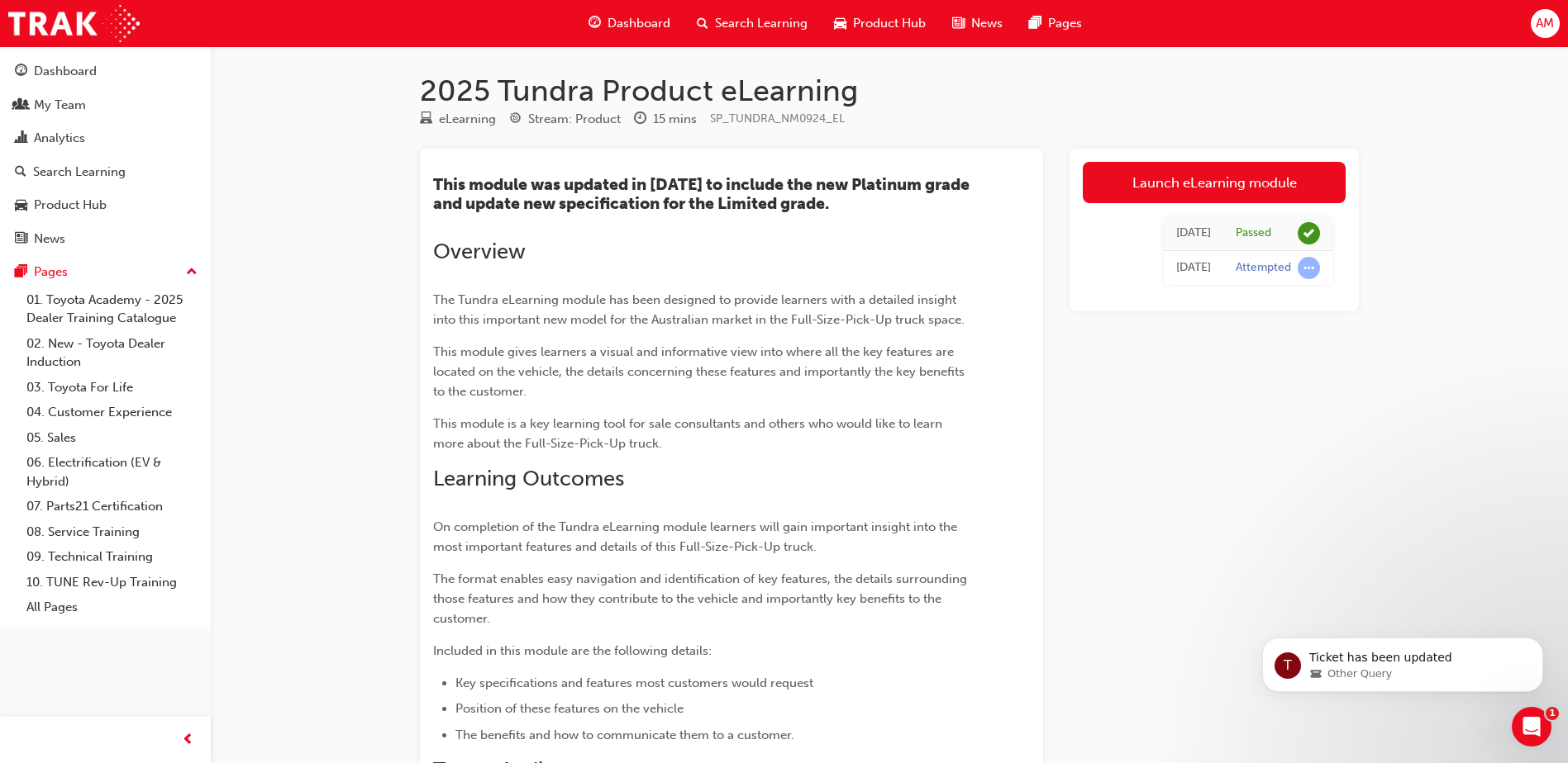
click at [643, 551] on span "On completion of the Tundra eLearning module learners will gain important insig…" at bounding box center [696, 537] width 527 height 35
click at [70, 178] on div "Search Learning" at bounding box center [80, 172] width 93 height 19
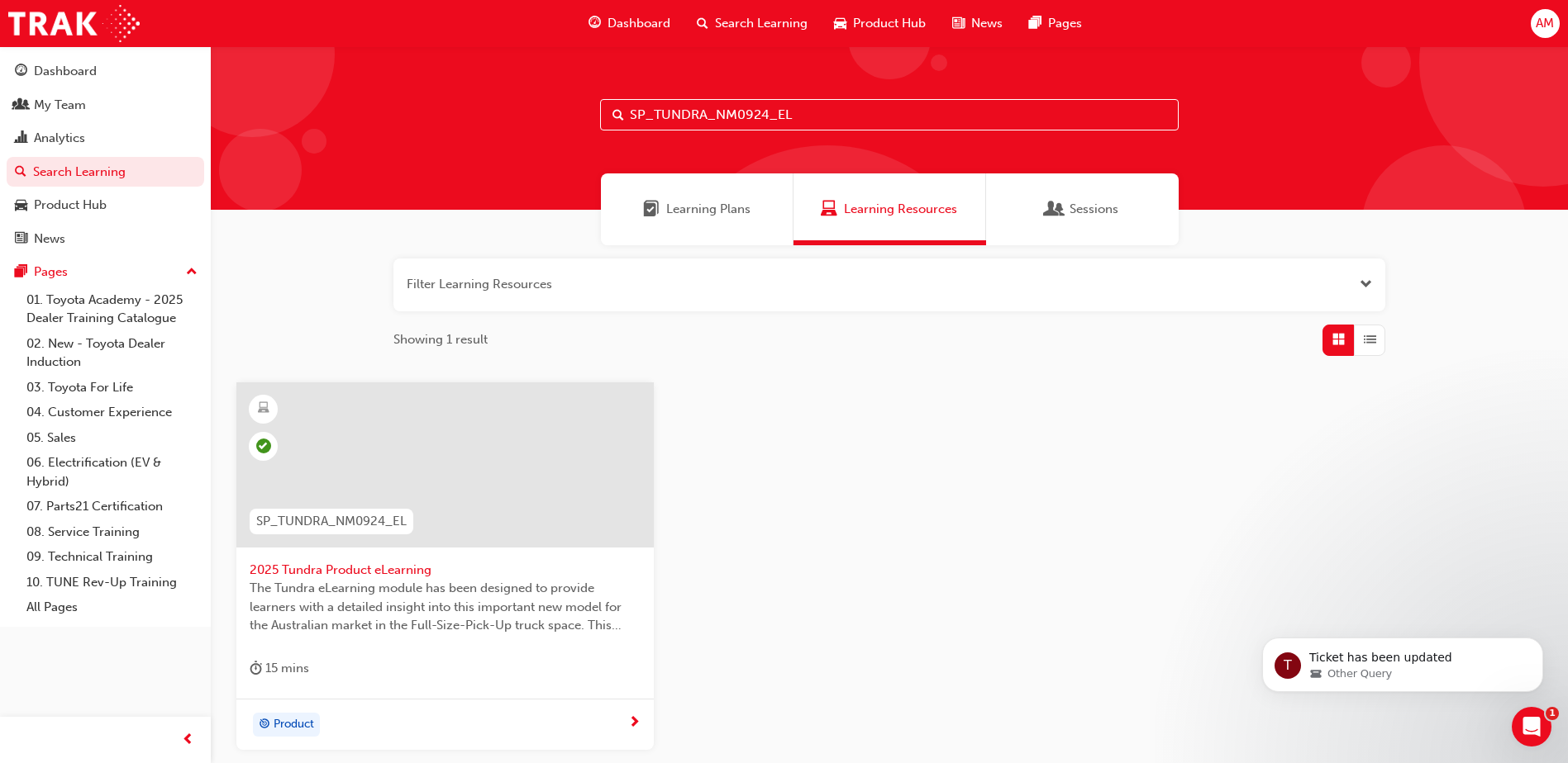
click at [807, 116] on input "SP_TUNDRA_NM0924_EL" at bounding box center [889, 115] width 578 height 32
paste input "YARIS-PROD-"
type input "YARIS-PROD-EL"
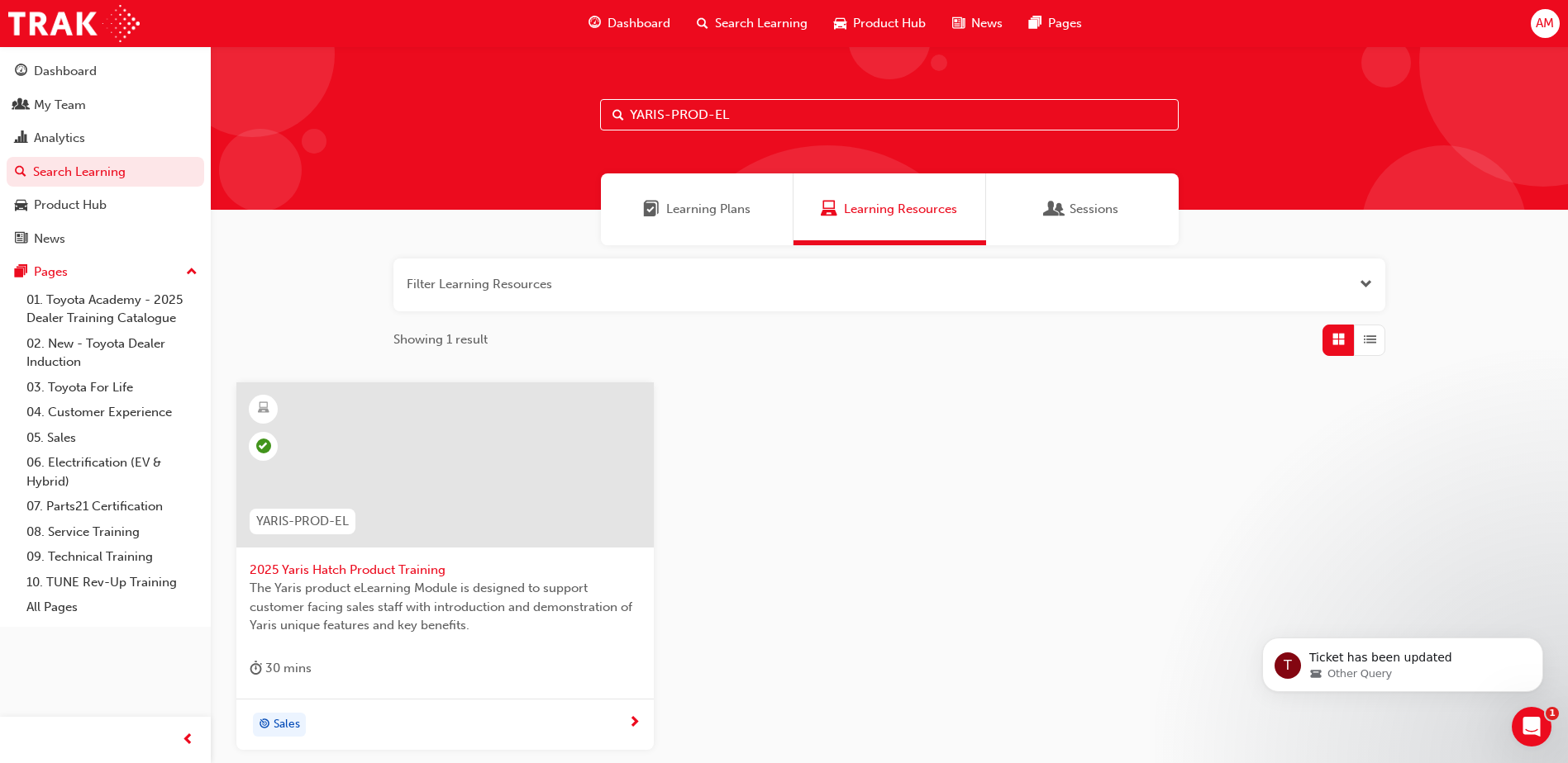
click at [455, 580] on span "The Yaris product eLearning Module is designed to support customer facing sales…" at bounding box center [445, 607] width 391 height 57
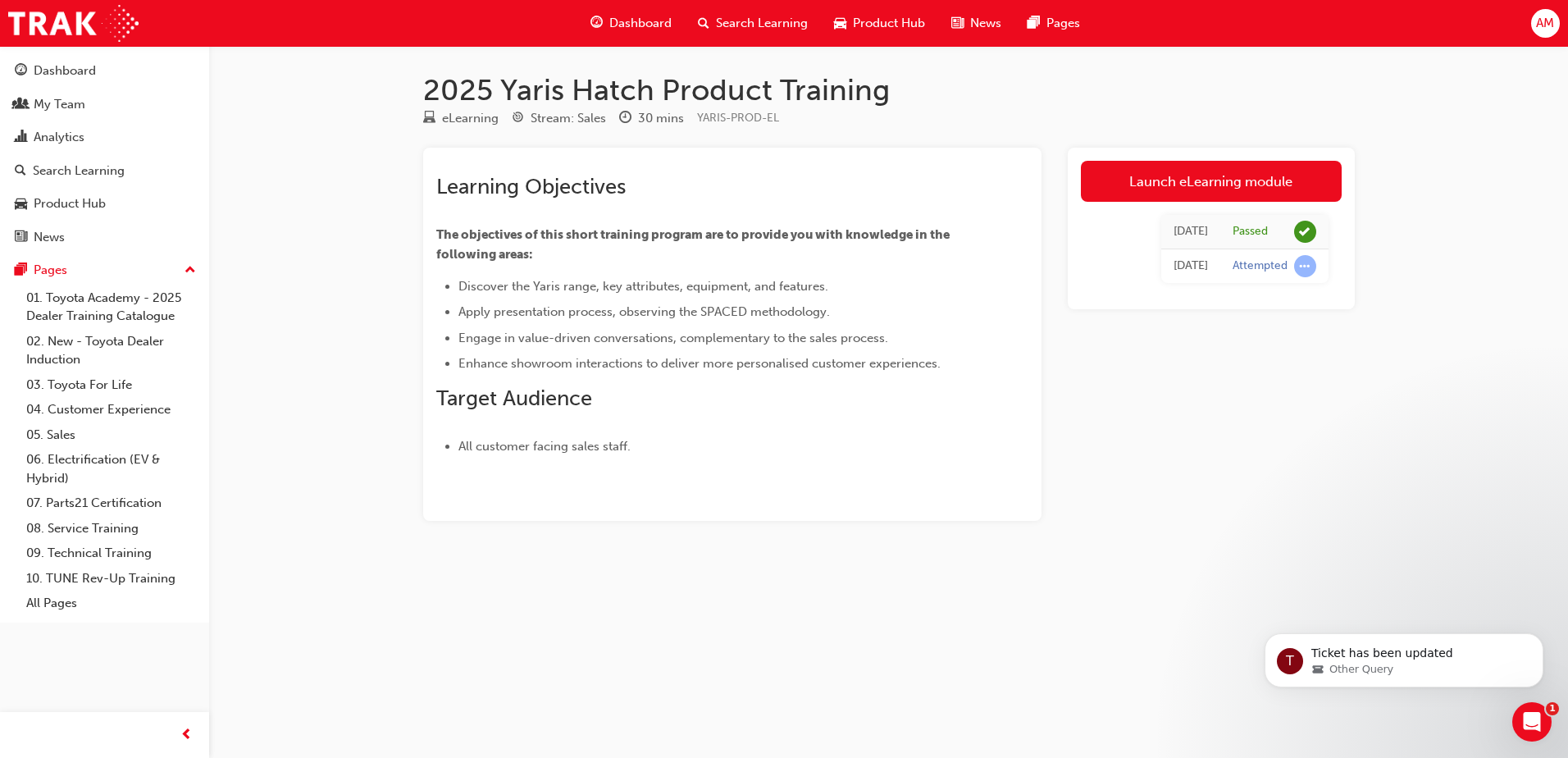
click at [644, 362] on span "Enhance showroom interactions to deliver more personalised customer experiences." at bounding box center [699, 363] width 482 height 14
click at [86, 181] on link "Search Learning" at bounding box center [105, 171] width 196 height 31
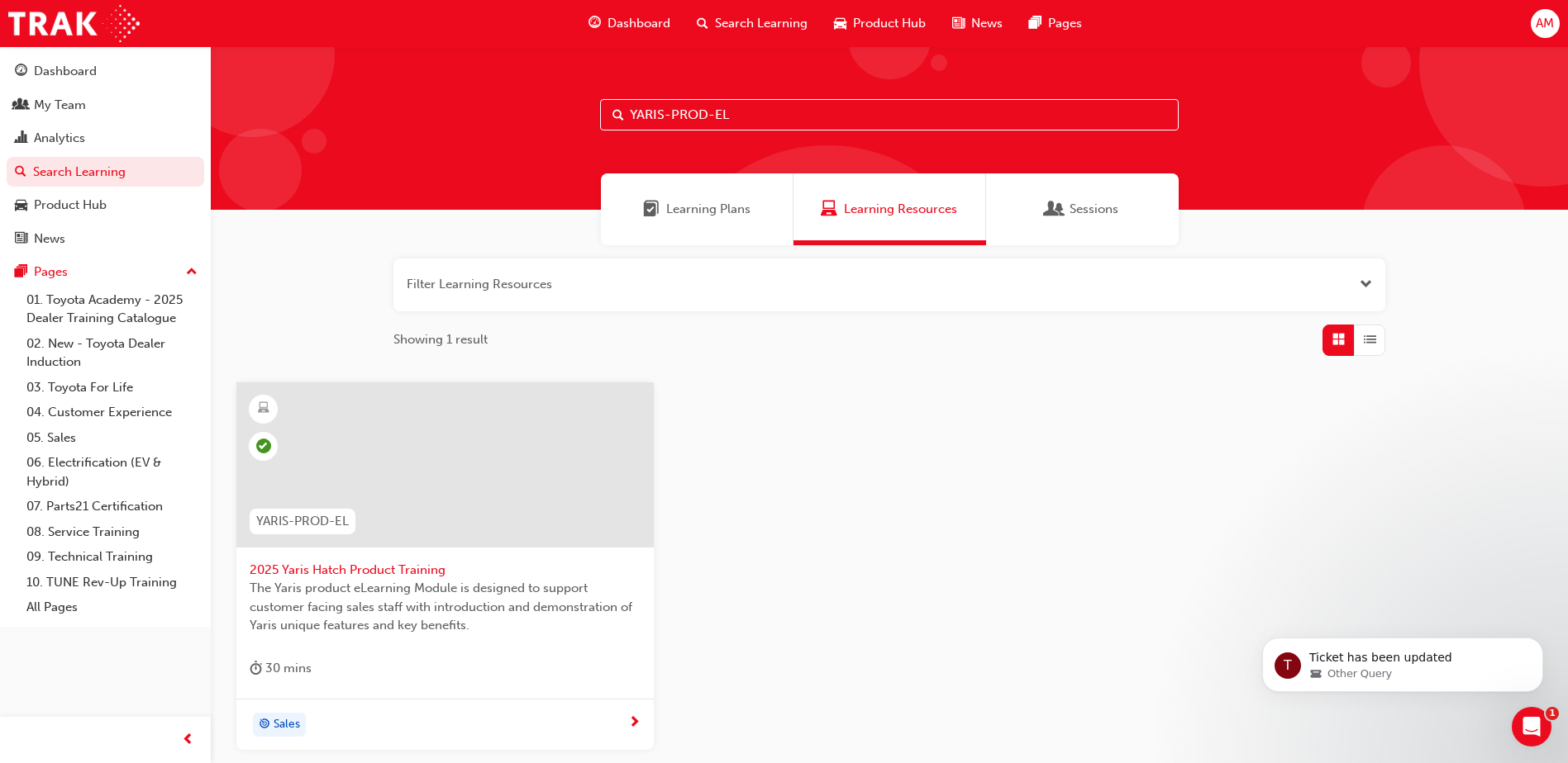
click at [738, 107] on input "YARIS-PROD-EL" at bounding box center [889, 115] width 578 height 32
paste input "RAV4"
type input "RAV4-PROD-EL"
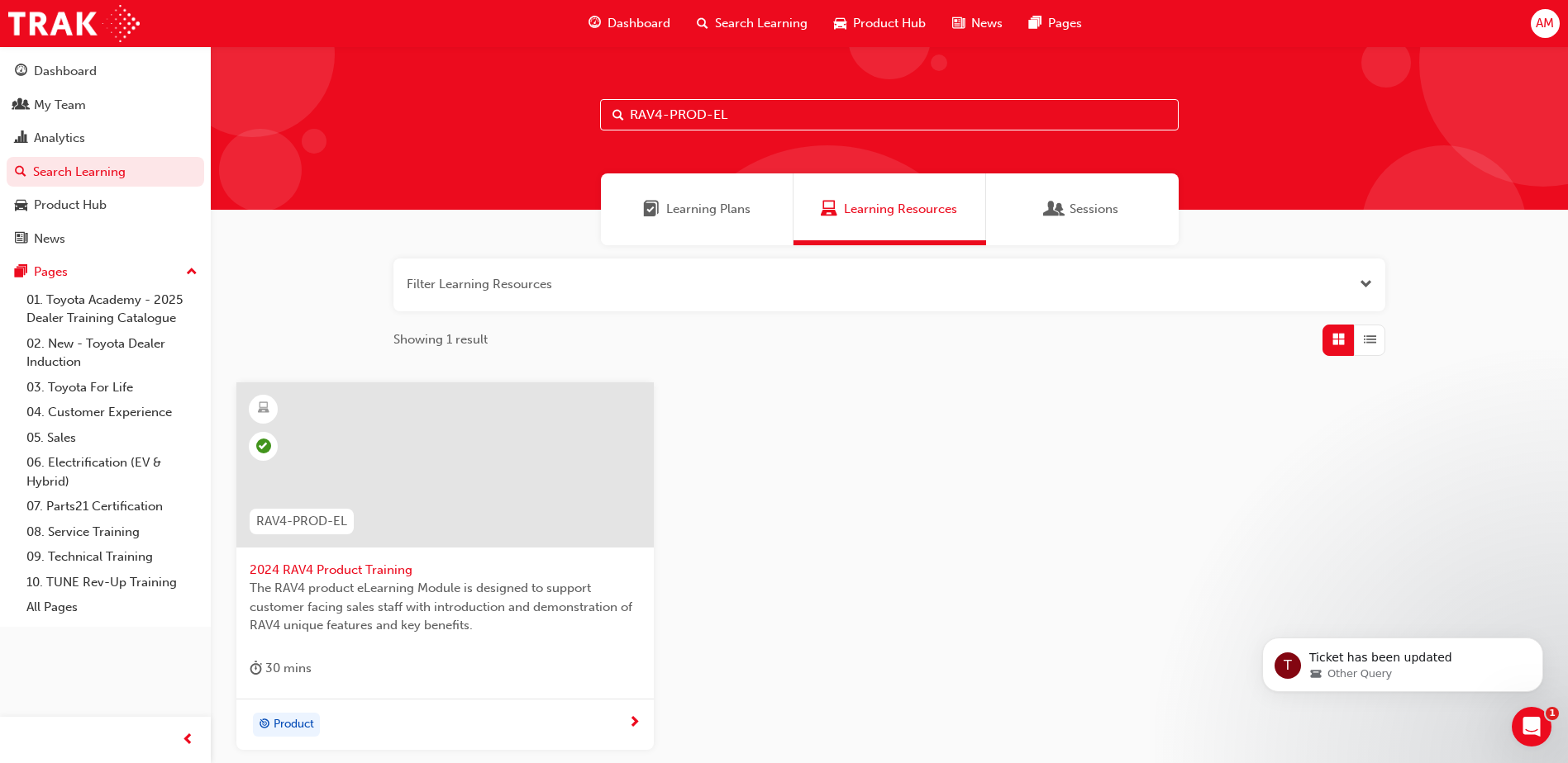
click at [410, 589] on span "The RAV4 product eLearning Module is designed to support customer facing sales …" at bounding box center [445, 607] width 391 height 57
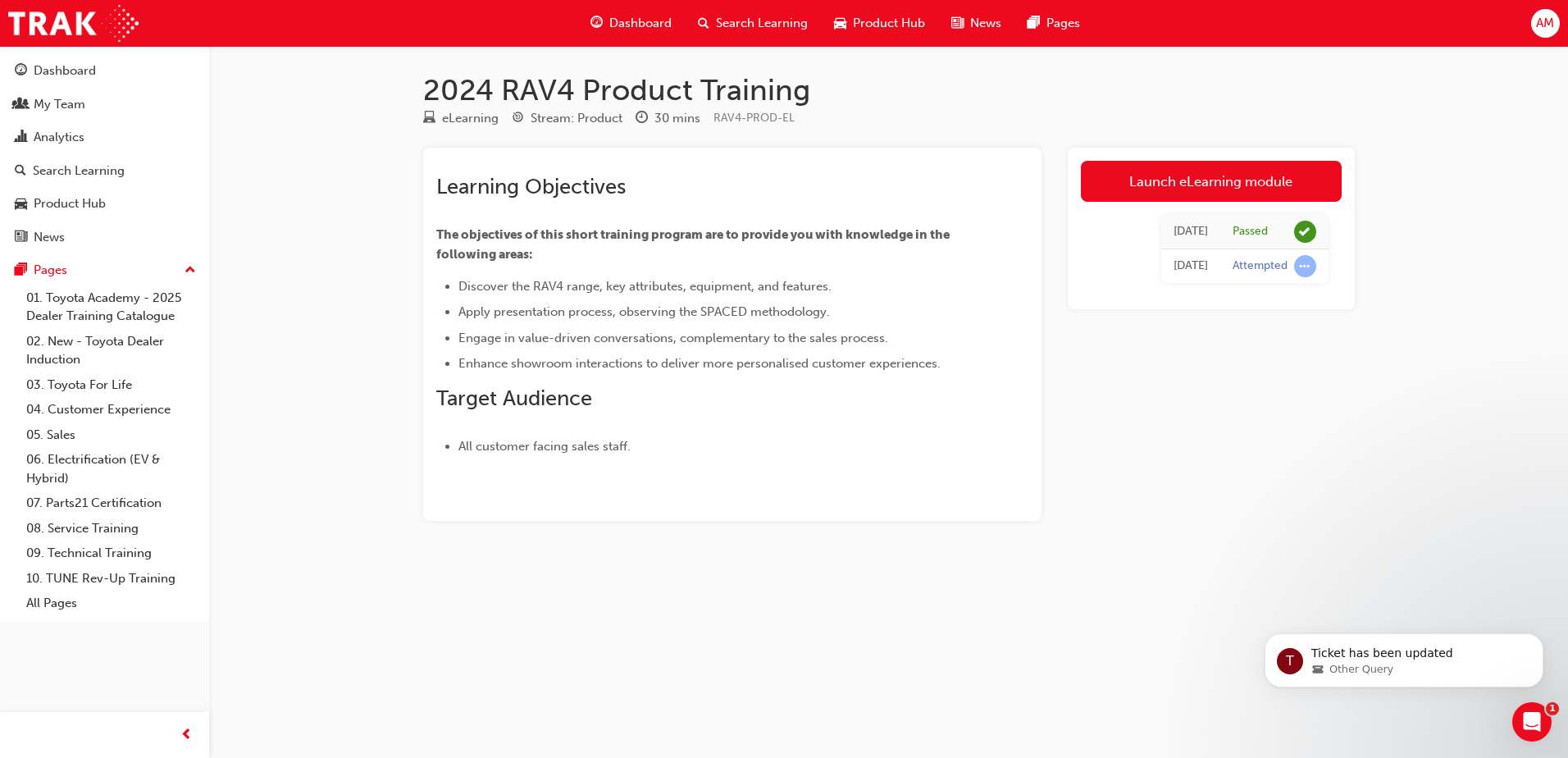
click at [642, 352] on ul "Discover the RAV4 range, key attributes, equipment, and features. Apply present…" at bounding box center [702, 325] width 533 height 98
click at [84, 101] on div "My Team" at bounding box center [60, 105] width 52 height 19
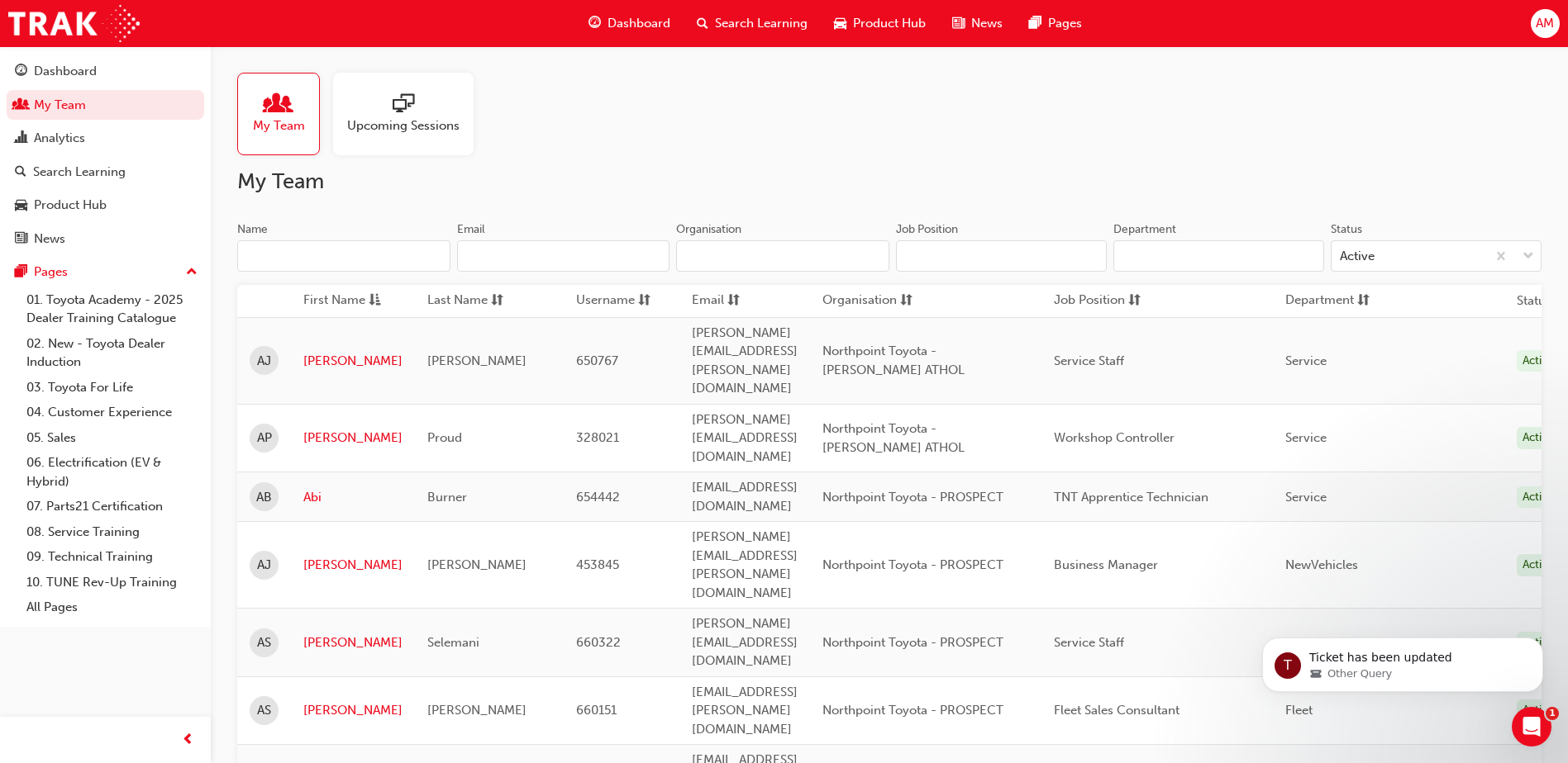
click at [324, 260] on input "Name" at bounding box center [344, 256] width 213 height 32
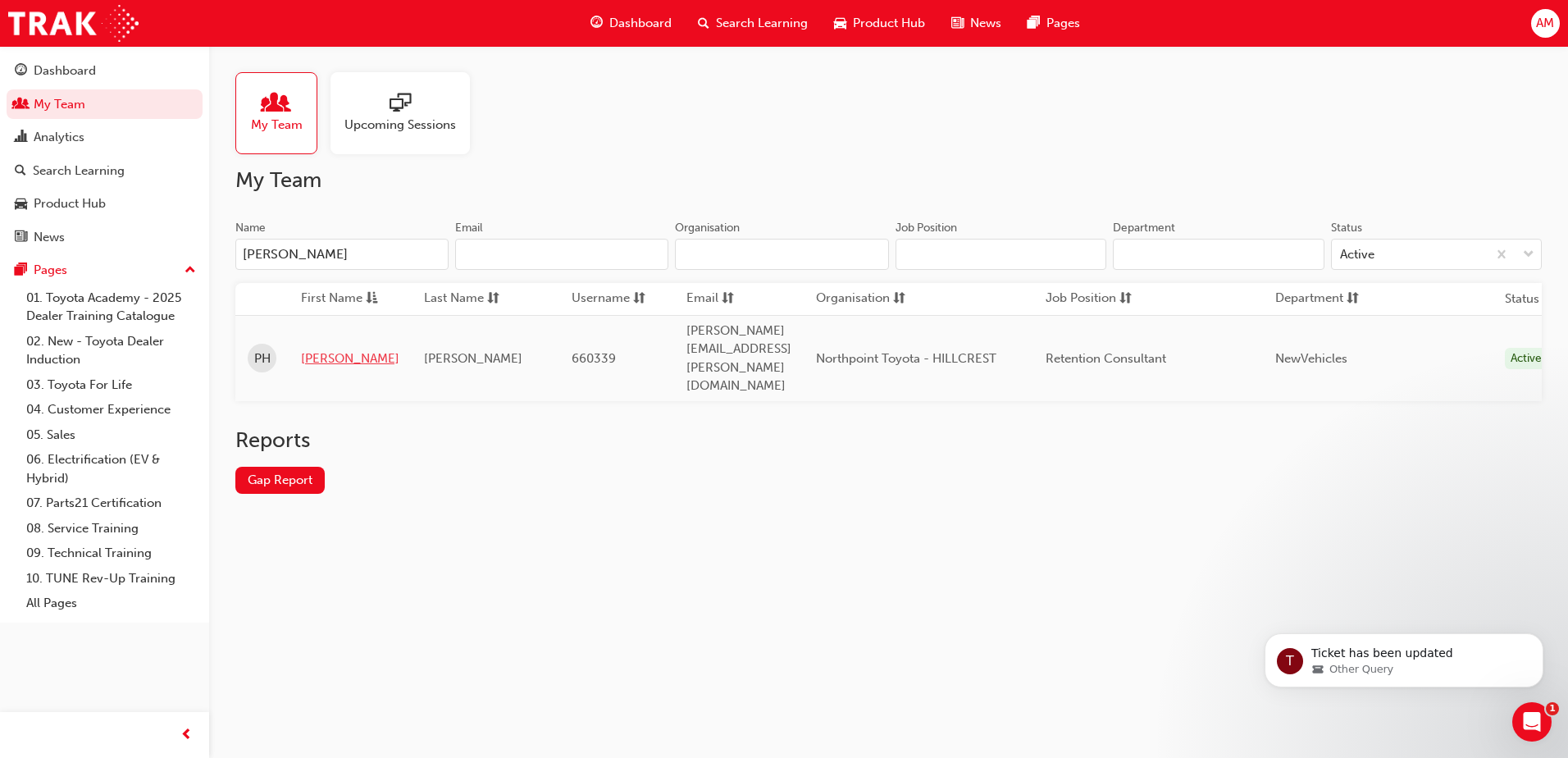
type input "[PERSON_NAME]"
click at [321, 350] on link "[PERSON_NAME]" at bounding box center [350, 359] width 99 height 19
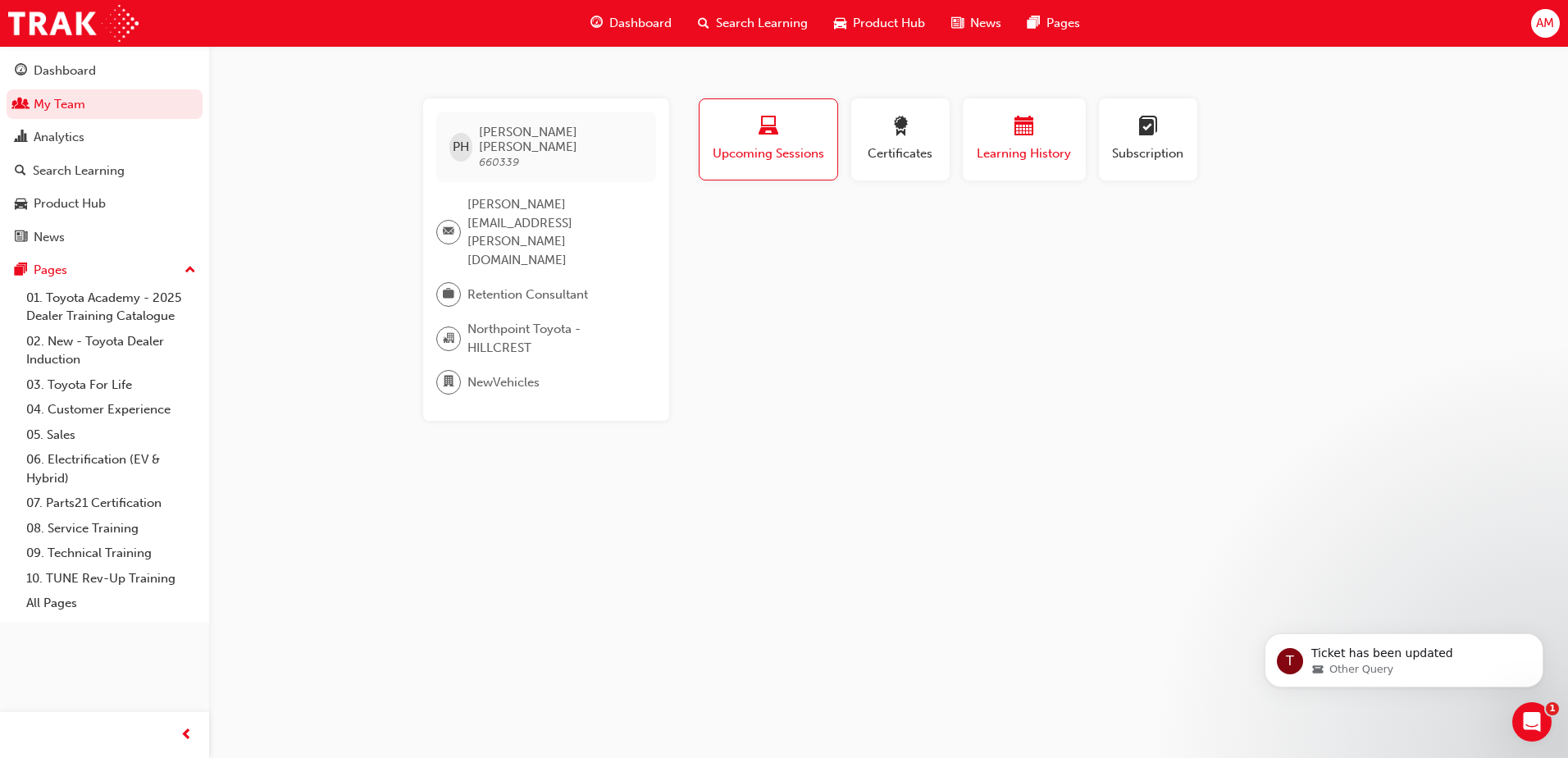
click at [1010, 134] on div "button" at bounding box center [1025, 129] width 99 height 26
